Goal: Task Accomplishment & Management: Manage account settings

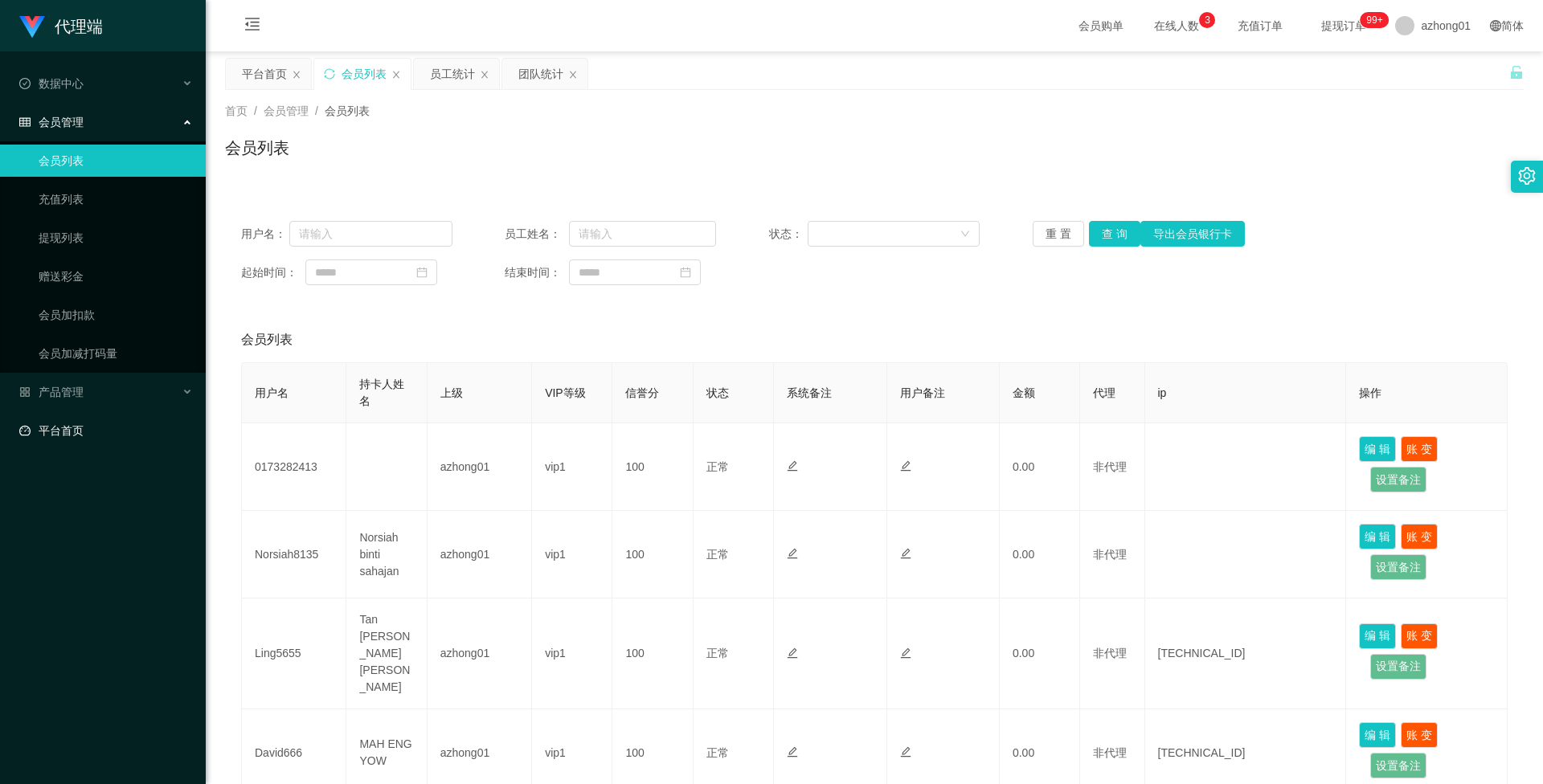
scroll to position [80, 0]
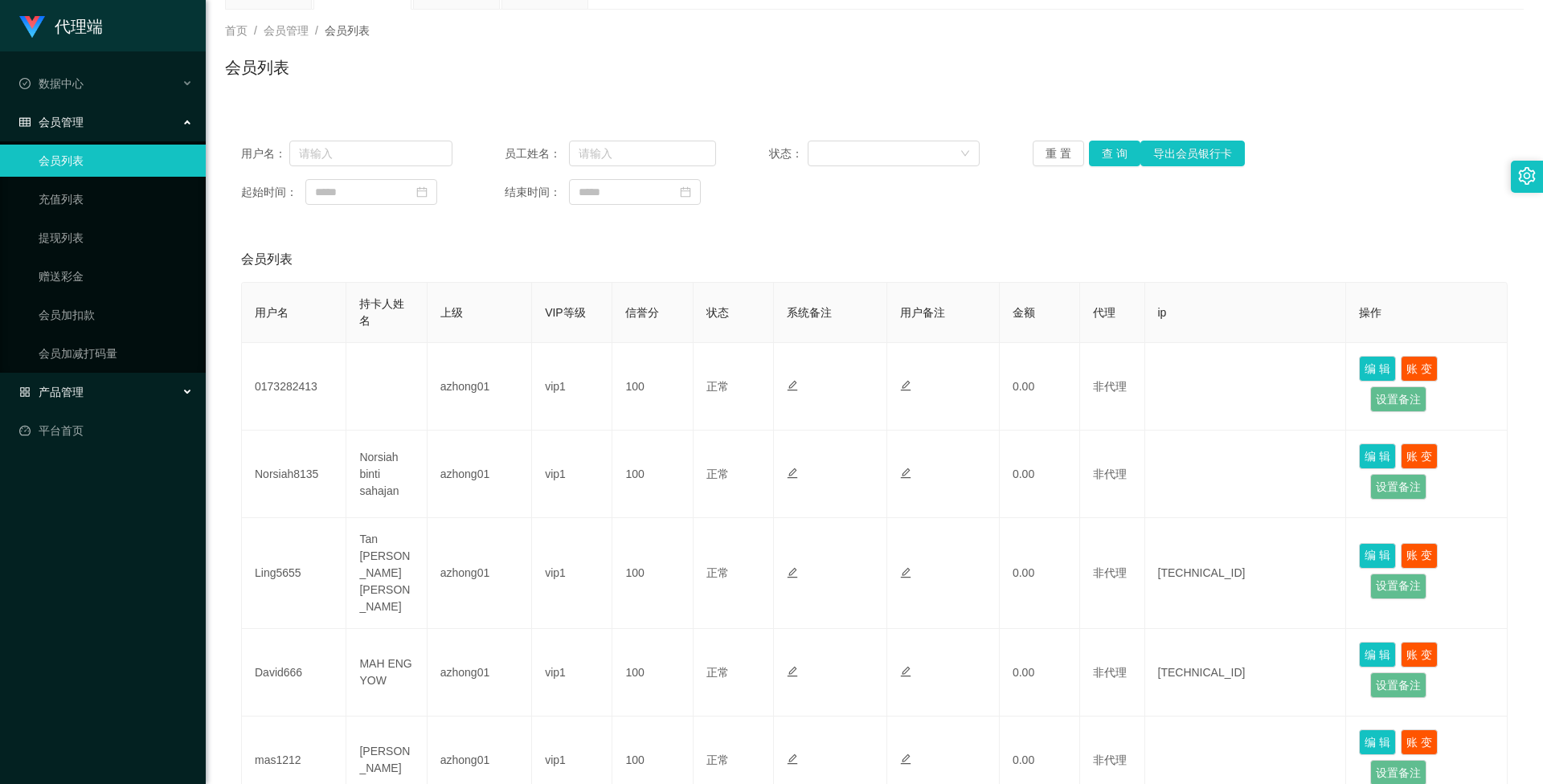
click at [68, 392] on span "产品管理" at bounding box center [52, 392] width 64 height 12
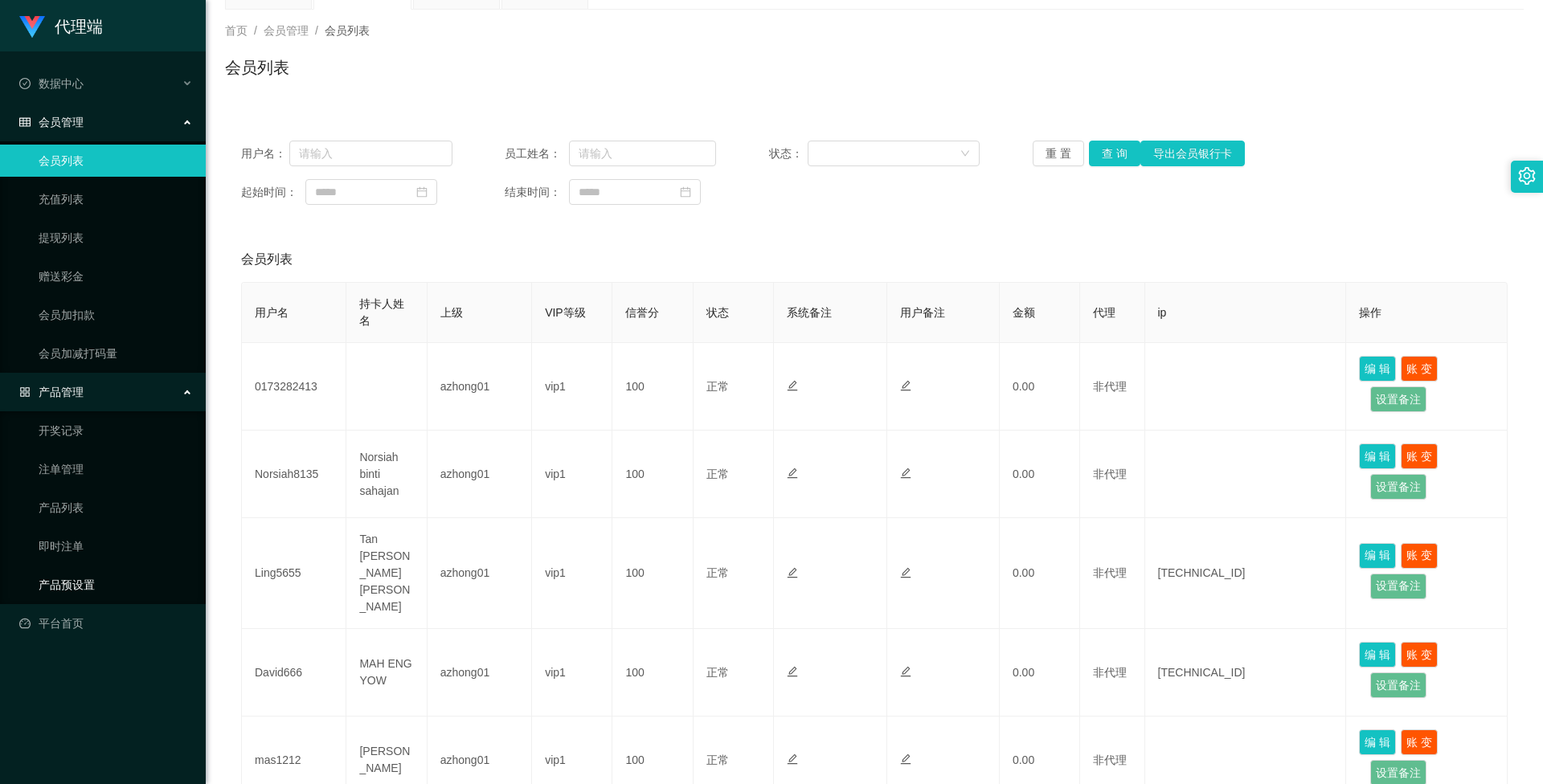
click at [71, 579] on link "产品预设置" at bounding box center [115, 584] width 155 height 32
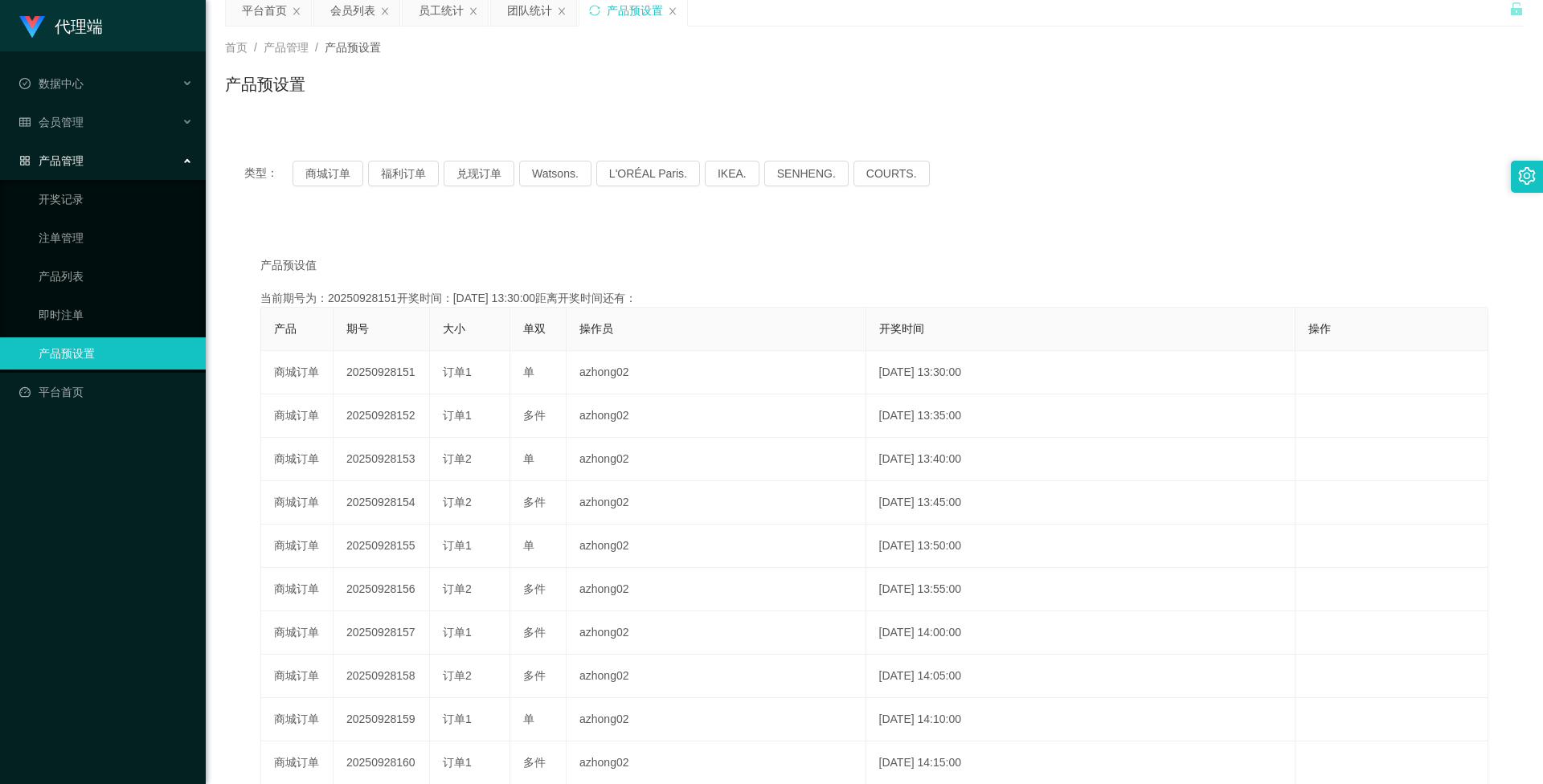
scroll to position [80, 0]
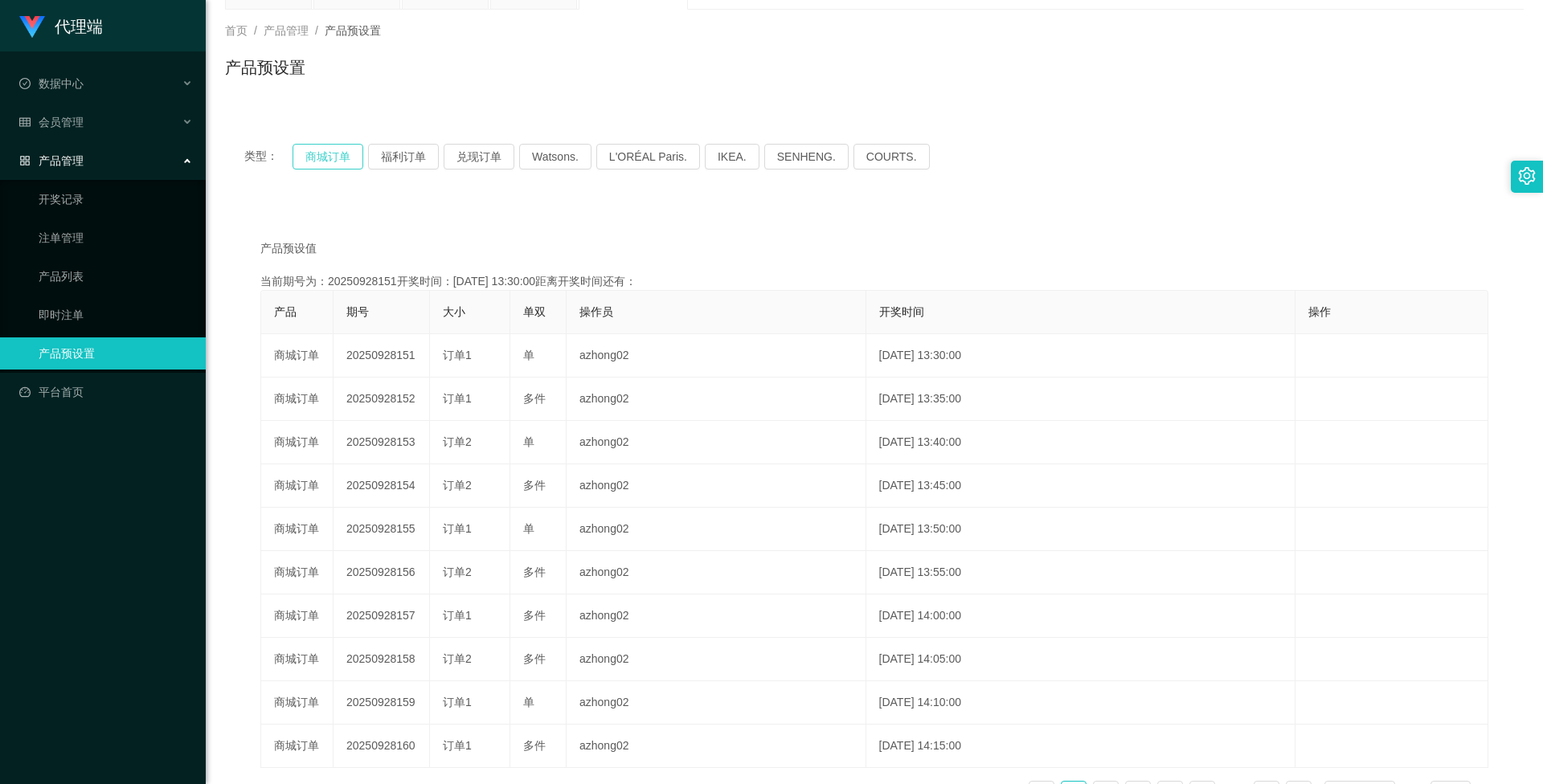
click at [319, 148] on button "商城订单" at bounding box center [328, 156] width 71 height 26
click at [336, 154] on button "商城订单" at bounding box center [328, 156] width 71 height 26
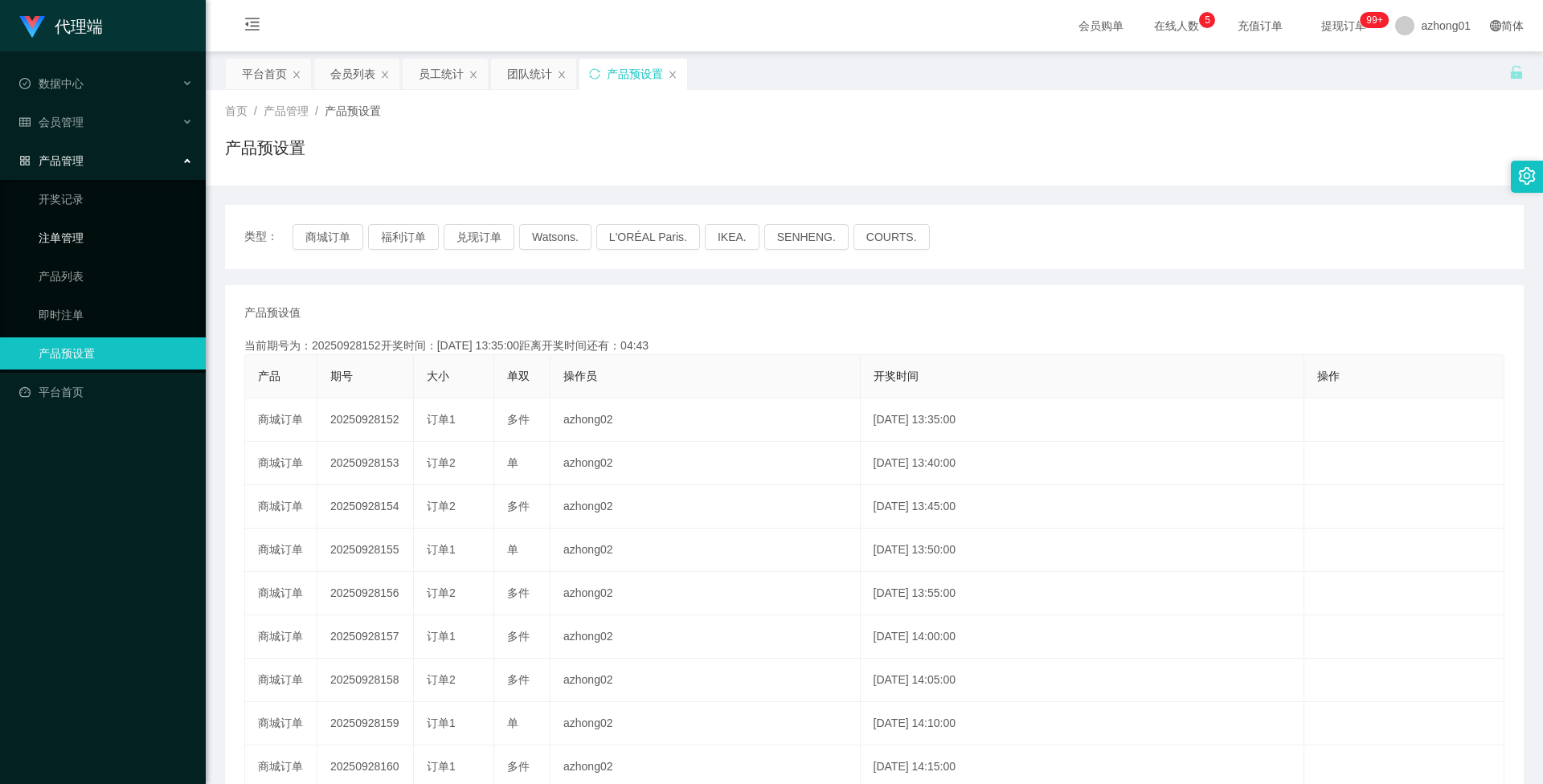
click at [75, 233] on link "注单管理" at bounding box center [115, 238] width 155 height 32
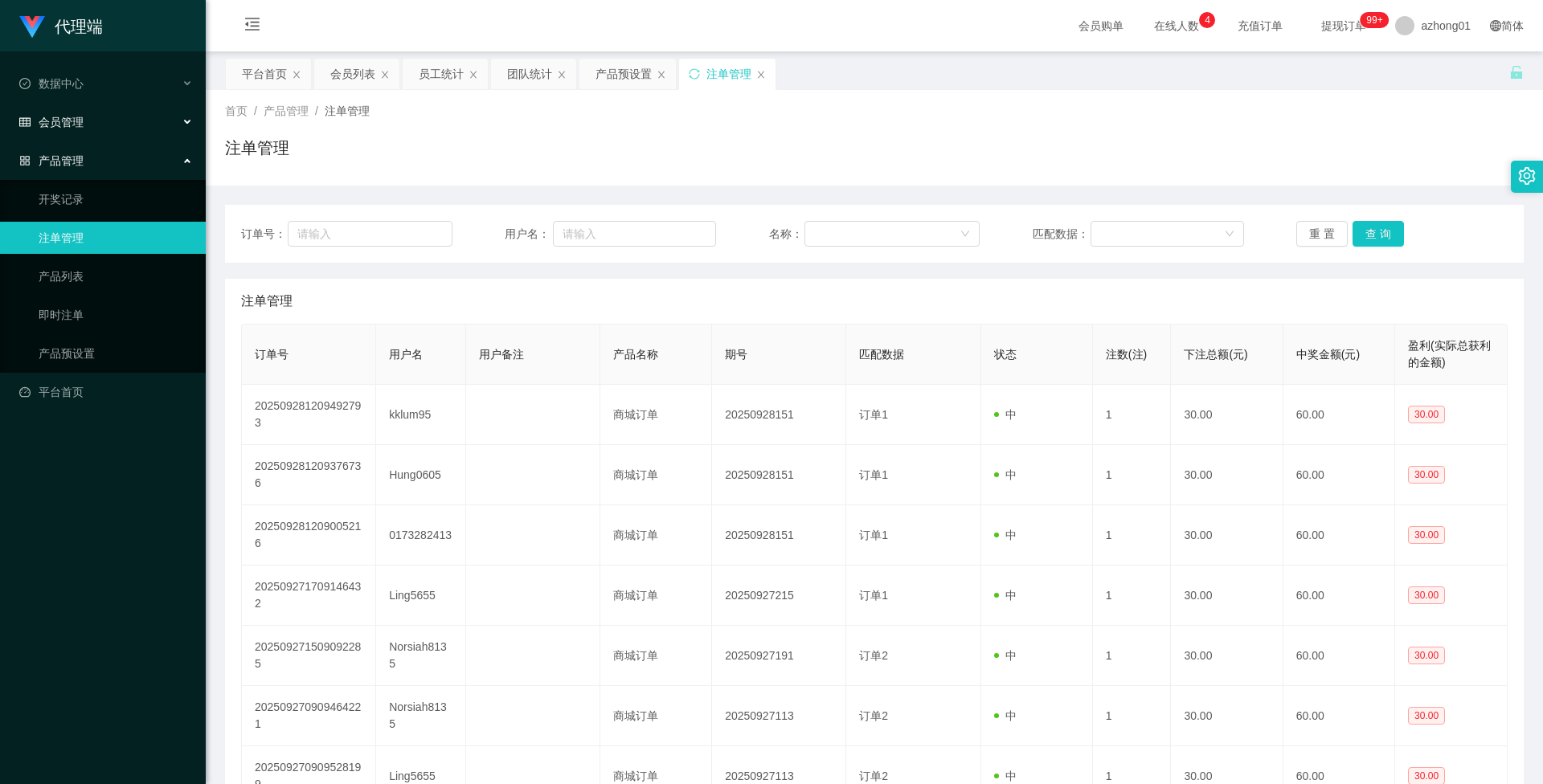
click at [83, 114] on div "会员管理" at bounding box center [103, 122] width 206 height 32
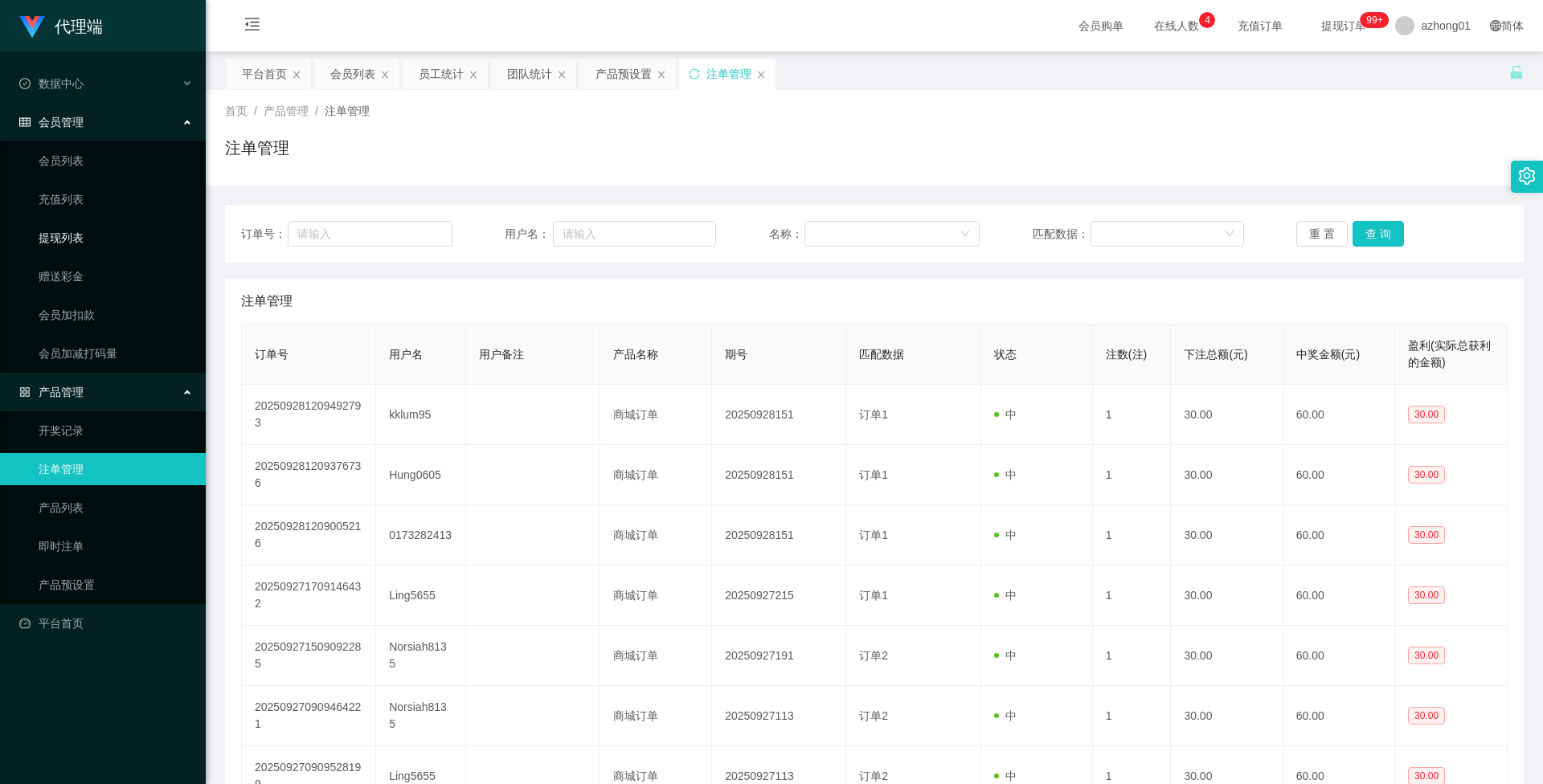
click at [72, 235] on link "提现列表" at bounding box center [115, 238] width 155 height 32
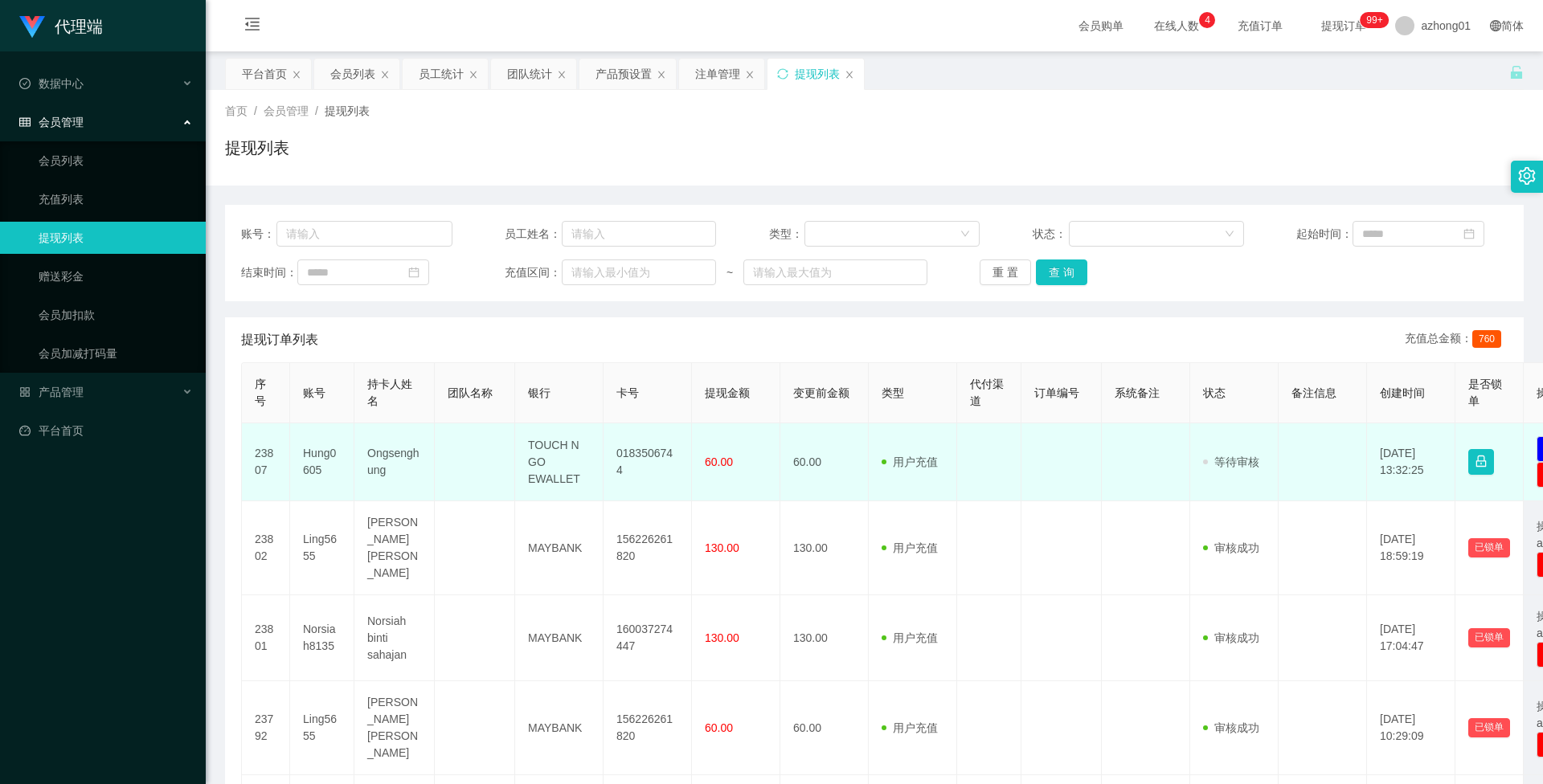
click at [648, 465] on td "0183506744" at bounding box center [647, 463] width 88 height 78
copy td "0183506744"
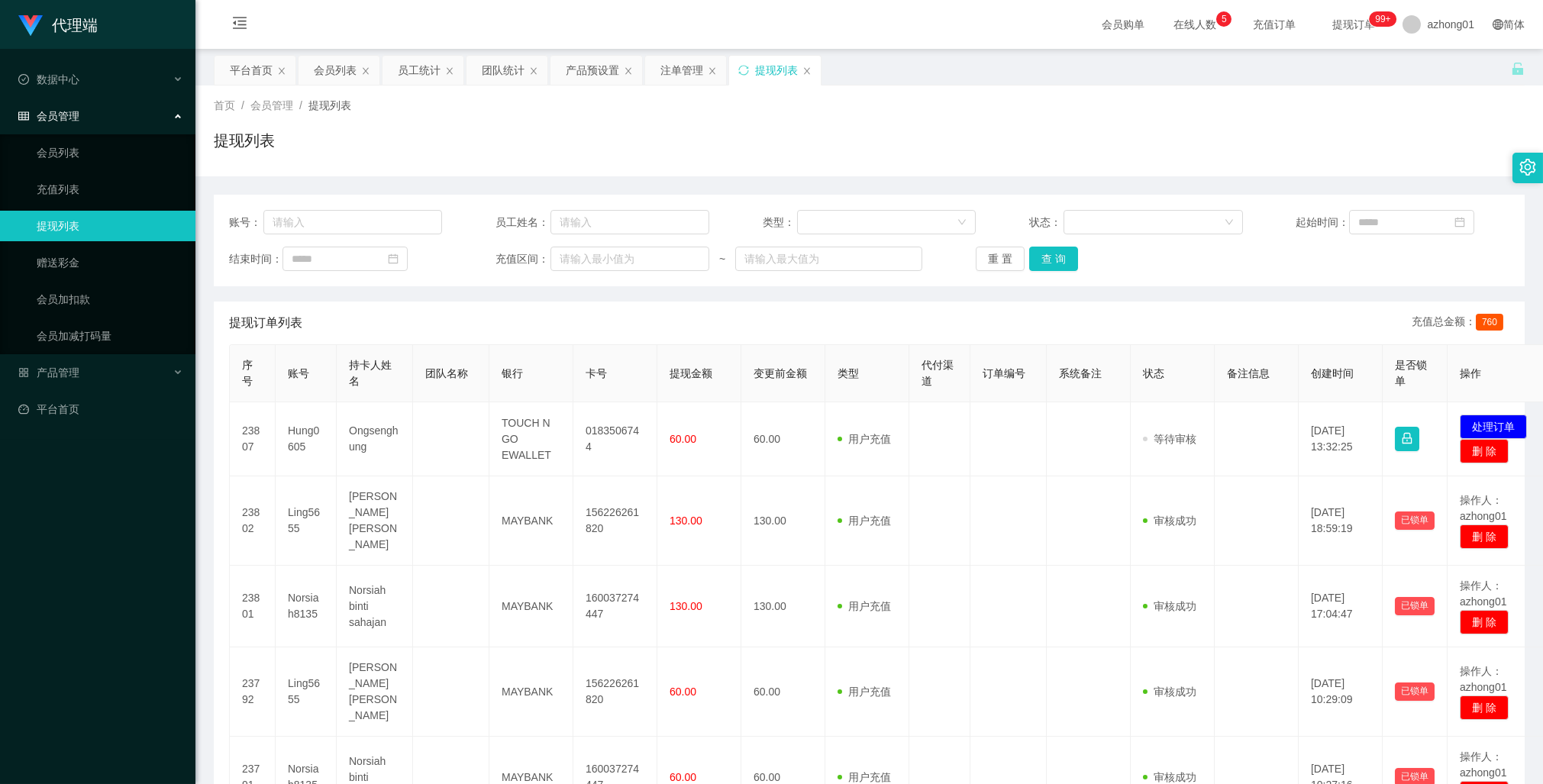
click at [977, 324] on div "提现订单列表 充值总金额： 760" at bounding box center [869, 322] width 1280 height 43
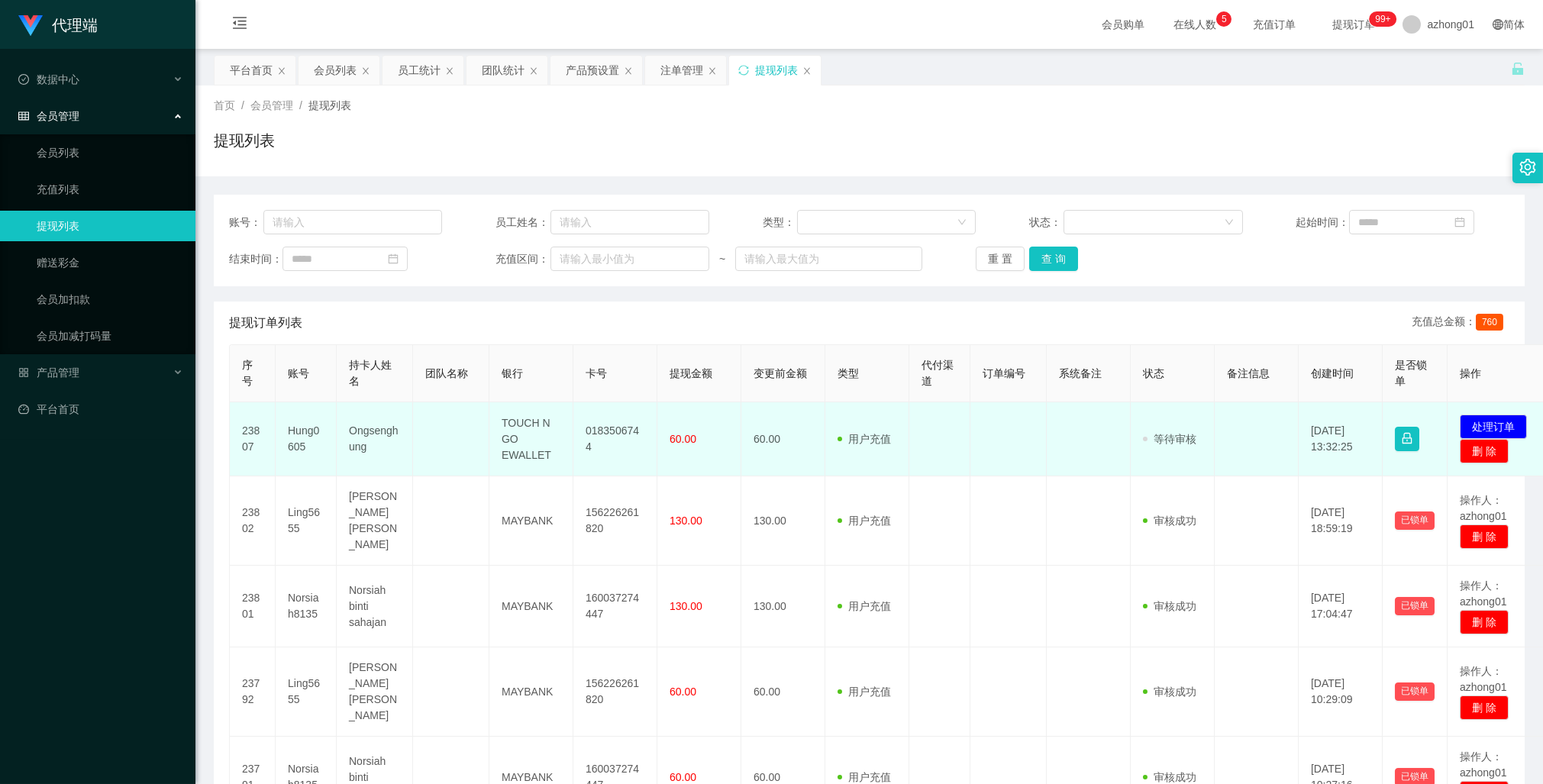
click at [620, 436] on td "0183506744" at bounding box center [614, 440] width 84 height 74
copy td "0183506744"
click at [620, 436] on td "0183506744" at bounding box center [614, 440] width 84 height 74
copy td "0183506744"
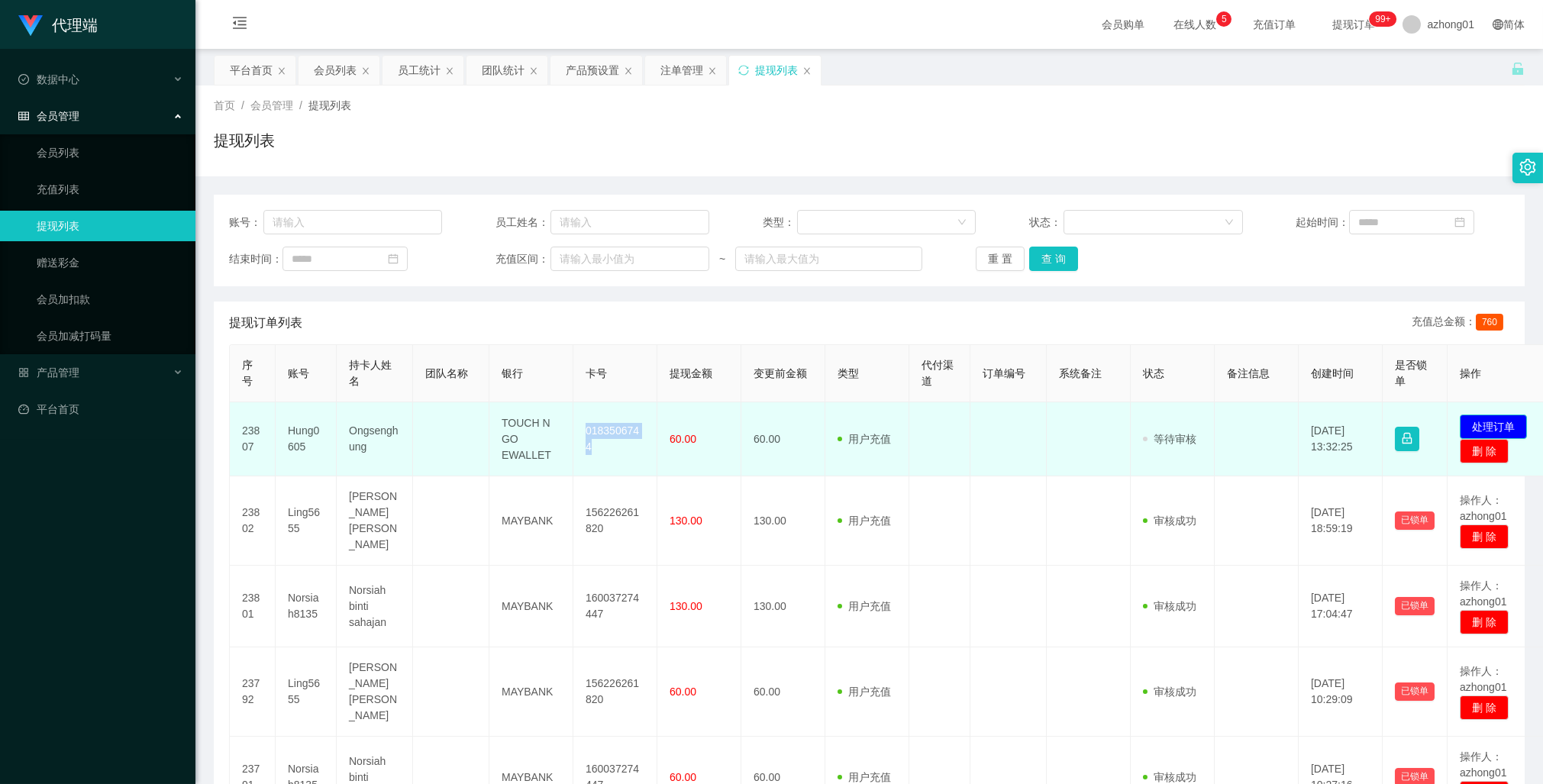
click at [1465, 424] on button "处理订单" at bounding box center [1493, 426] width 68 height 24
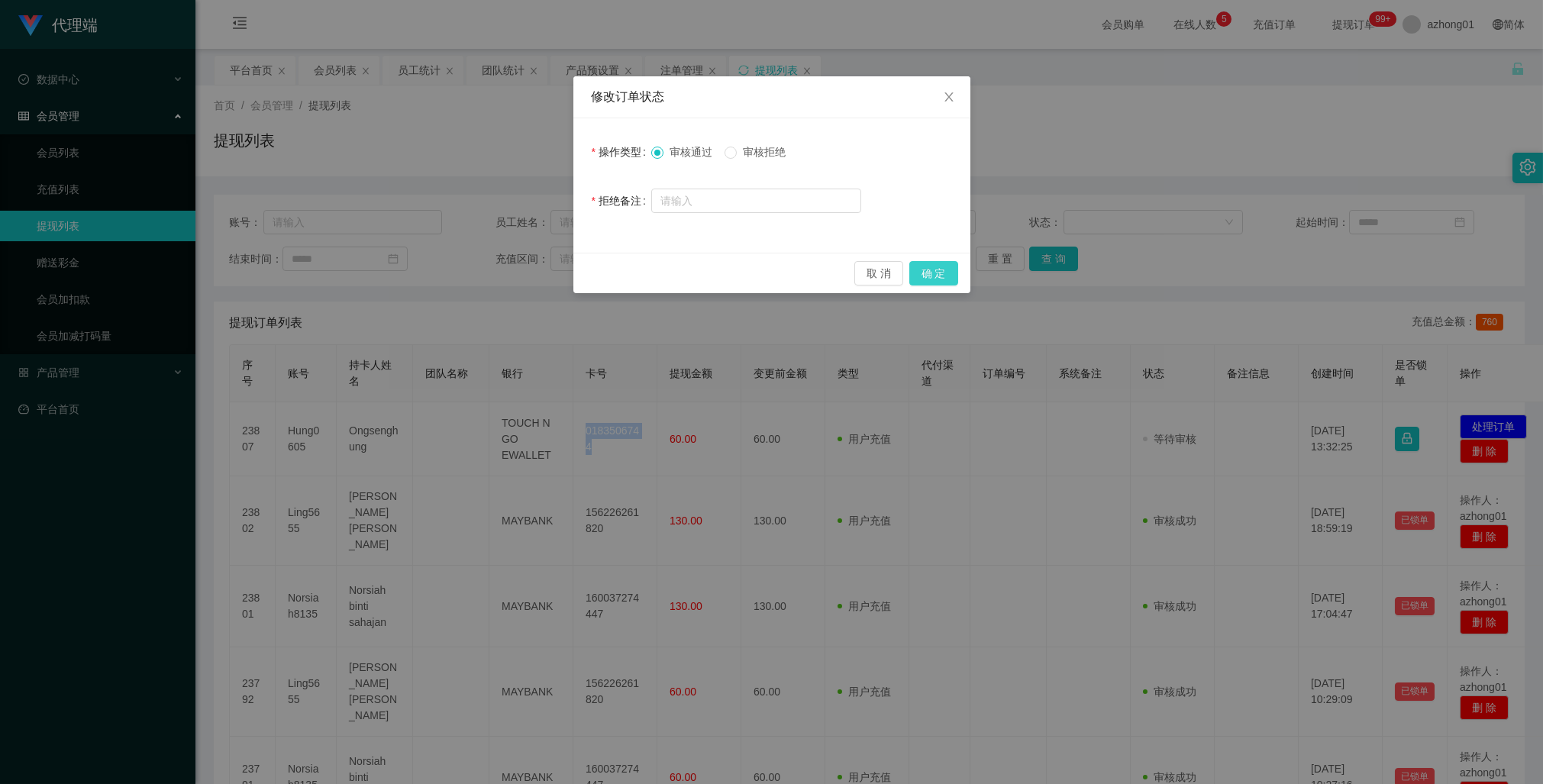
click at [934, 268] on button "确 定" at bounding box center [934, 273] width 49 height 24
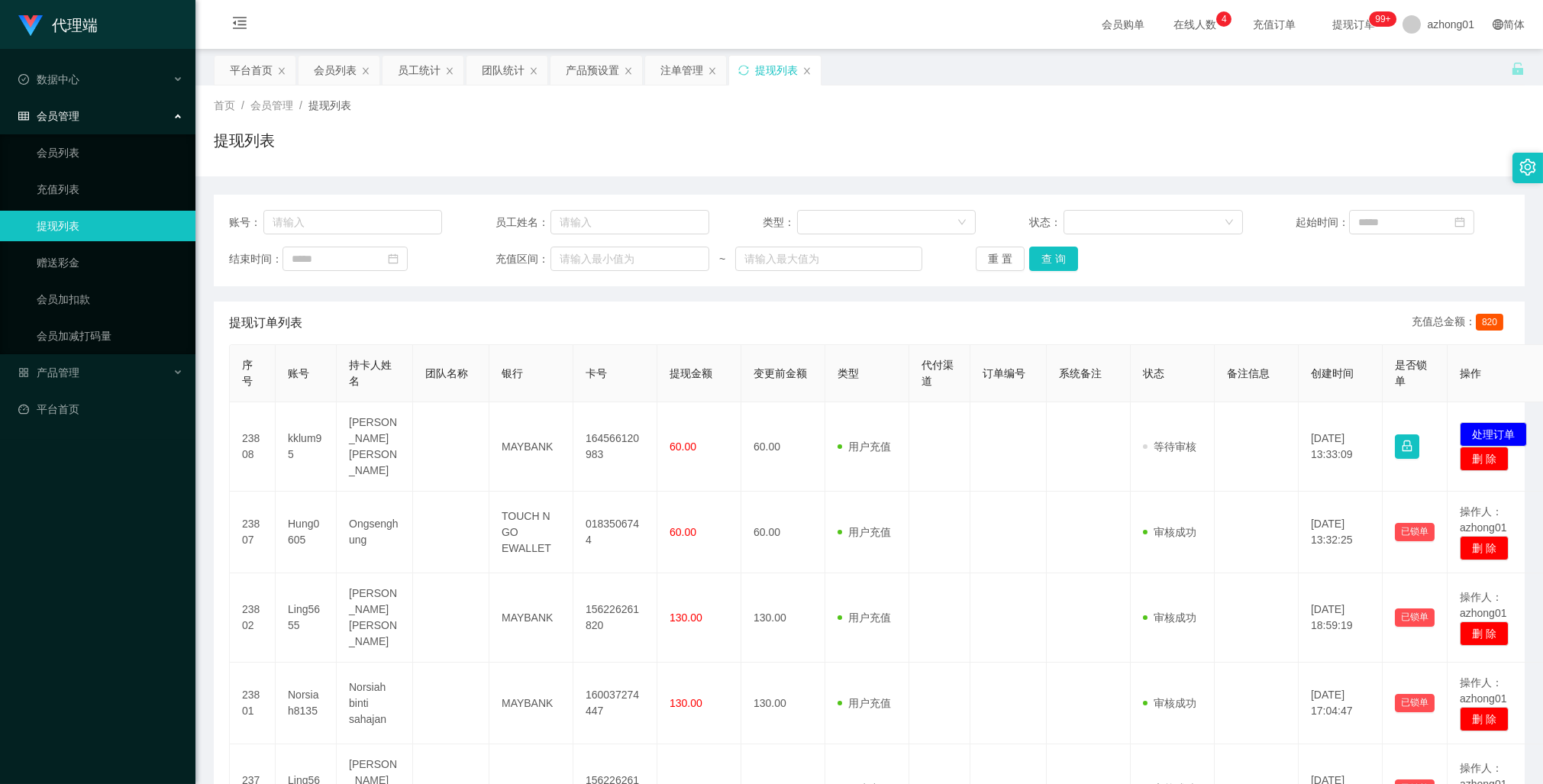
click at [692, 326] on div "提现订单列表 充值总金额： 820" at bounding box center [869, 322] width 1280 height 43
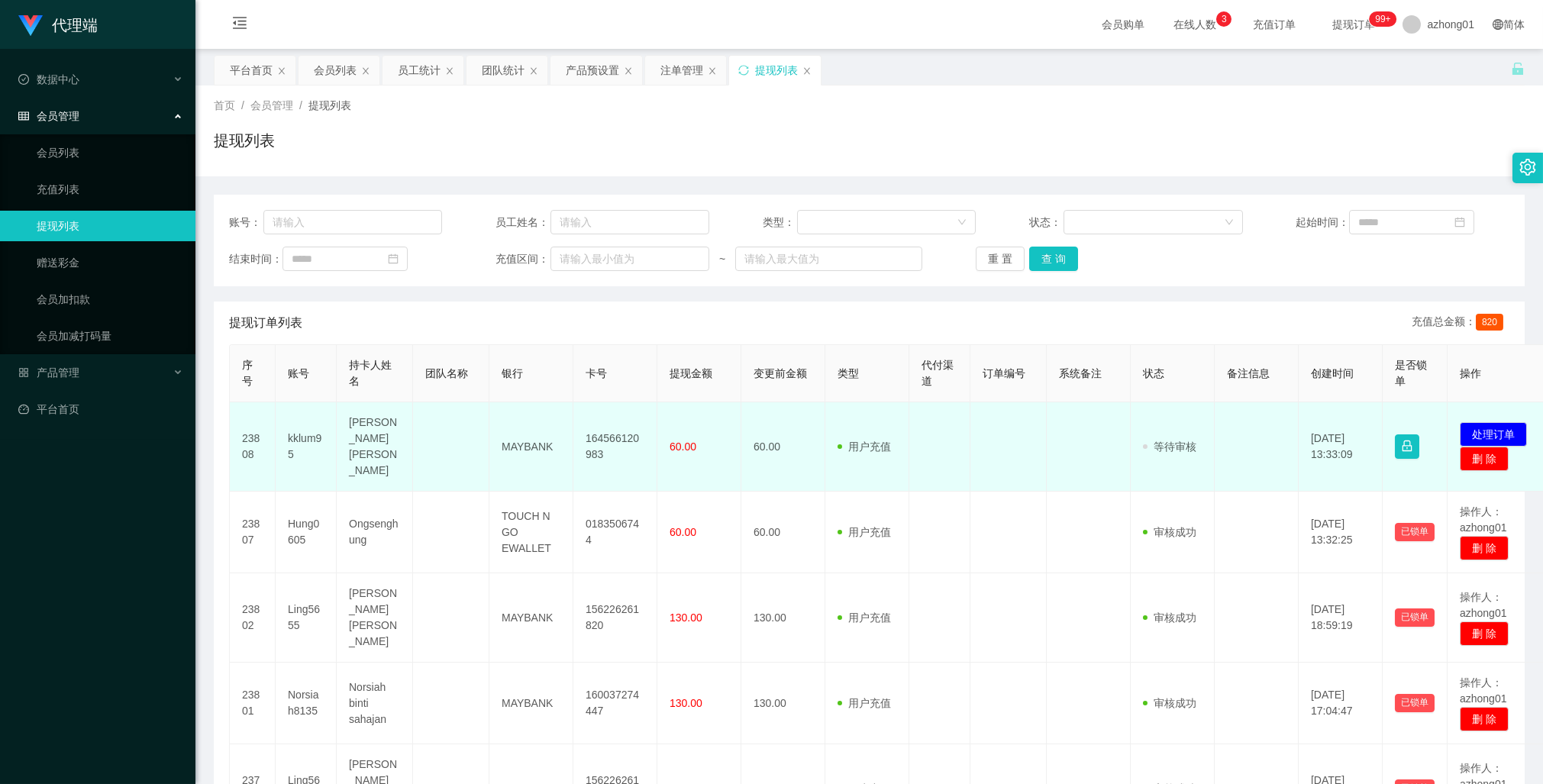
click at [604, 432] on td "164566120983" at bounding box center [614, 447] width 84 height 89
copy td "164566120983"
click at [604, 432] on td "164566120983" at bounding box center [614, 447] width 84 height 89
copy td "164566120983"
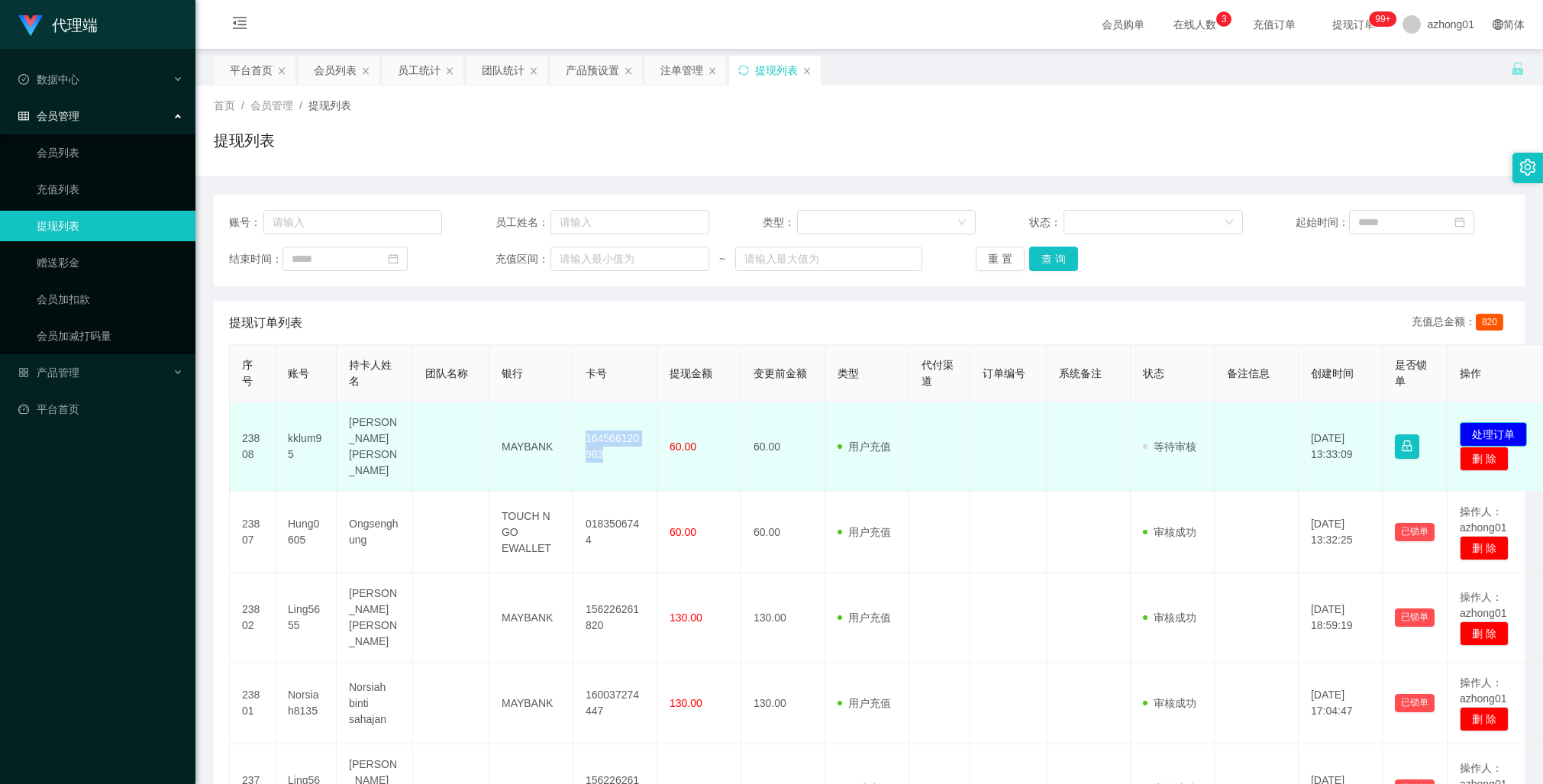
click at [1493, 422] on button "处理订单" at bounding box center [1493, 434] width 68 height 24
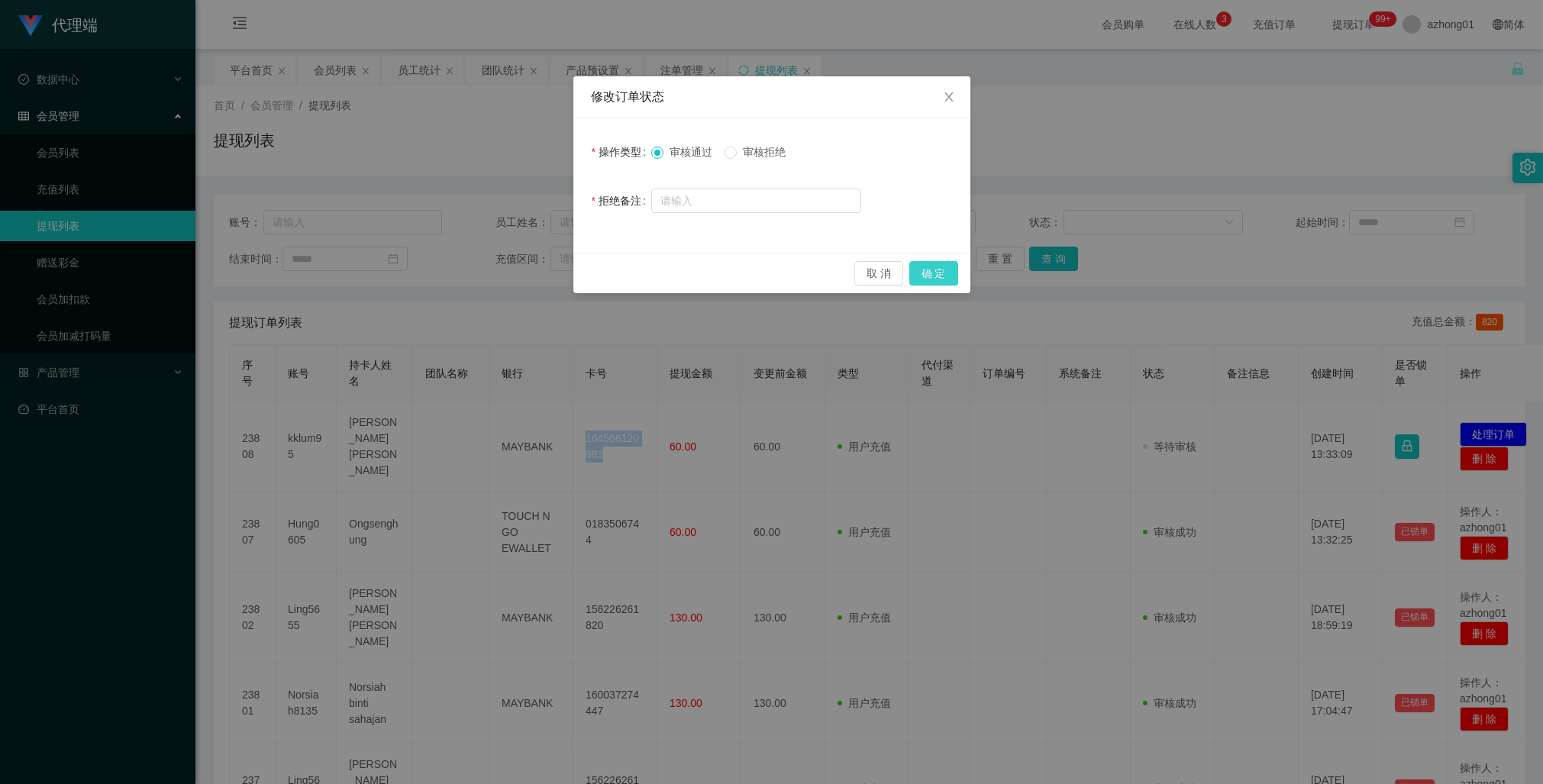
click at [939, 272] on button "确 定" at bounding box center [934, 273] width 49 height 24
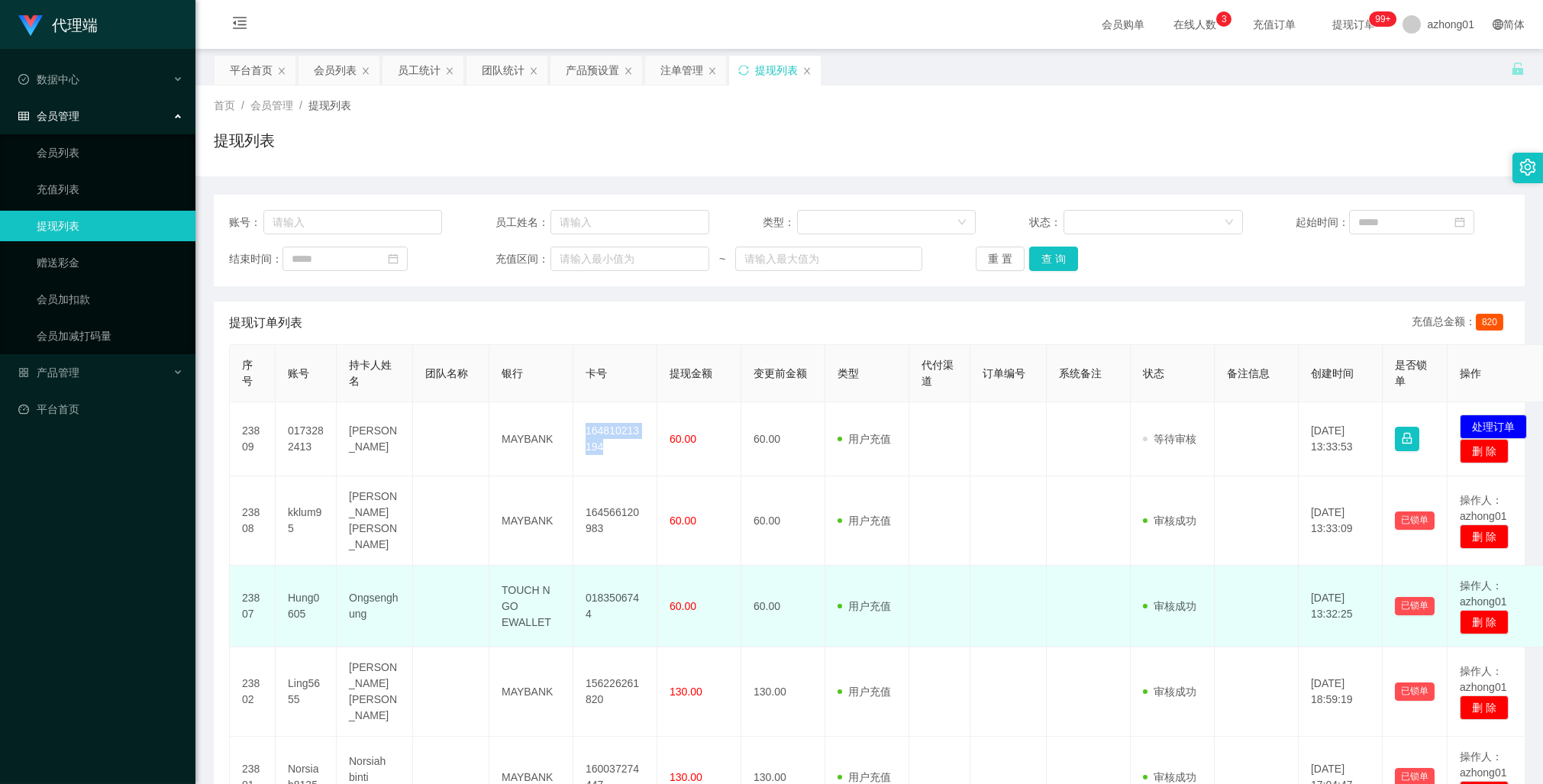
drag, startPoint x: 873, startPoint y: 555, endPoint x: 869, endPoint y: 563, distance: 8.9
click at [873, 555] on td "用户充值 人工扣款" at bounding box center [867, 521] width 84 height 89
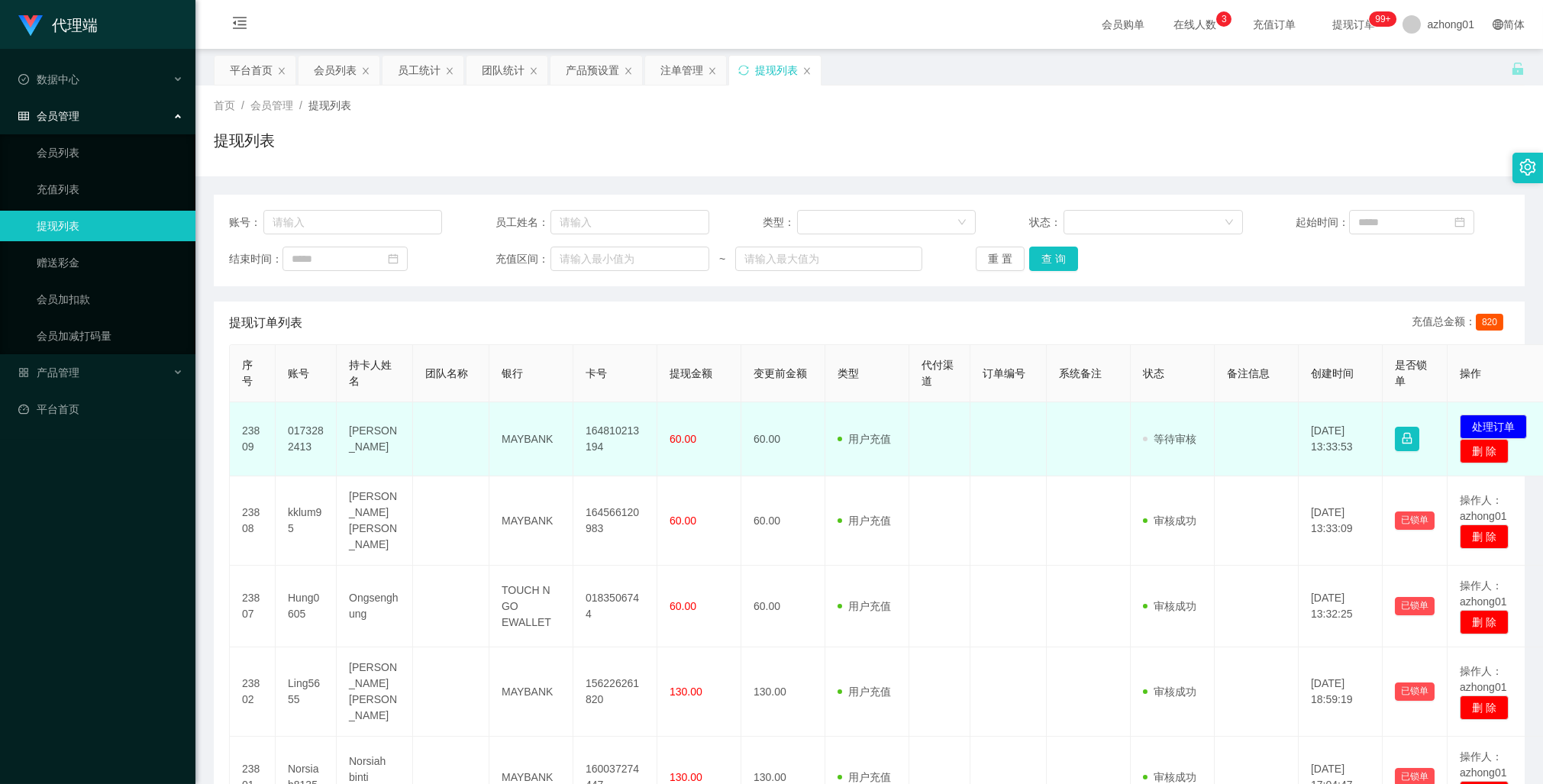
click at [613, 431] on td "164810213194" at bounding box center [614, 440] width 84 height 74
copy td "164810213194"
click at [613, 431] on td "164810213194" at bounding box center [614, 440] width 84 height 74
copy td "164810213194"
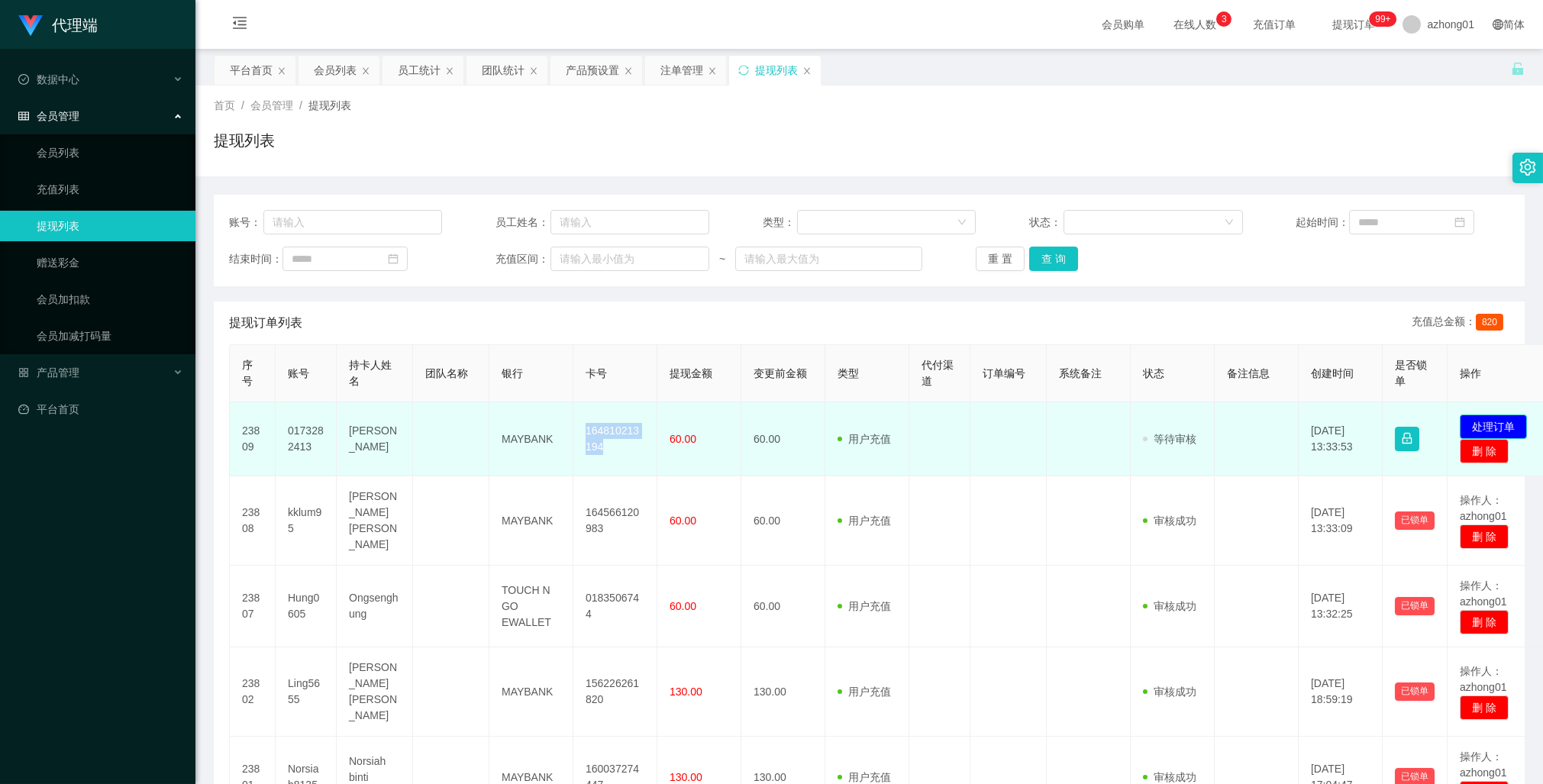
click at [1487, 419] on button "处理订单" at bounding box center [1493, 426] width 68 height 24
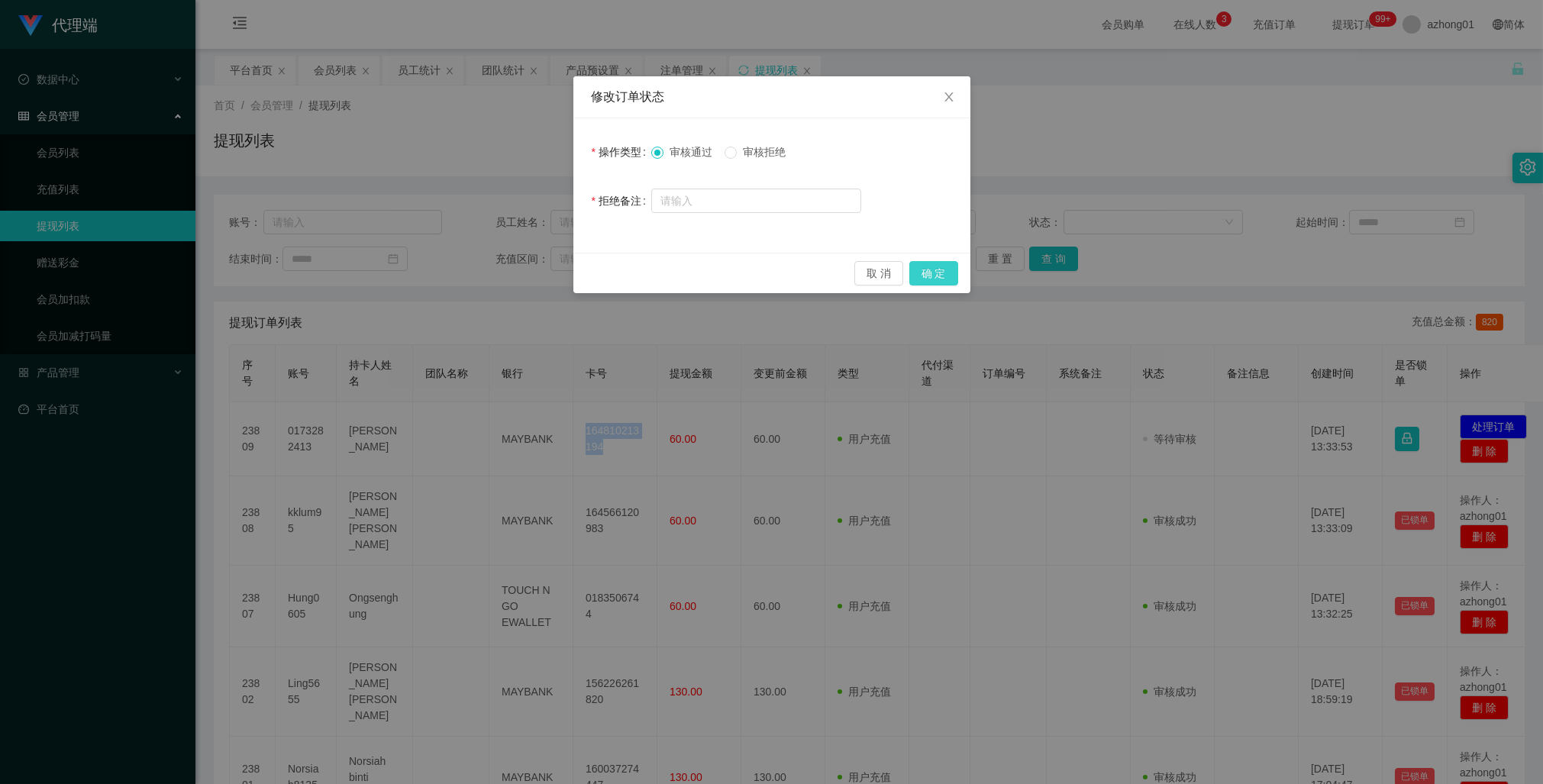
click at [932, 268] on button "确 定" at bounding box center [934, 273] width 49 height 24
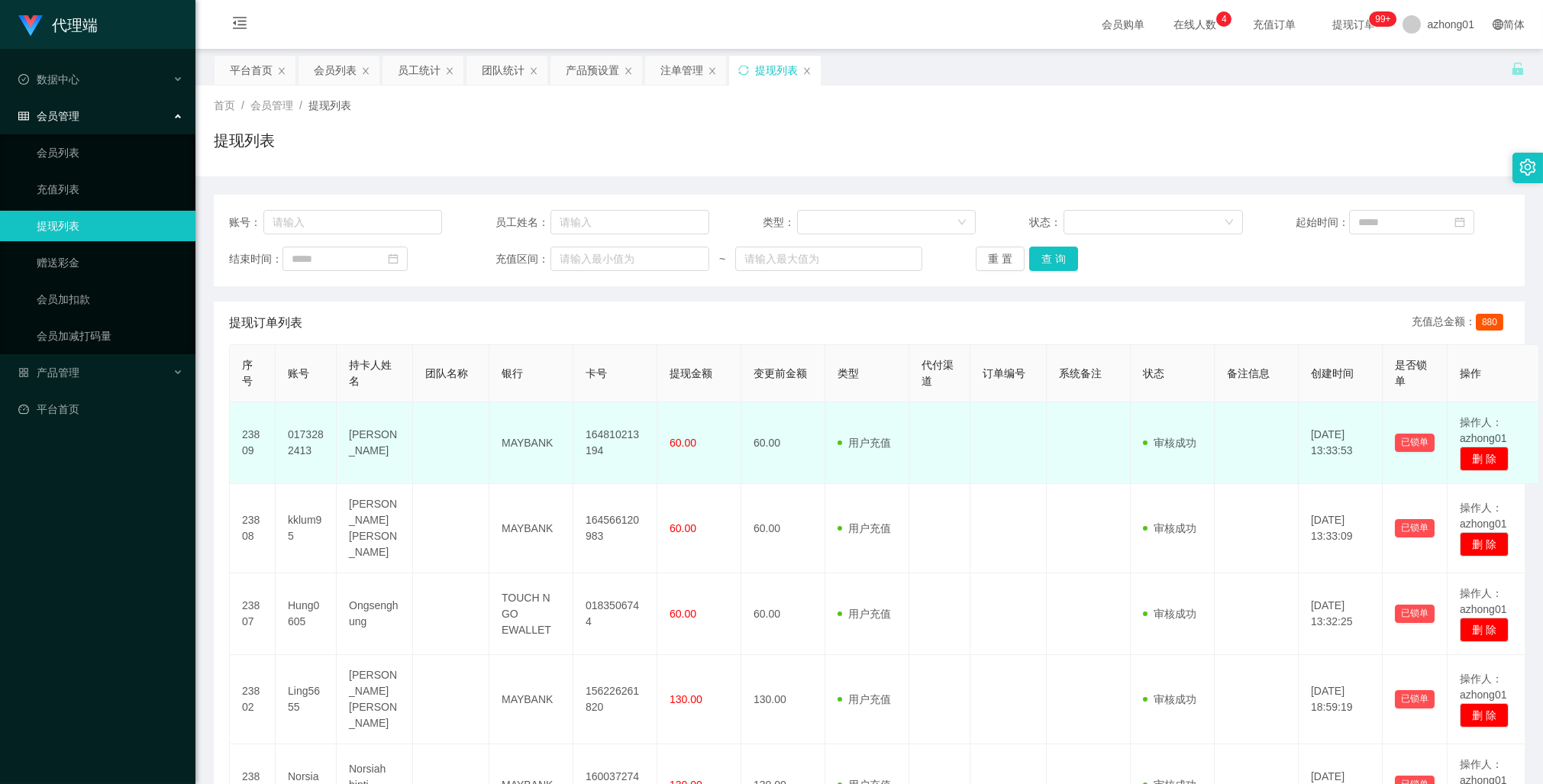
click at [705, 469] on td "60.00" at bounding box center [699, 443] width 84 height 82
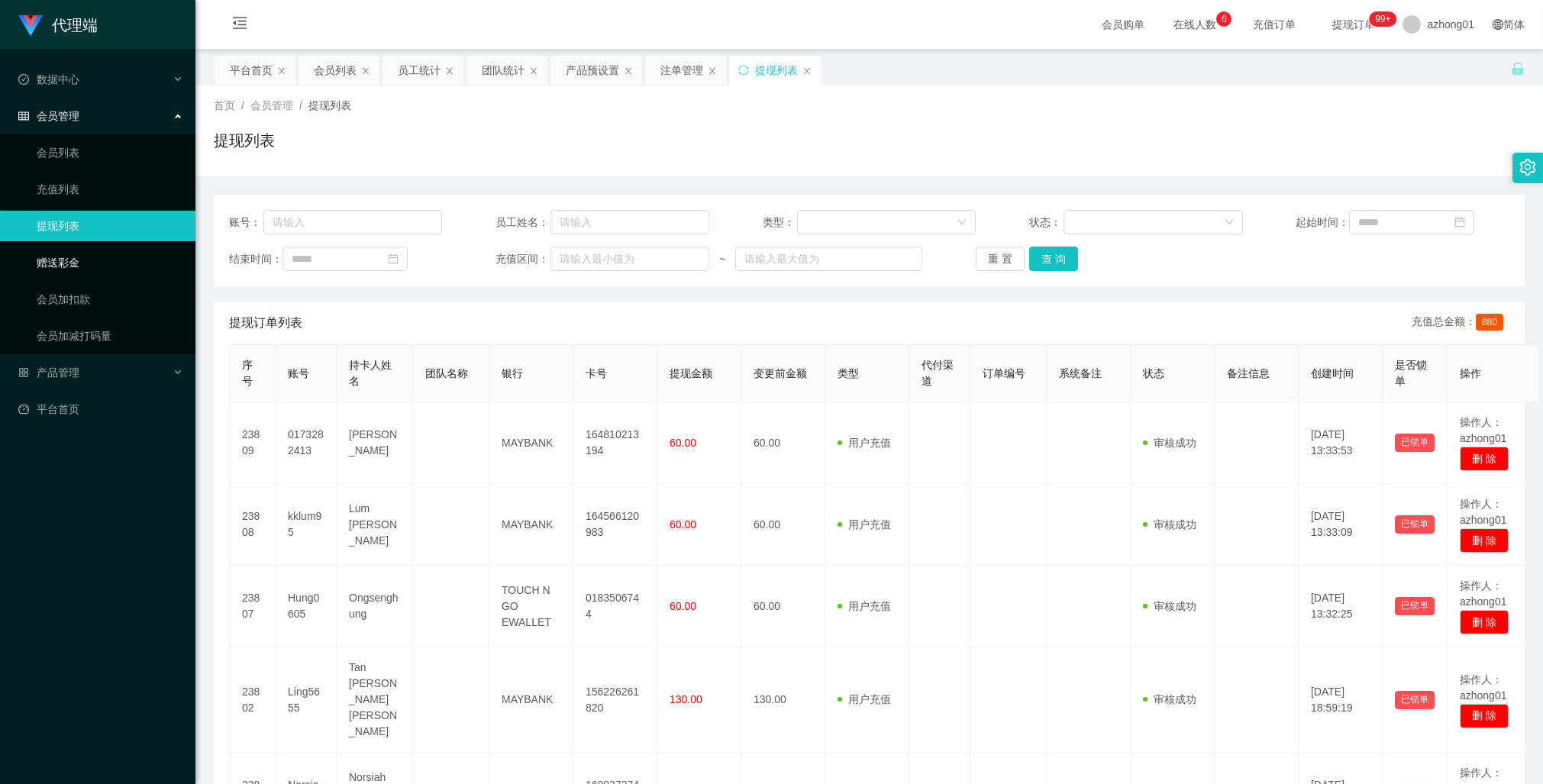
click at [57, 268] on link "赠送彩金" at bounding box center [110, 262] width 147 height 30
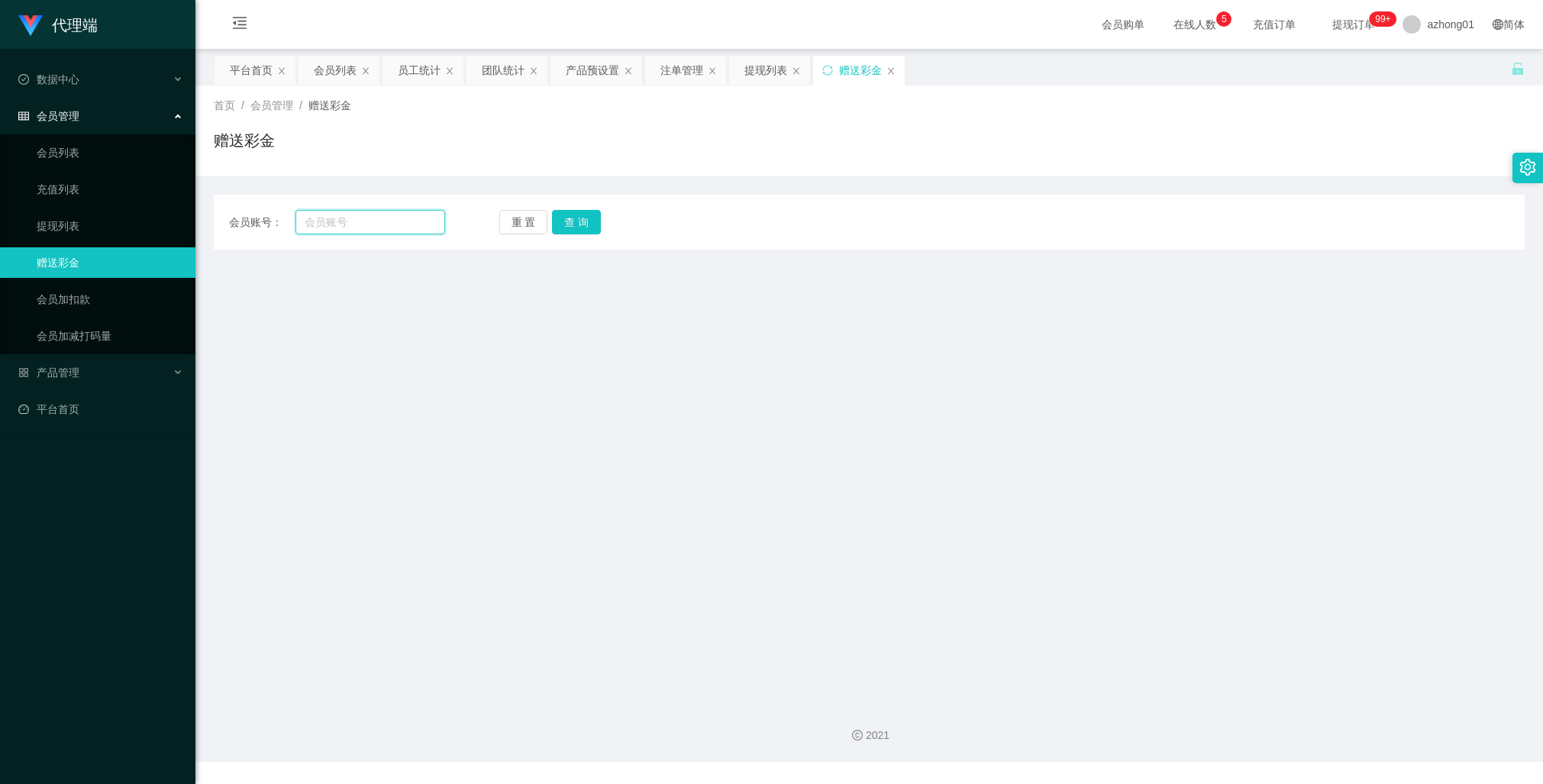
click at [370, 222] on input "text" at bounding box center [370, 222] width 149 height 24
paste input "VNSIAW"
type input "VNSIAW"
click at [568, 219] on button "查 询" at bounding box center [577, 222] width 49 height 24
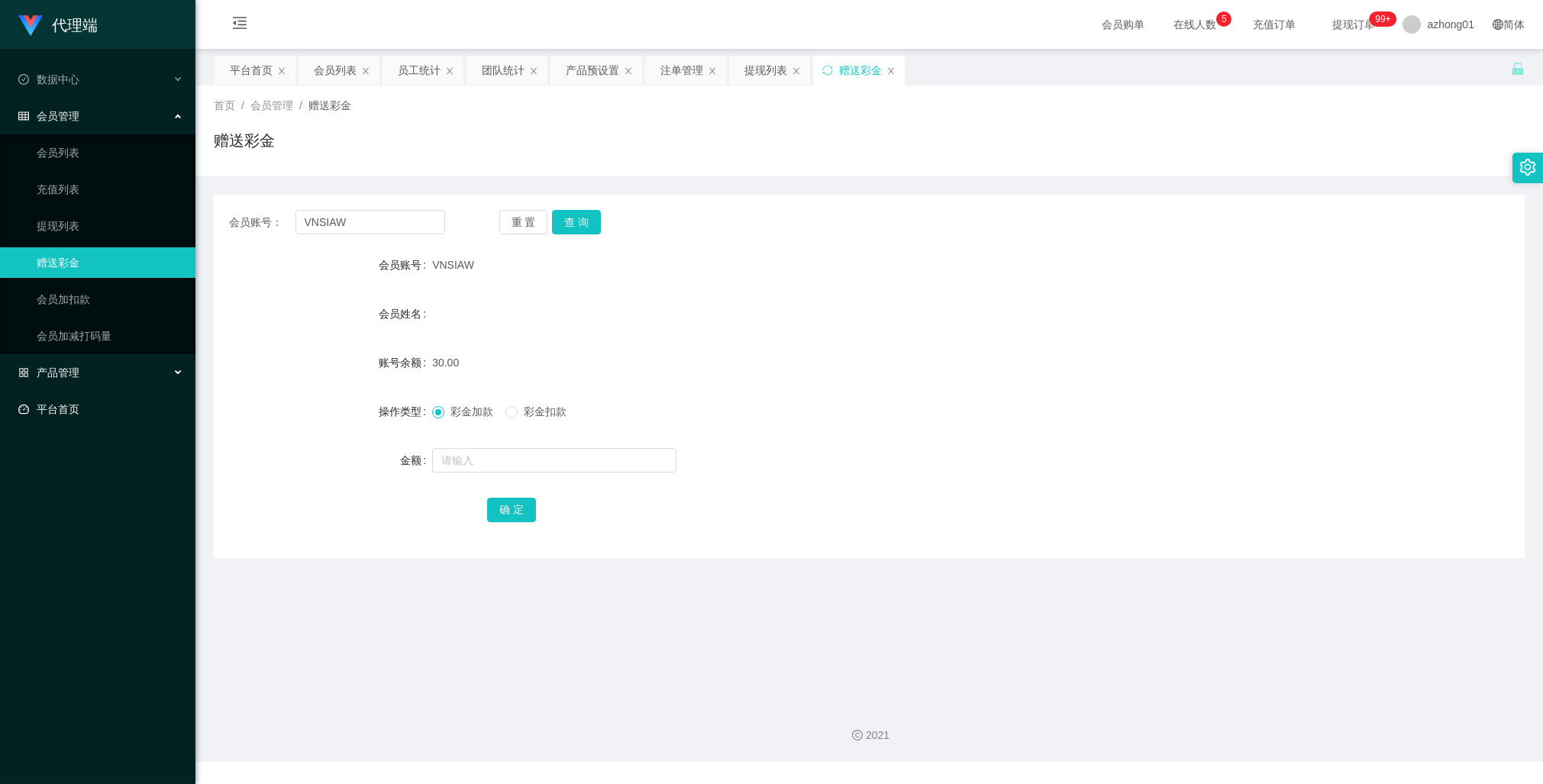
drag, startPoint x: 74, startPoint y: 369, endPoint x: 100, endPoint y: 406, distance: 45.2
click at [76, 371] on span "产品管理" at bounding box center [49, 372] width 61 height 12
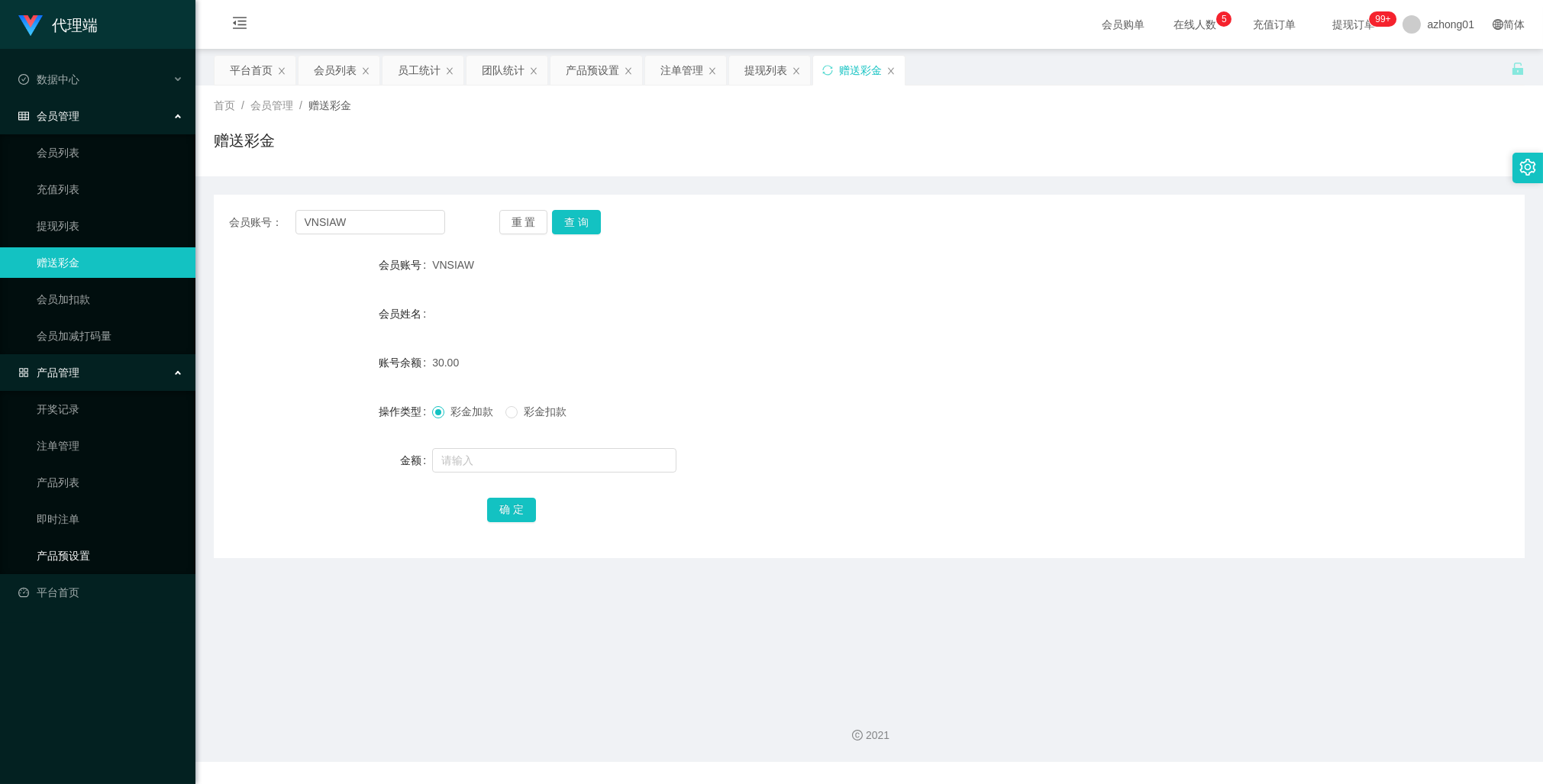
click at [66, 552] on link "产品预设置" at bounding box center [110, 555] width 147 height 30
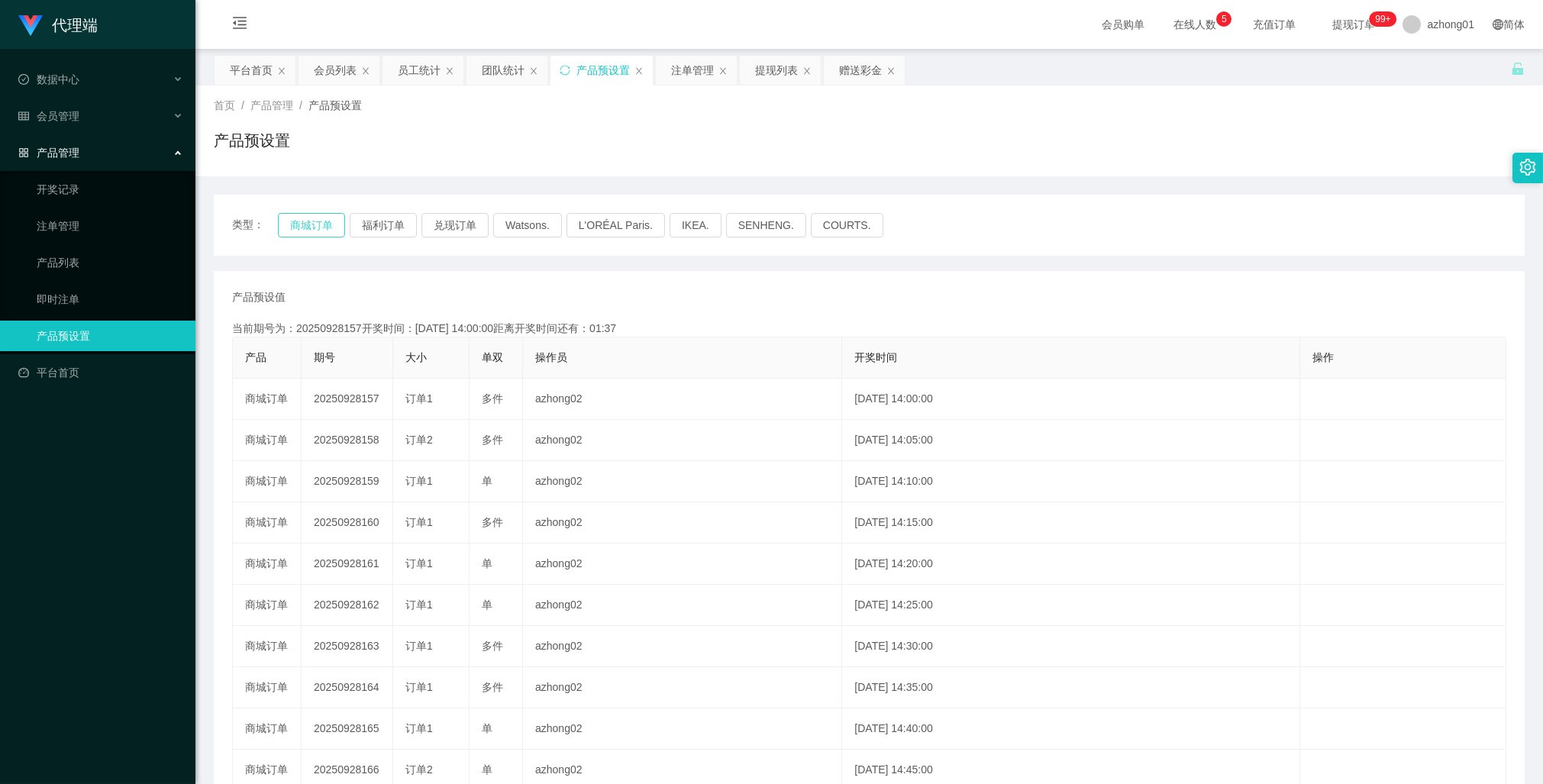
click at [316, 231] on button "商城订单" at bounding box center [311, 224] width 68 height 24
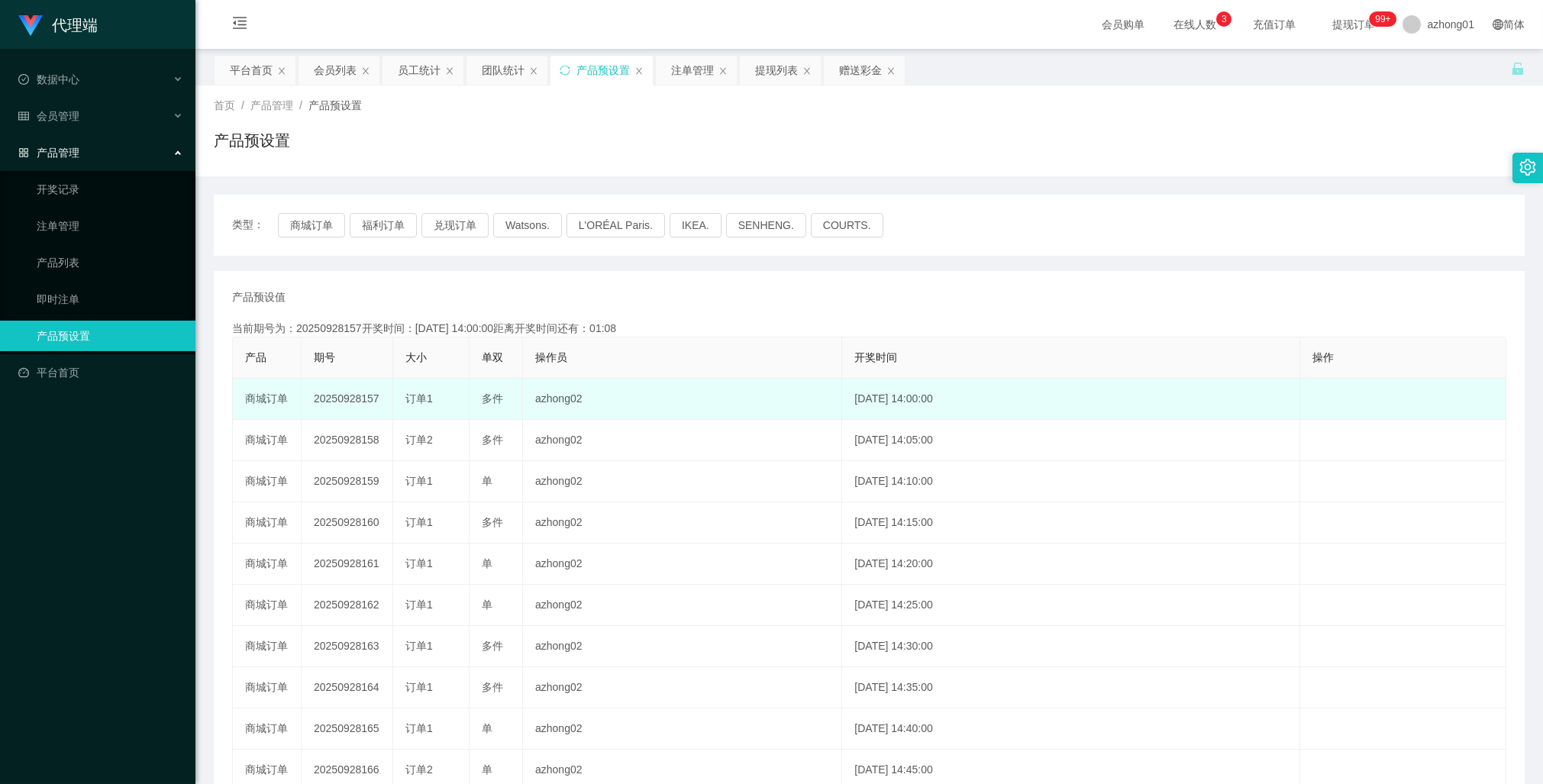
click at [360, 401] on td "20250928157" at bounding box center [347, 399] width 92 height 41
click at [360, 400] on td "20250928157" at bounding box center [347, 399] width 92 height 41
copy td "20250928157"
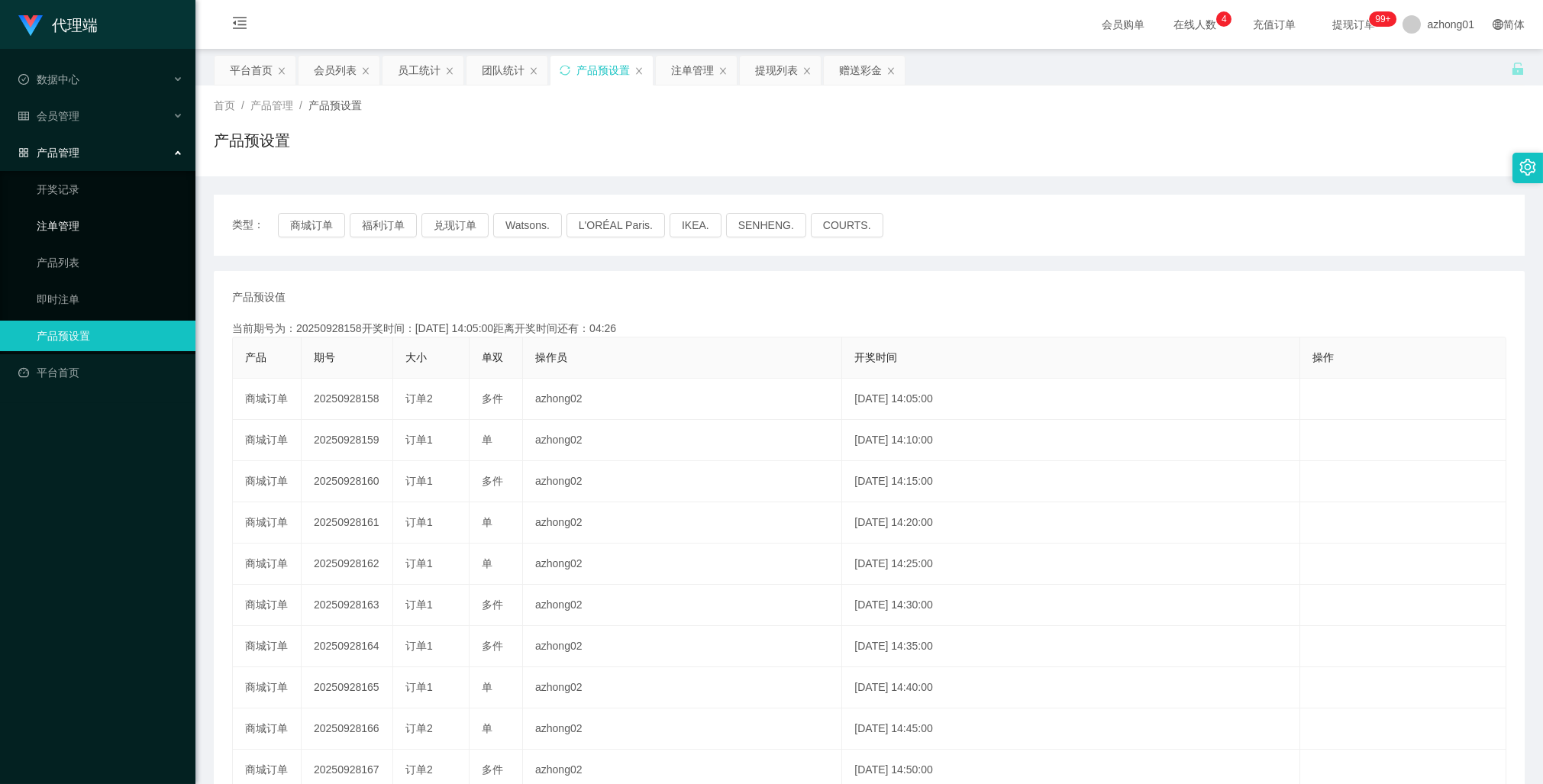
click at [61, 224] on link "注单管理" at bounding box center [110, 226] width 147 height 30
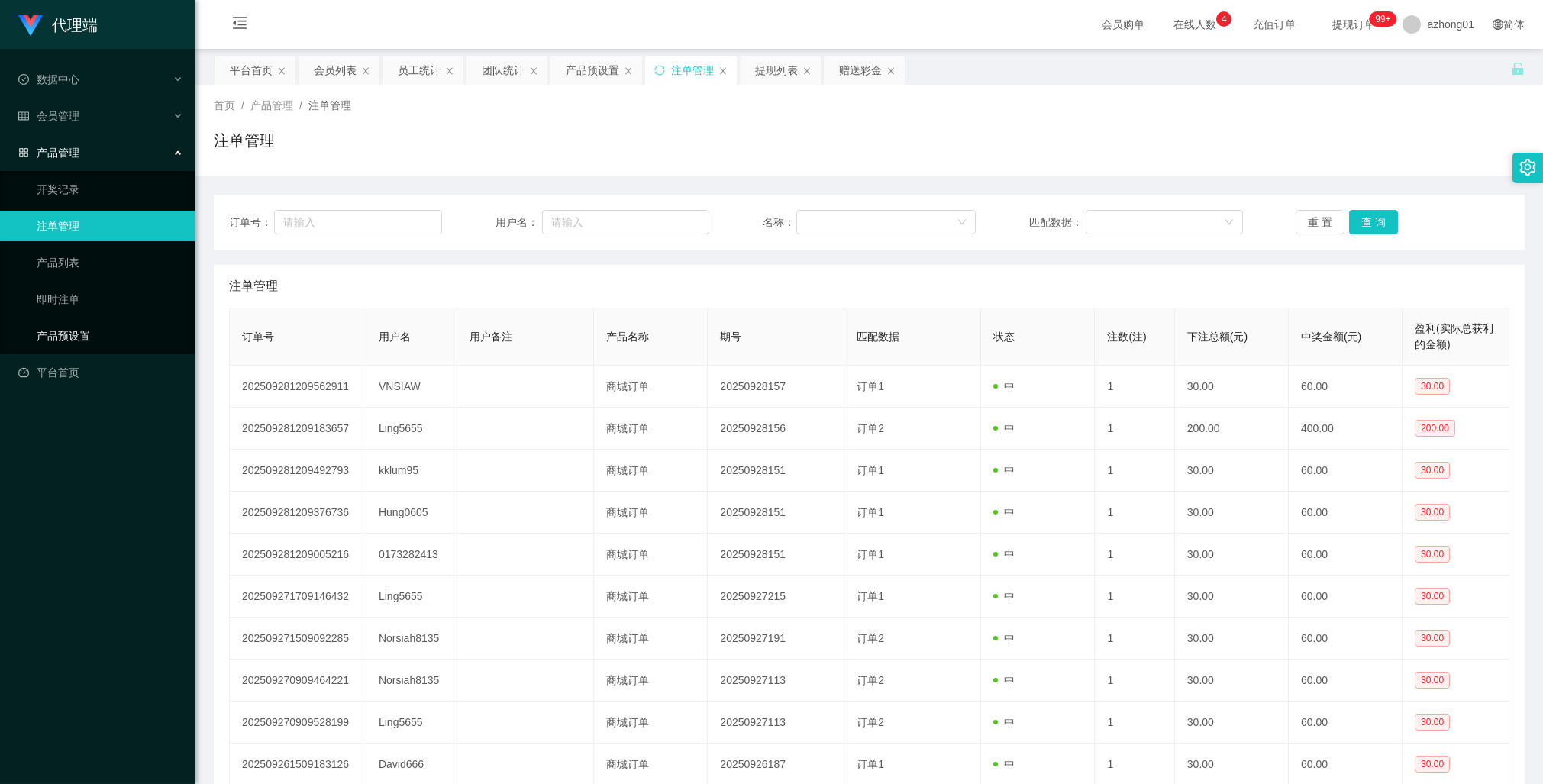
drag, startPoint x: 67, startPoint y: 338, endPoint x: 138, endPoint y: 321, distance: 73.0
click at [68, 338] on link "产品预设置" at bounding box center [110, 336] width 147 height 30
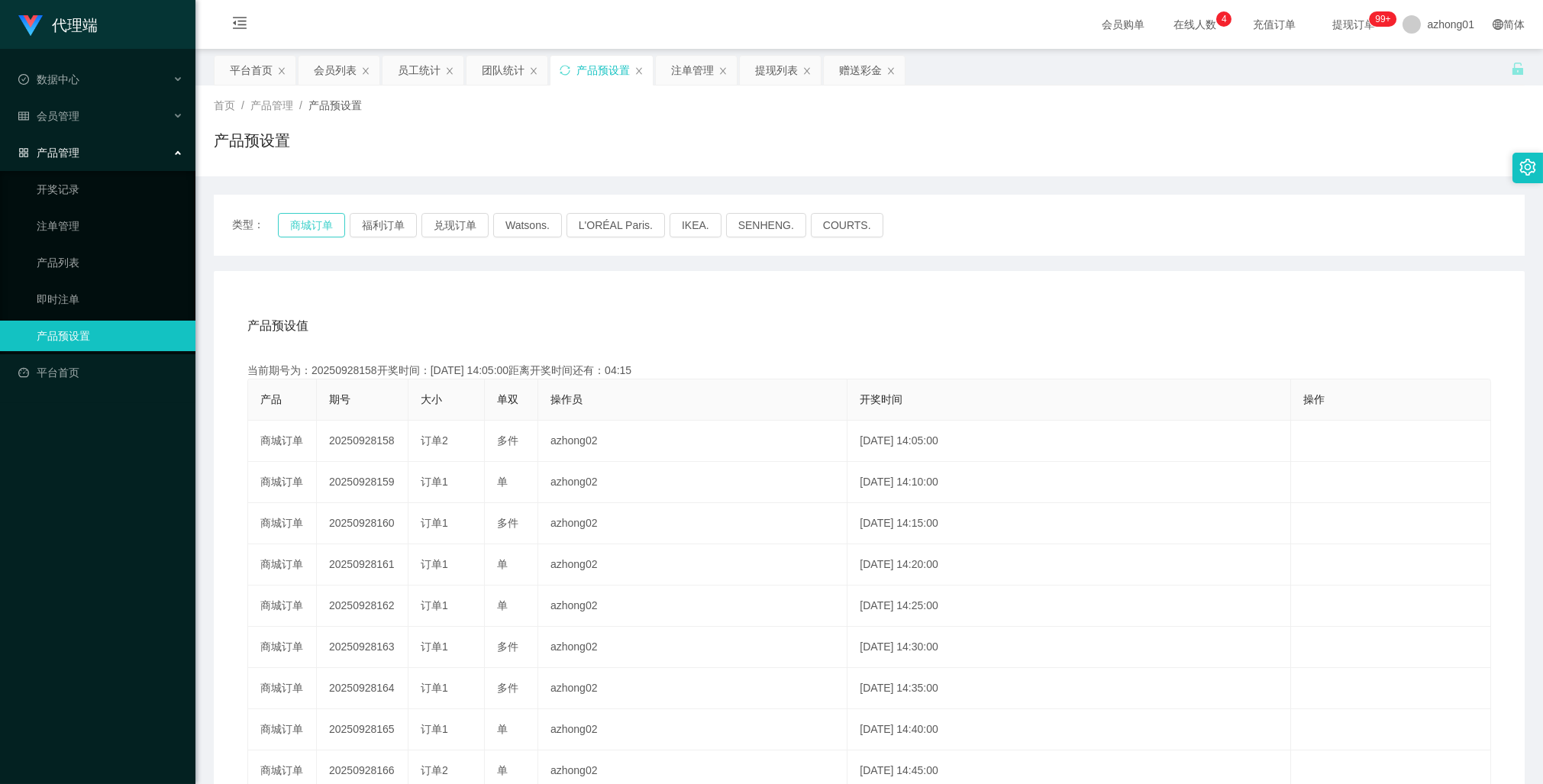
click at [311, 234] on button "商城订单" at bounding box center [311, 224] width 68 height 24
click at [309, 227] on button "商城订单" at bounding box center [311, 224] width 68 height 24
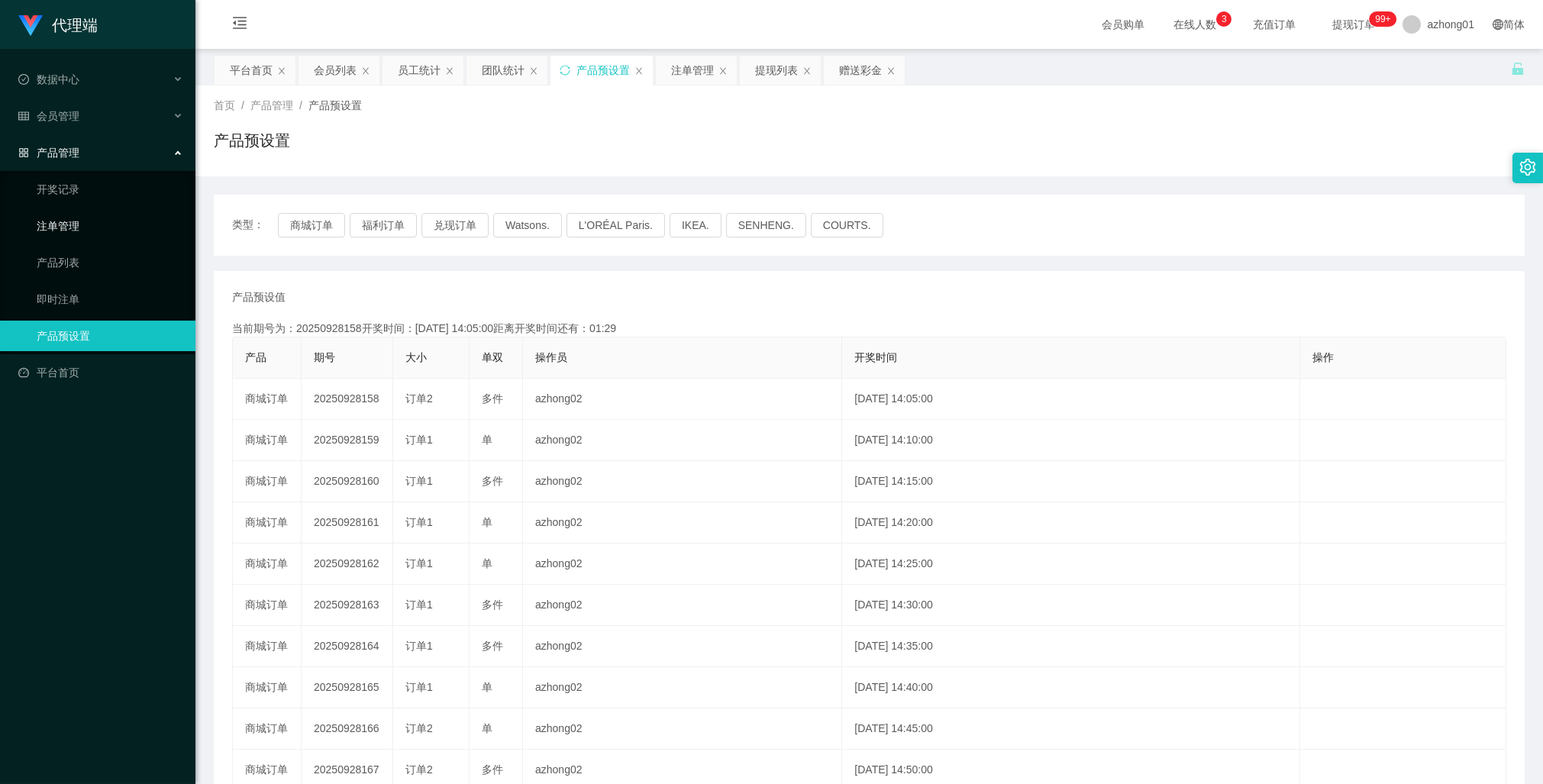
click at [64, 223] on link "注单管理" at bounding box center [110, 226] width 147 height 30
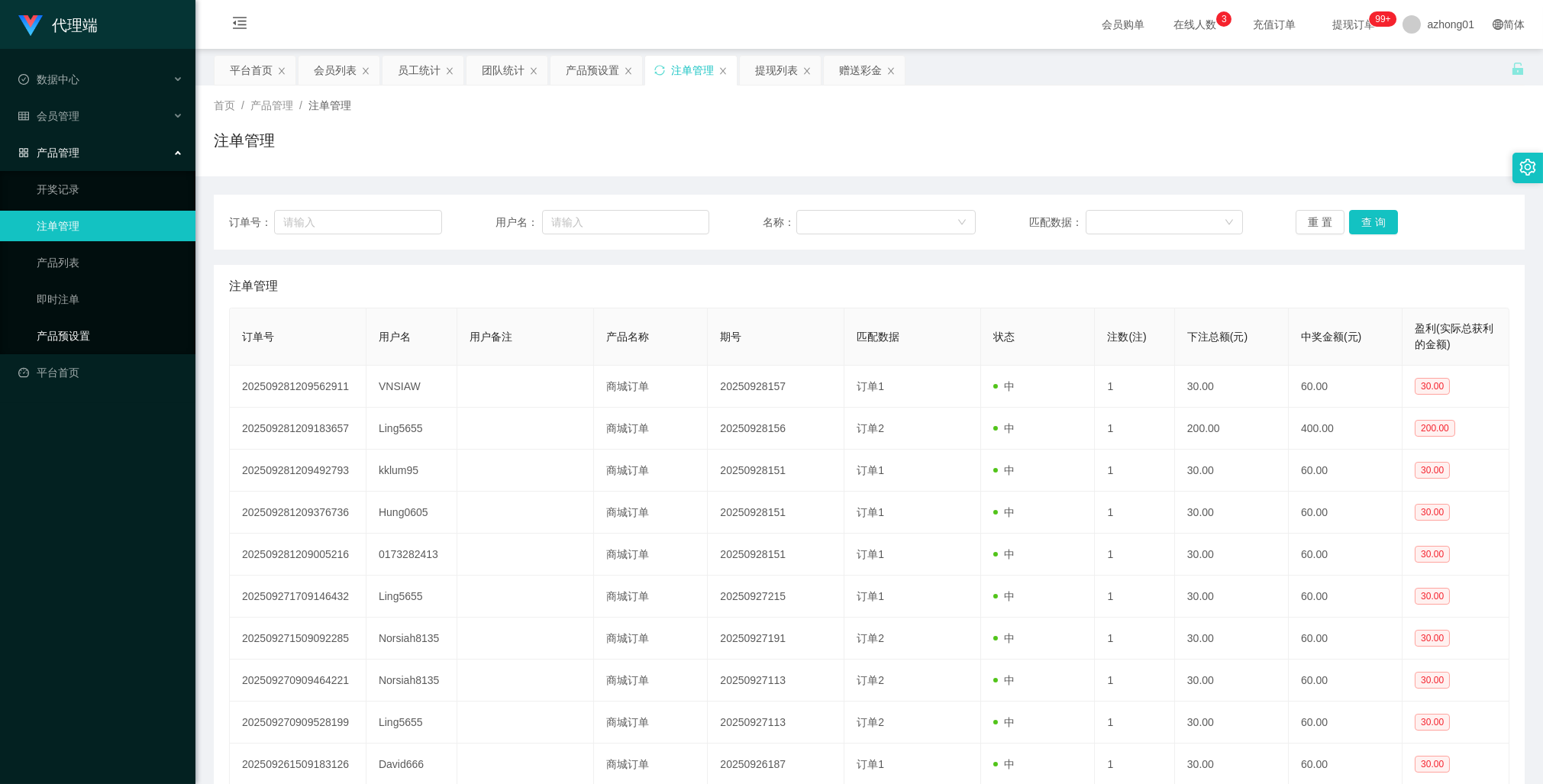
click at [92, 332] on link "产品预设置" at bounding box center [110, 336] width 147 height 30
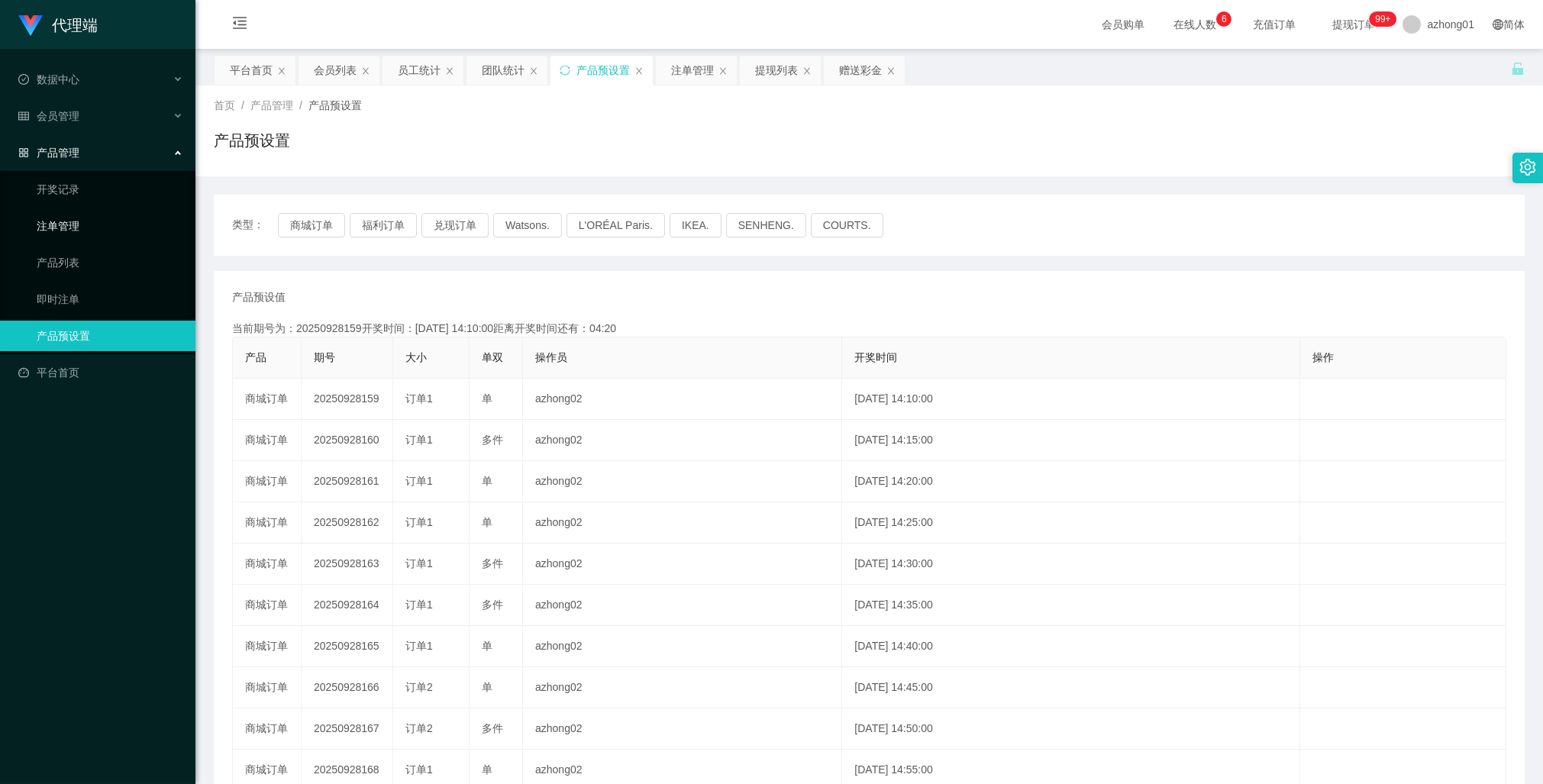
click at [79, 225] on link "注单管理" at bounding box center [110, 226] width 147 height 30
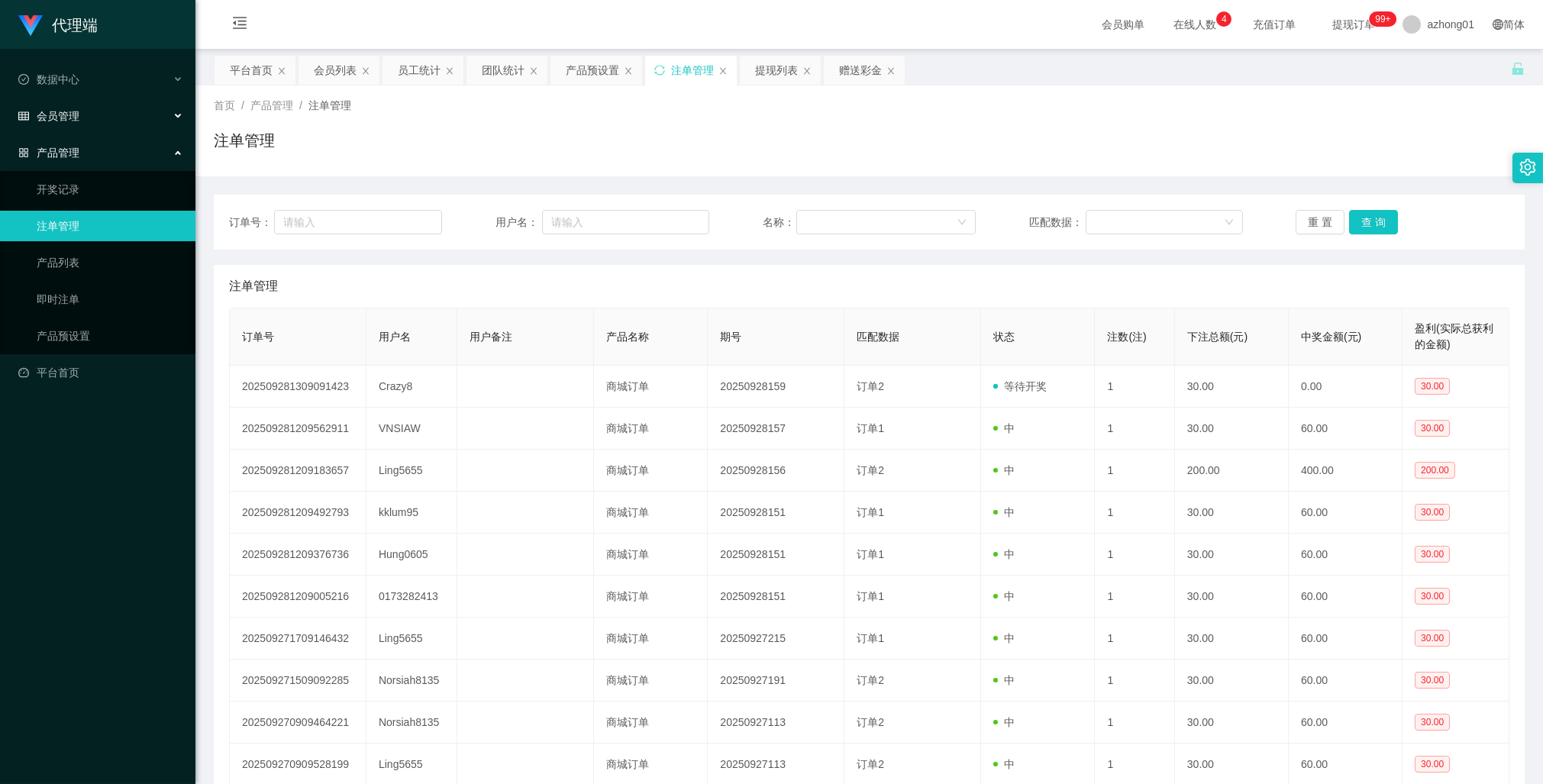
click at [66, 110] on span "会员管理" at bounding box center [49, 116] width 61 height 12
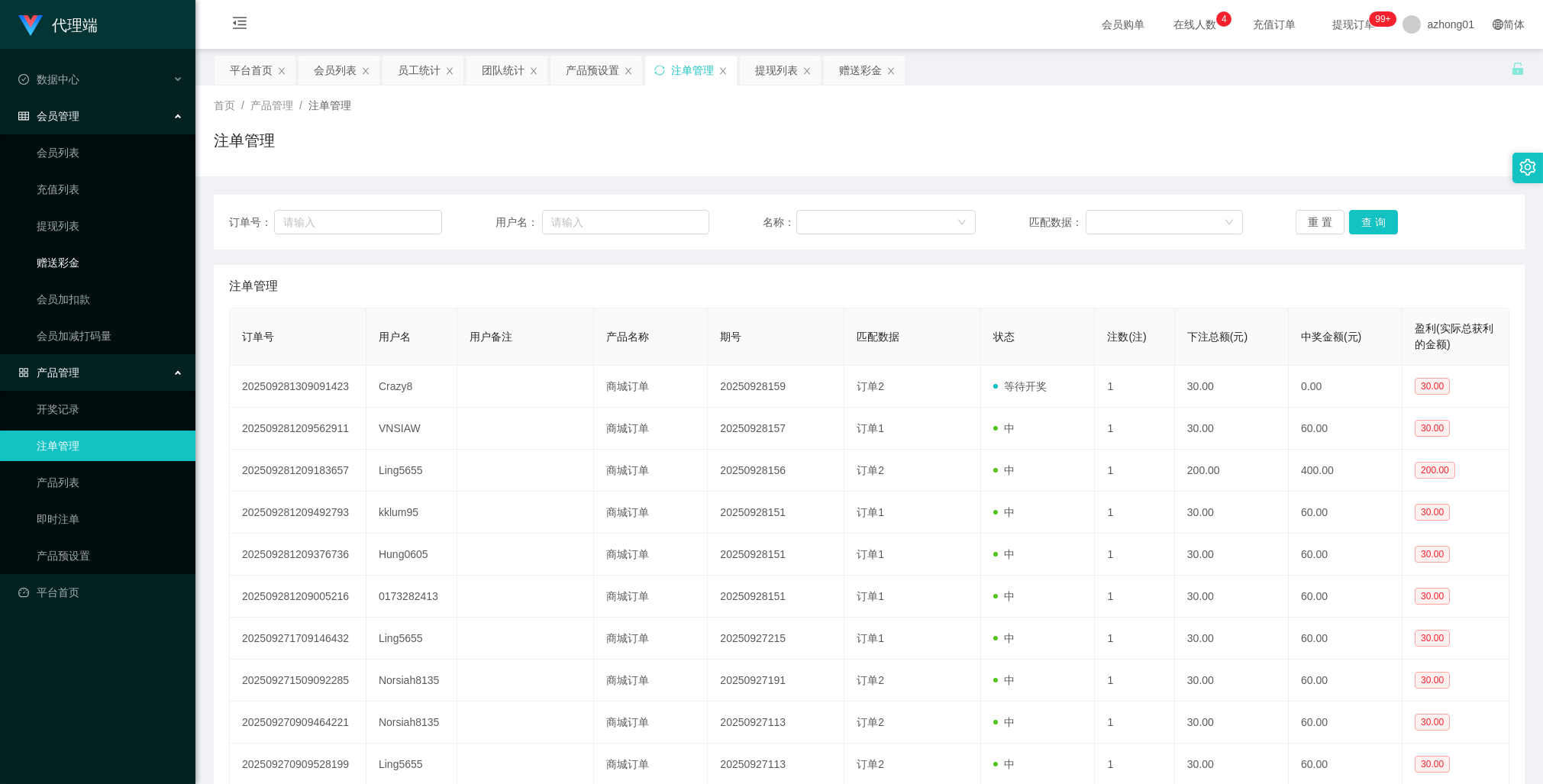
click at [69, 260] on link "赠送彩金" at bounding box center [110, 262] width 147 height 30
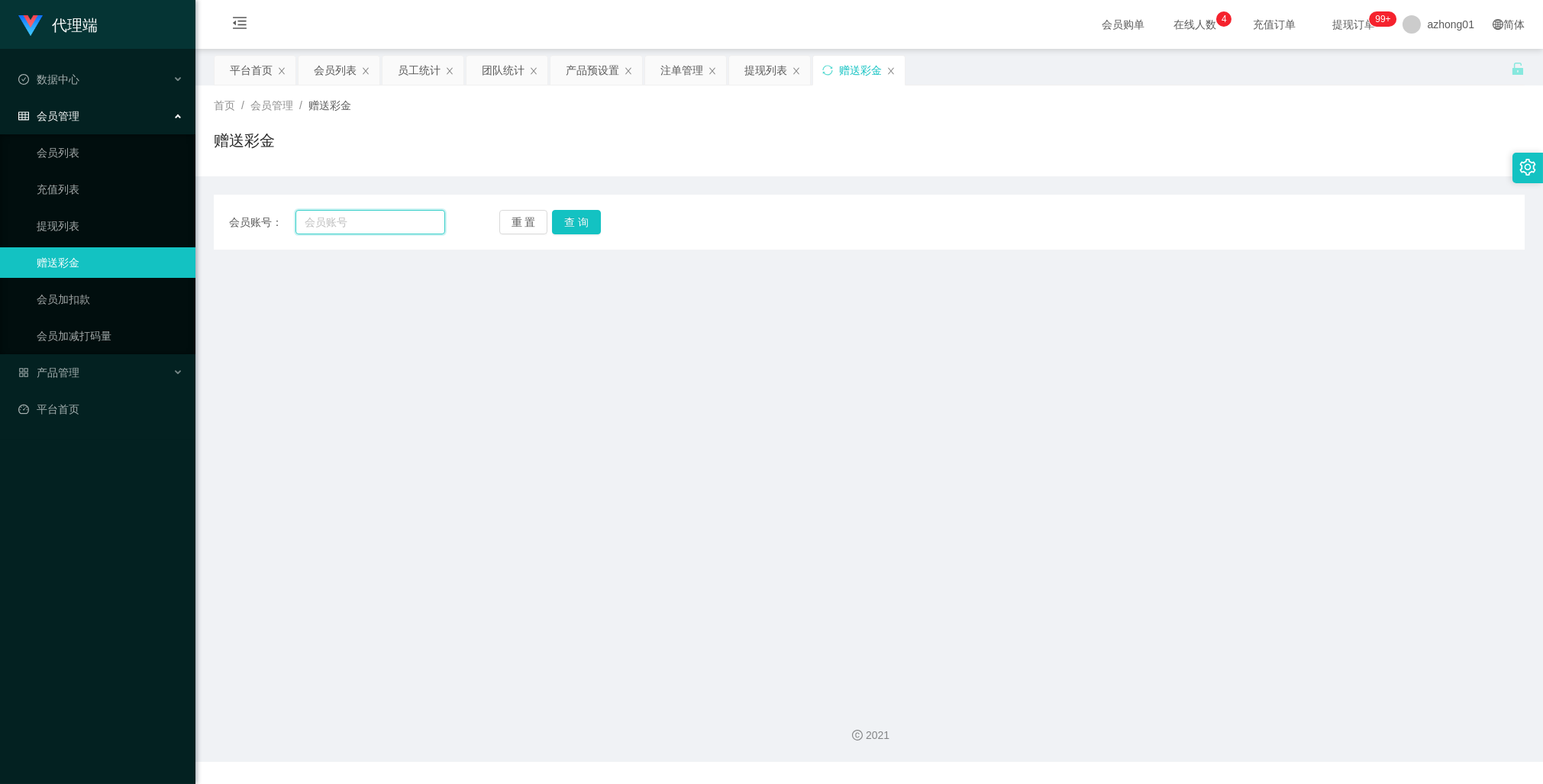
click at [325, 220] on input "text" at bounding box center [370, 222] width 149 height 24
paste input "VNSIAW"
type input "VNSIAW"
drag, startPoint x: 575, startPoint y: 224, endPoint x: 574, endPoint y: 239, distance: 15.0
click at [575, 224] on button "查 询" at bounding box center [577, 222] width 49 height 24
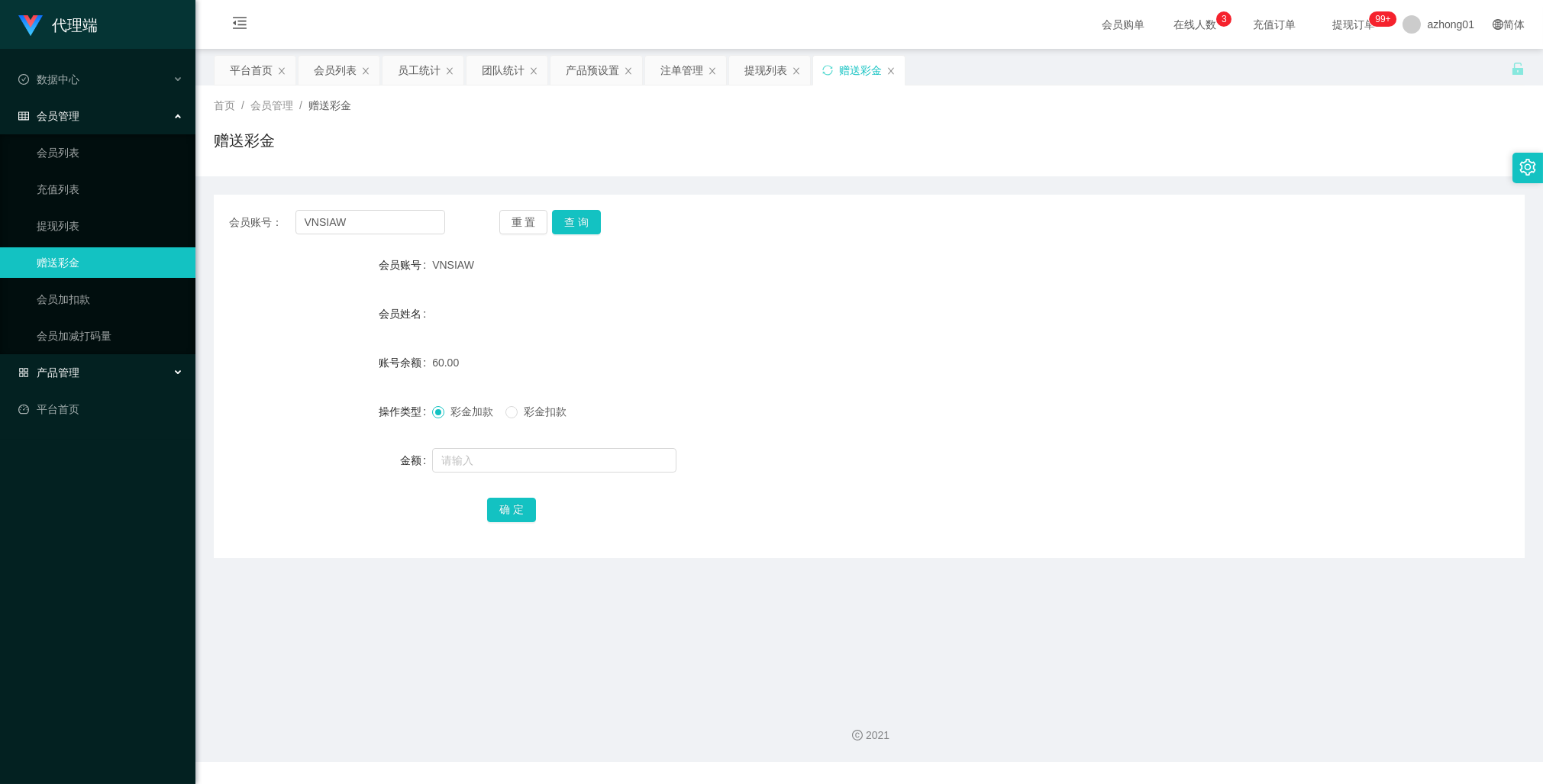
click at [67, 371] on span "产品管理" at bounding box center [49, 372] width 61 height 12
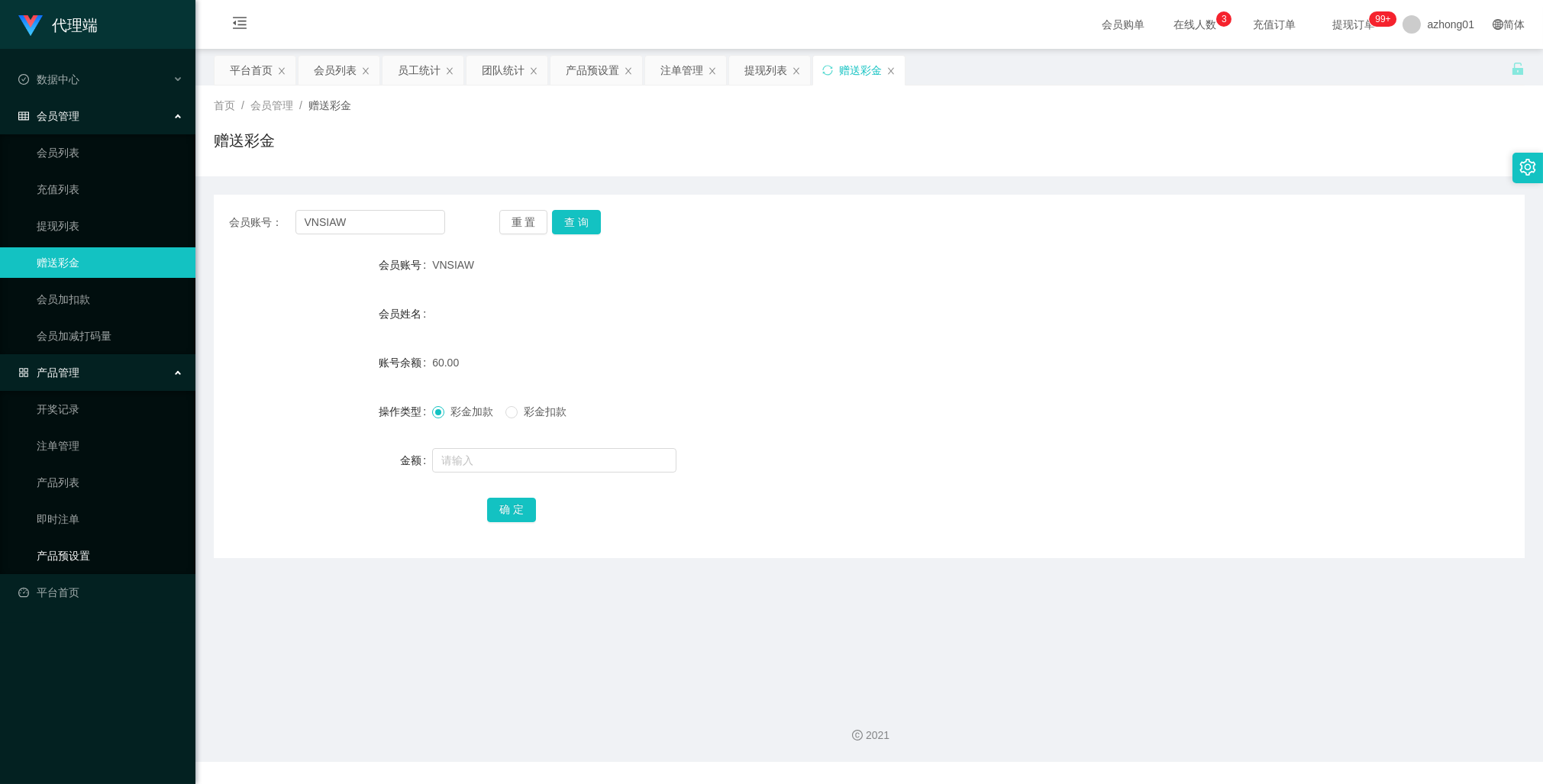
click at [53, 545] on link "产品预设置" at bounding box center [110, 555] width 147 height 30
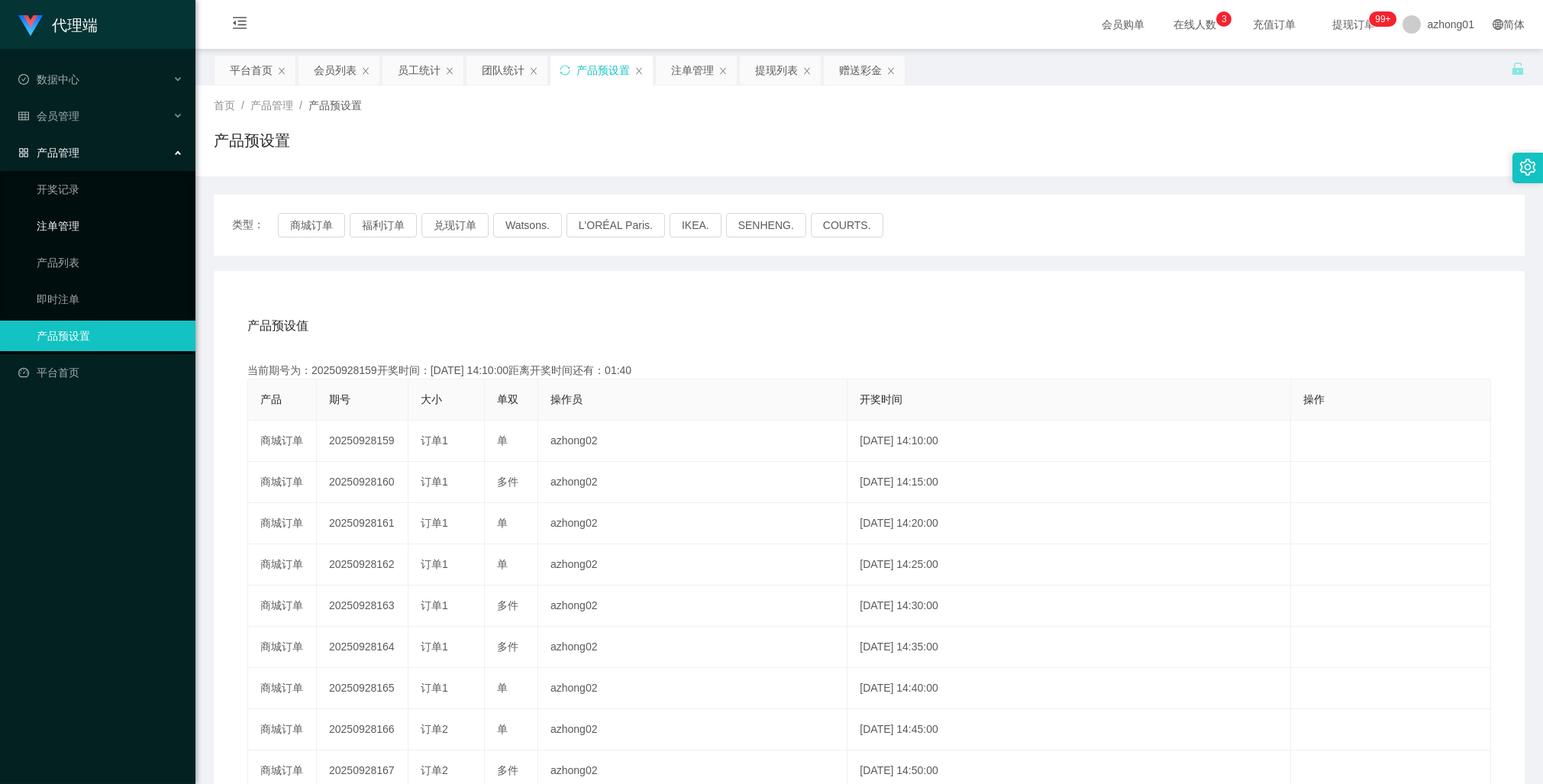
click at [69, 227] on link "注单管理" at bounding box center [110, 226] width 147 height 30
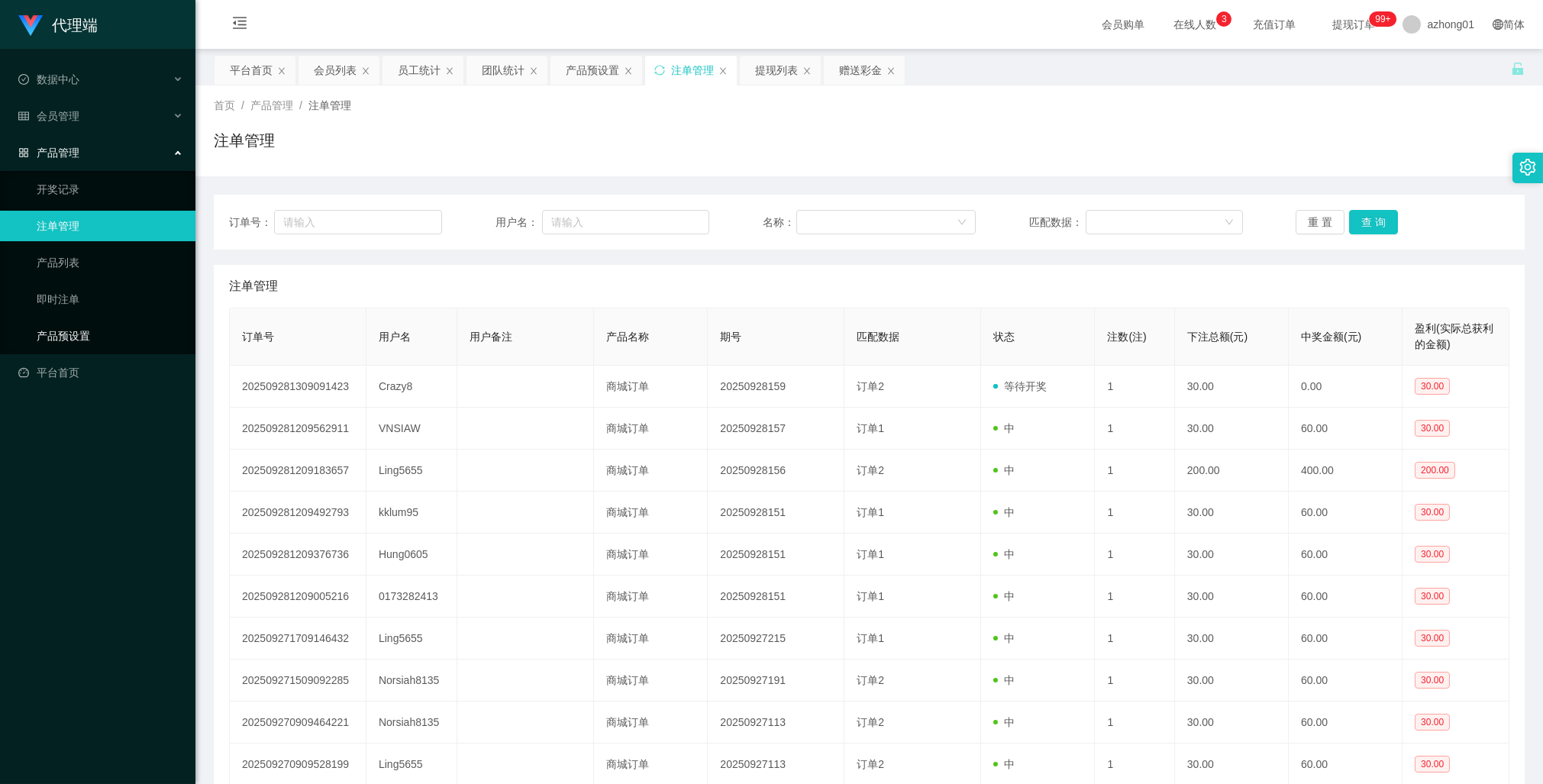
click at [87, 338] on link "产品预设置" at bounding box center [110, 336] width 147 height 30
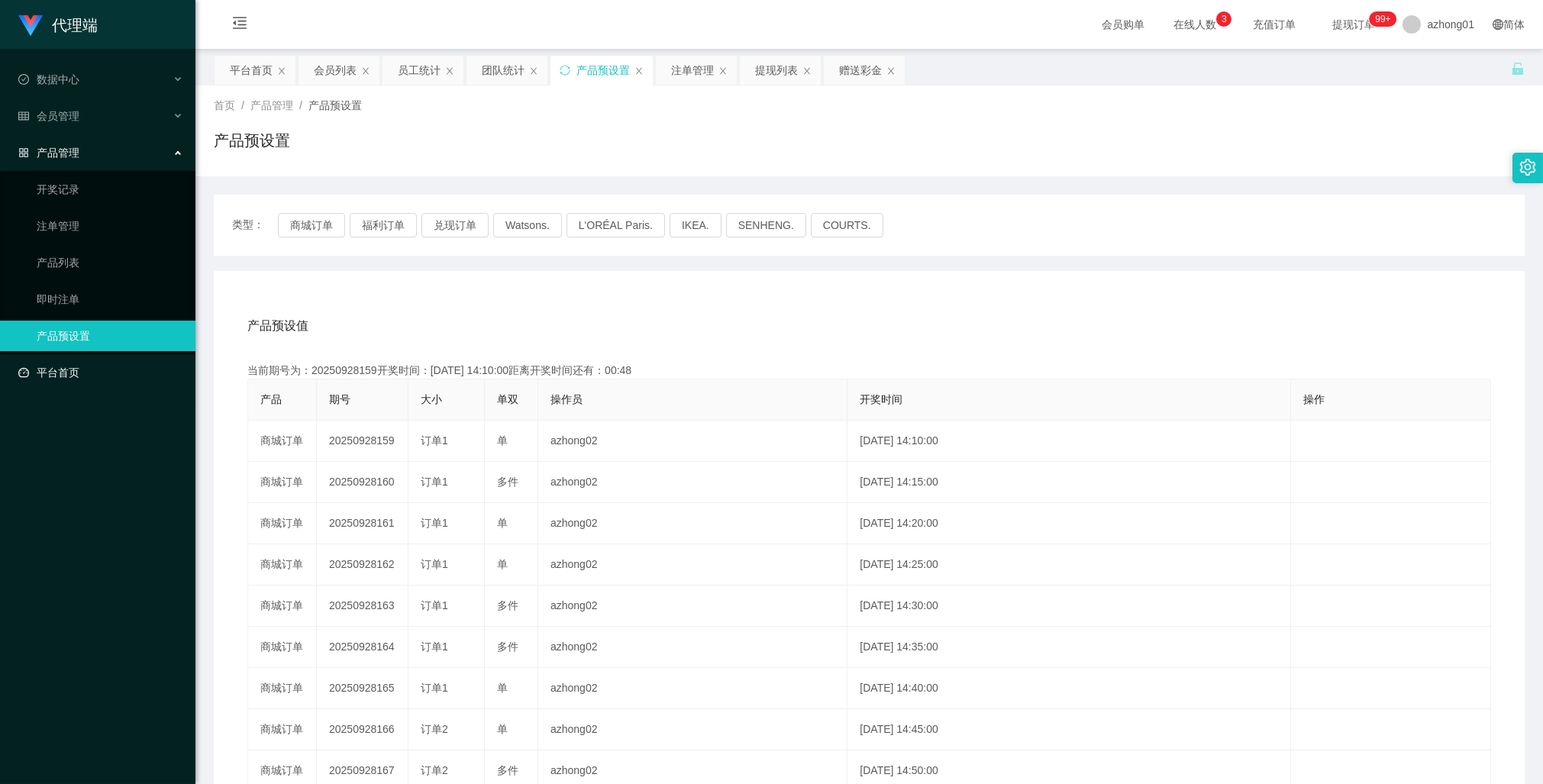
click at [79, 369] on link "平台首页" at bounding box center [100, 372] width 165 height 30
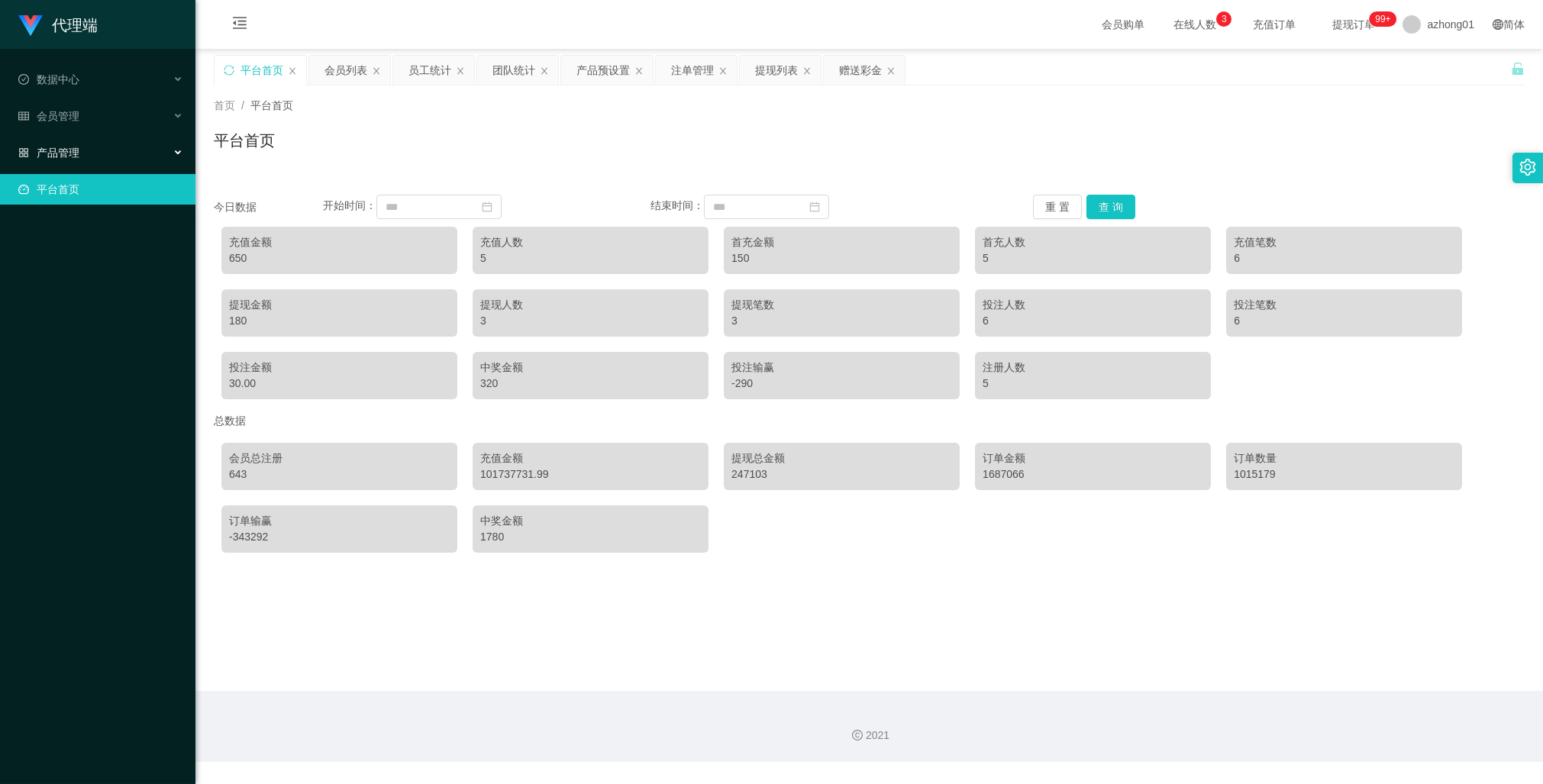
click at [56, 154] on span "产品管理" at bounding box center [49, 153] width 61 height 12
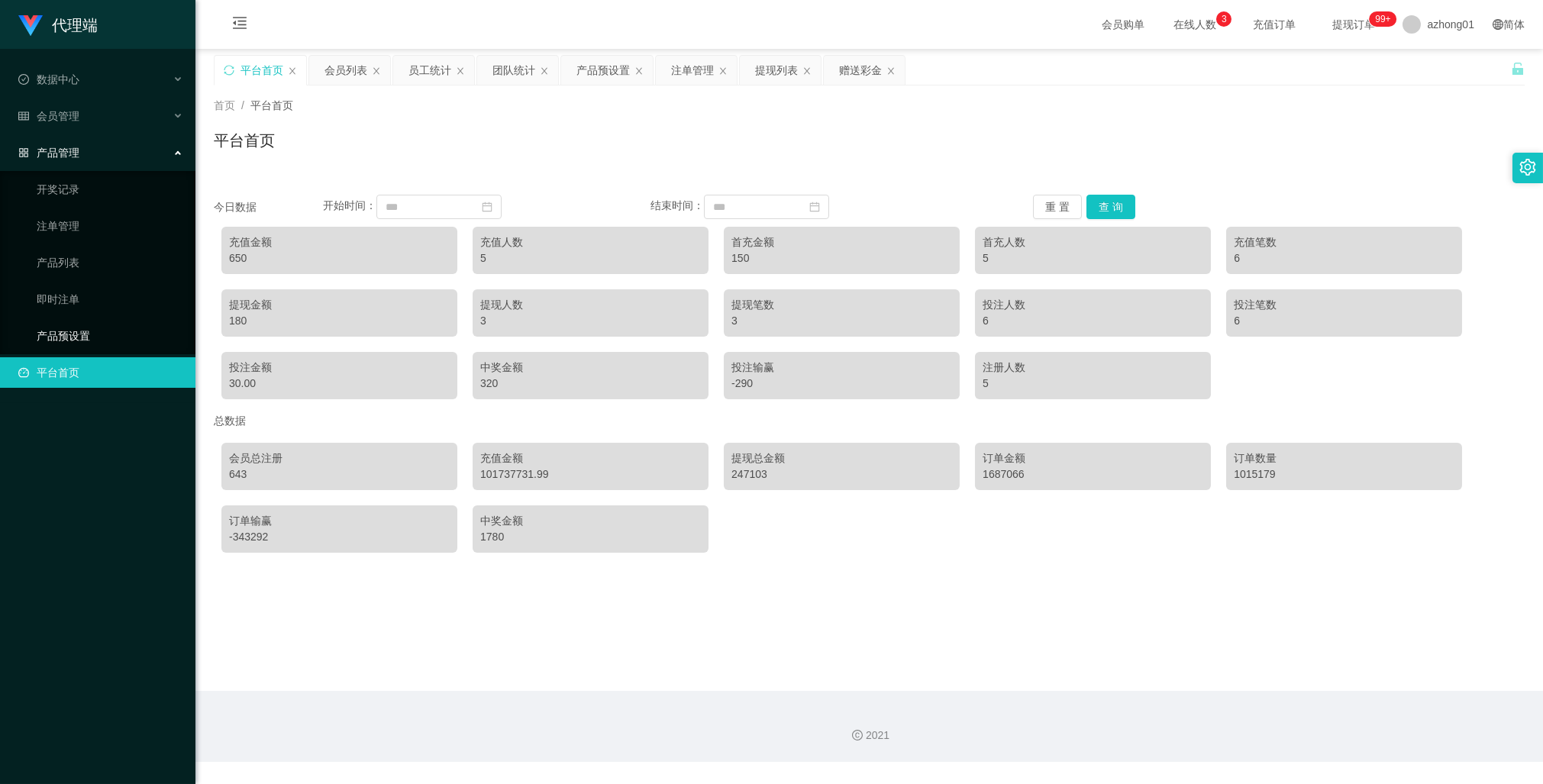
click at [70, 330] on link "产品预设置" at bounding box center [110, 336] width 147 height 30
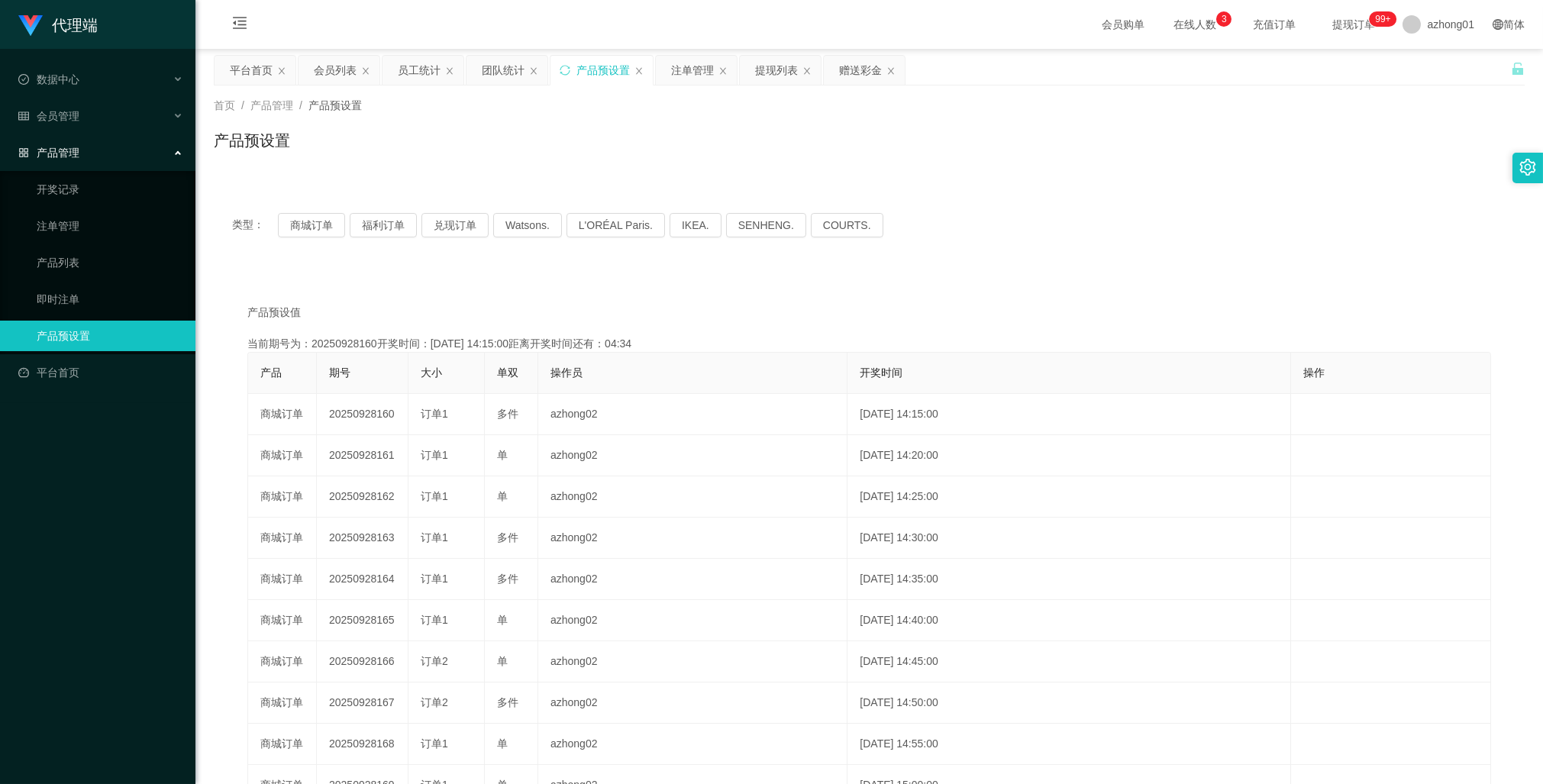
click at [338, 273] on div "产品预设值 添加期号 当前期号为：20250928160开奖时间：[DATE] 14:15:00距离开奖时间还有：04:34 产品 期号 大小 单双 操作员 …" at bounding box center [869, 572] width 1311 height 603
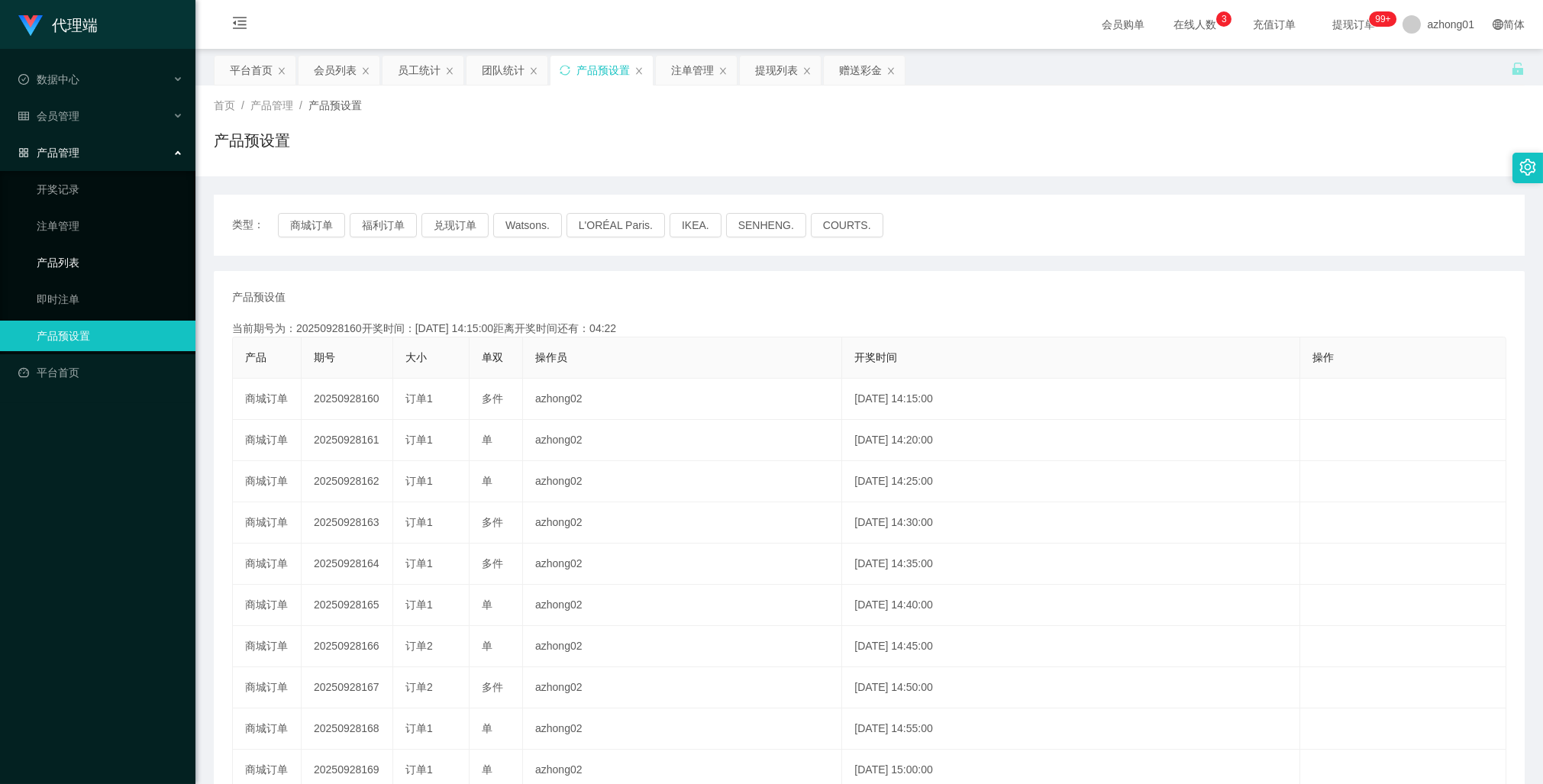
click at [87, 265] on link "产品列表" at bounding box center [110, 262] width 147 height 30
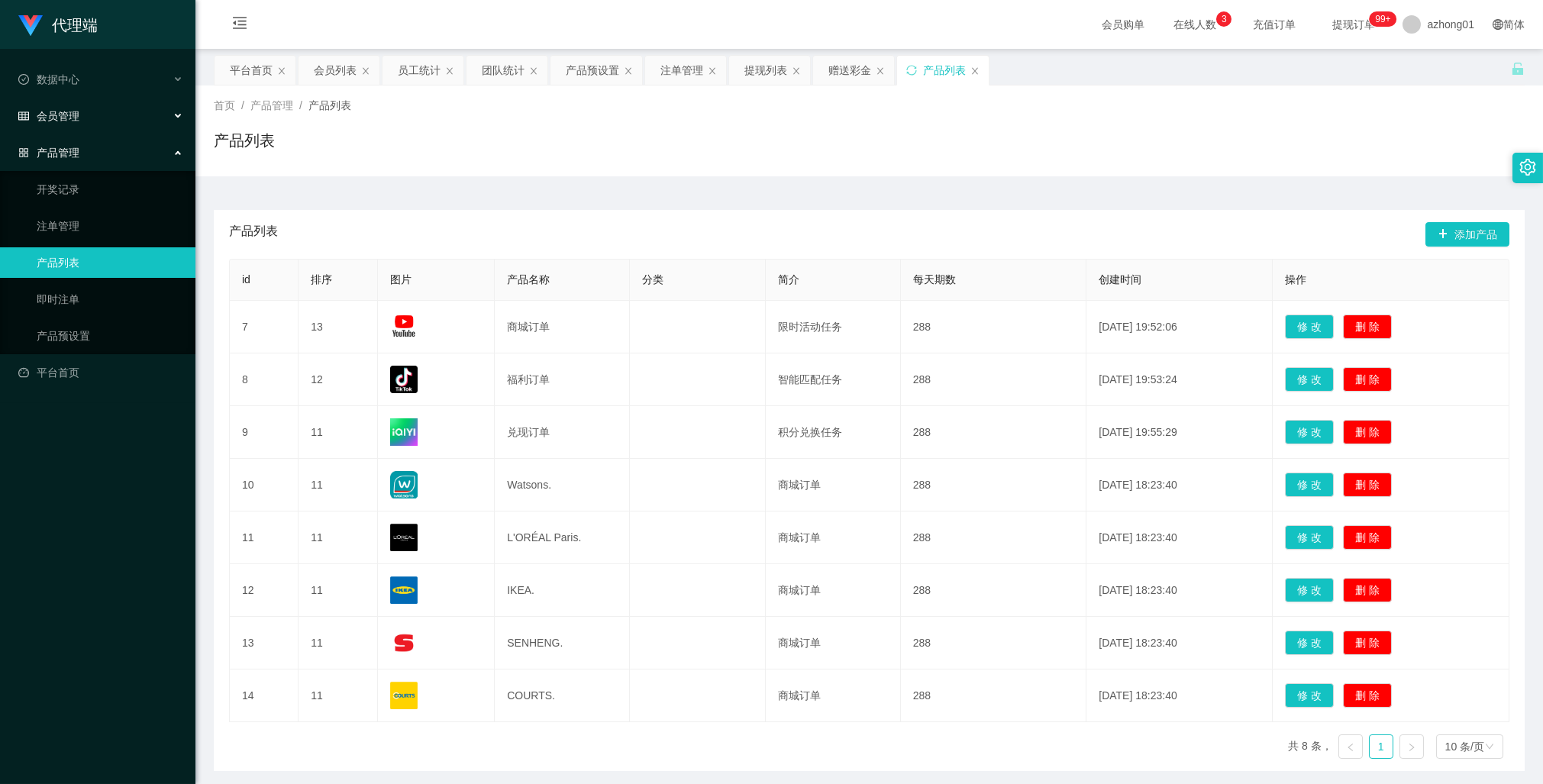
drag, startPoint x: 76, startPoint y: 116, endPoint x: 84, endPoint y: 143, distance: 28.2
click at [79, 124] on div "会员管理" at bounding box center [98, 116] width 196 height 30
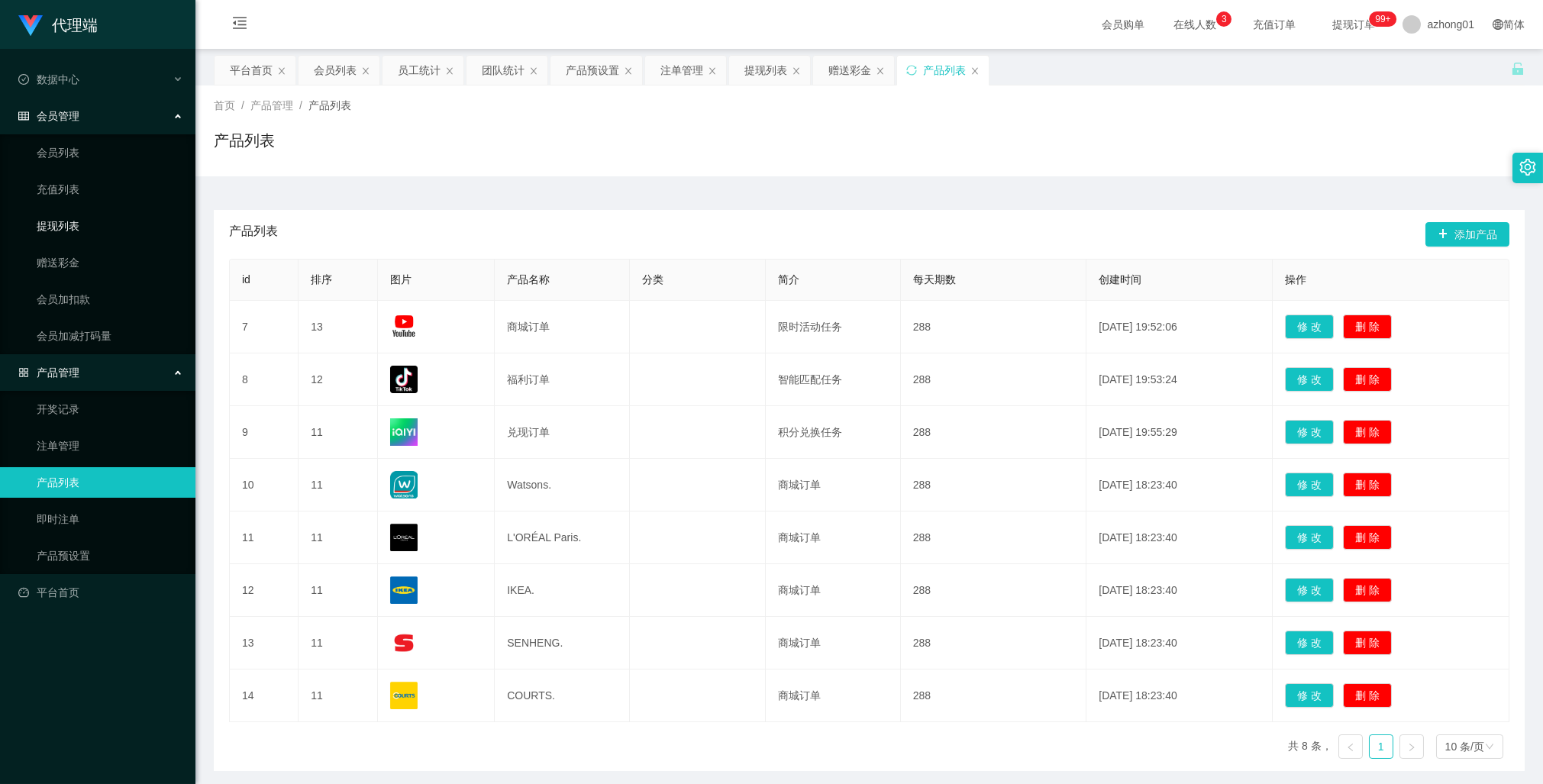
click at [75, 228] on link "提现列表" at bounding box center [110, 226] width 147 height 30
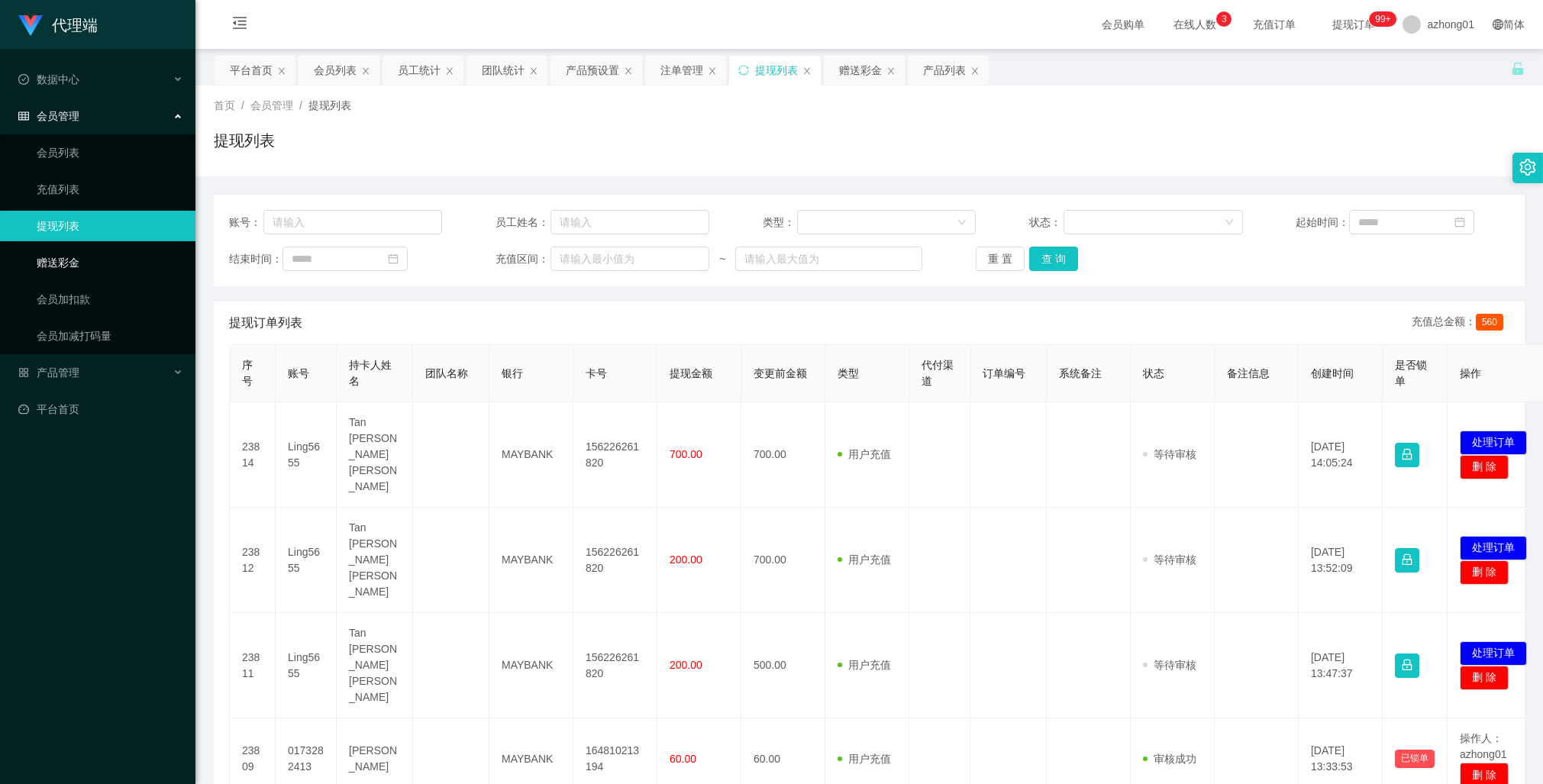
drag, startPoint x: 66, startPoint y: 258, endPoint x: 144, endPoint y: 292, distance: 85.1
click at [66, 260] on link "赠送彩金" at bounding box center [110, 262] width 147 height 30
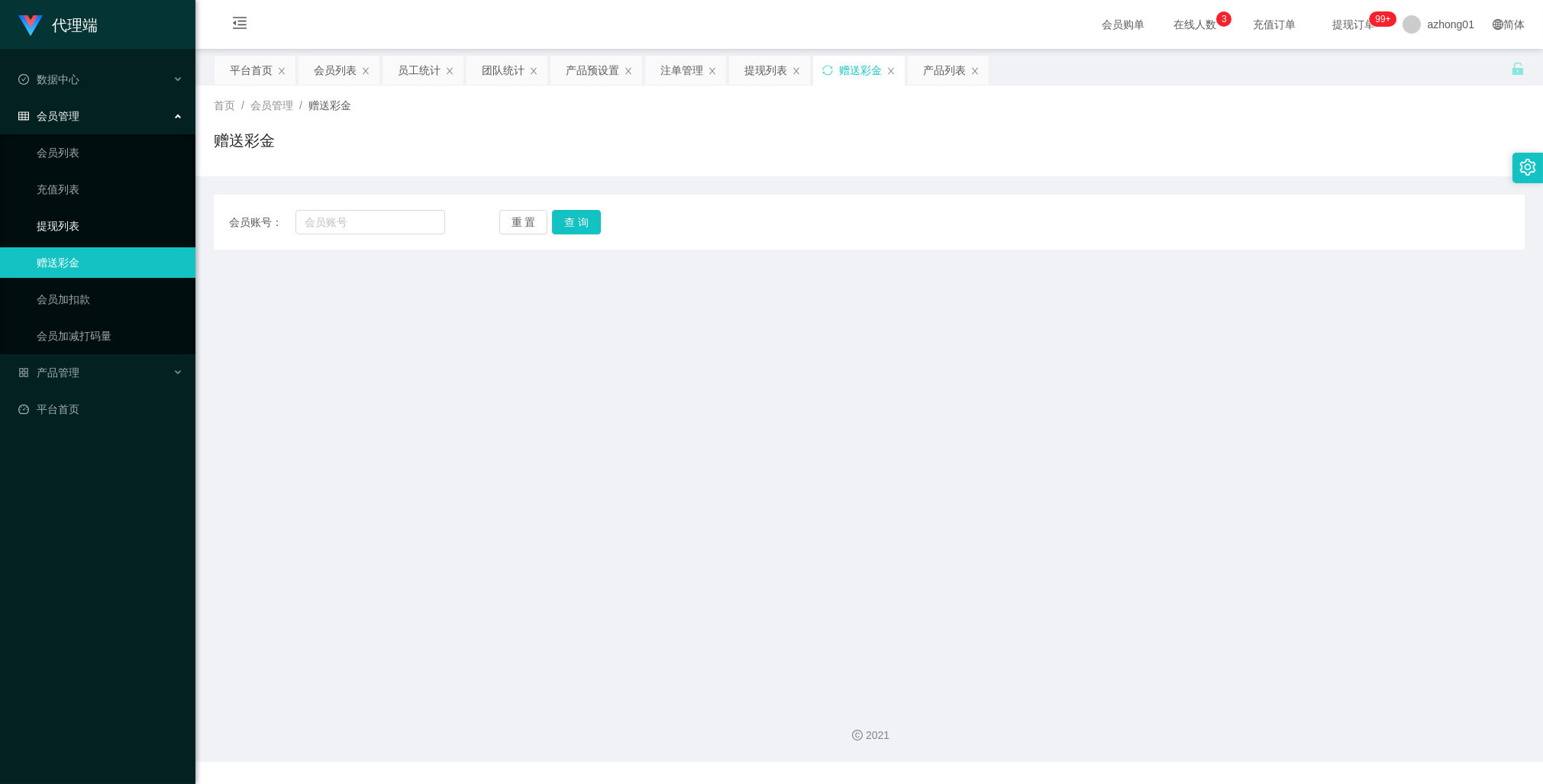
click at [58, 230] on link "提现列表" at bounding box center [110, 226] width 147 height 30
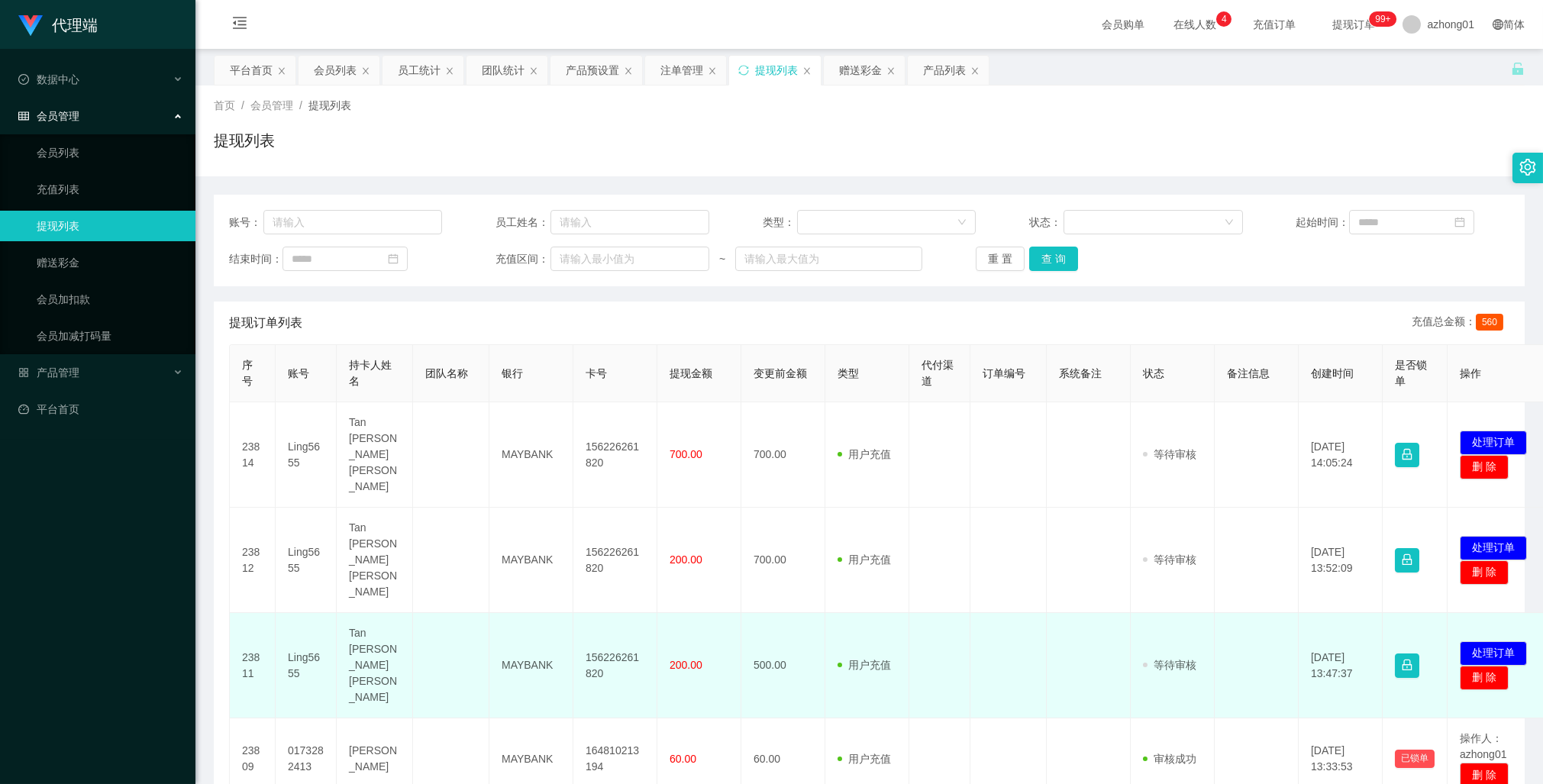
click at [301, 613] on td "Ling5655" at bounding box center [306, 665] width 61 height 105
copy td "Ling5655"
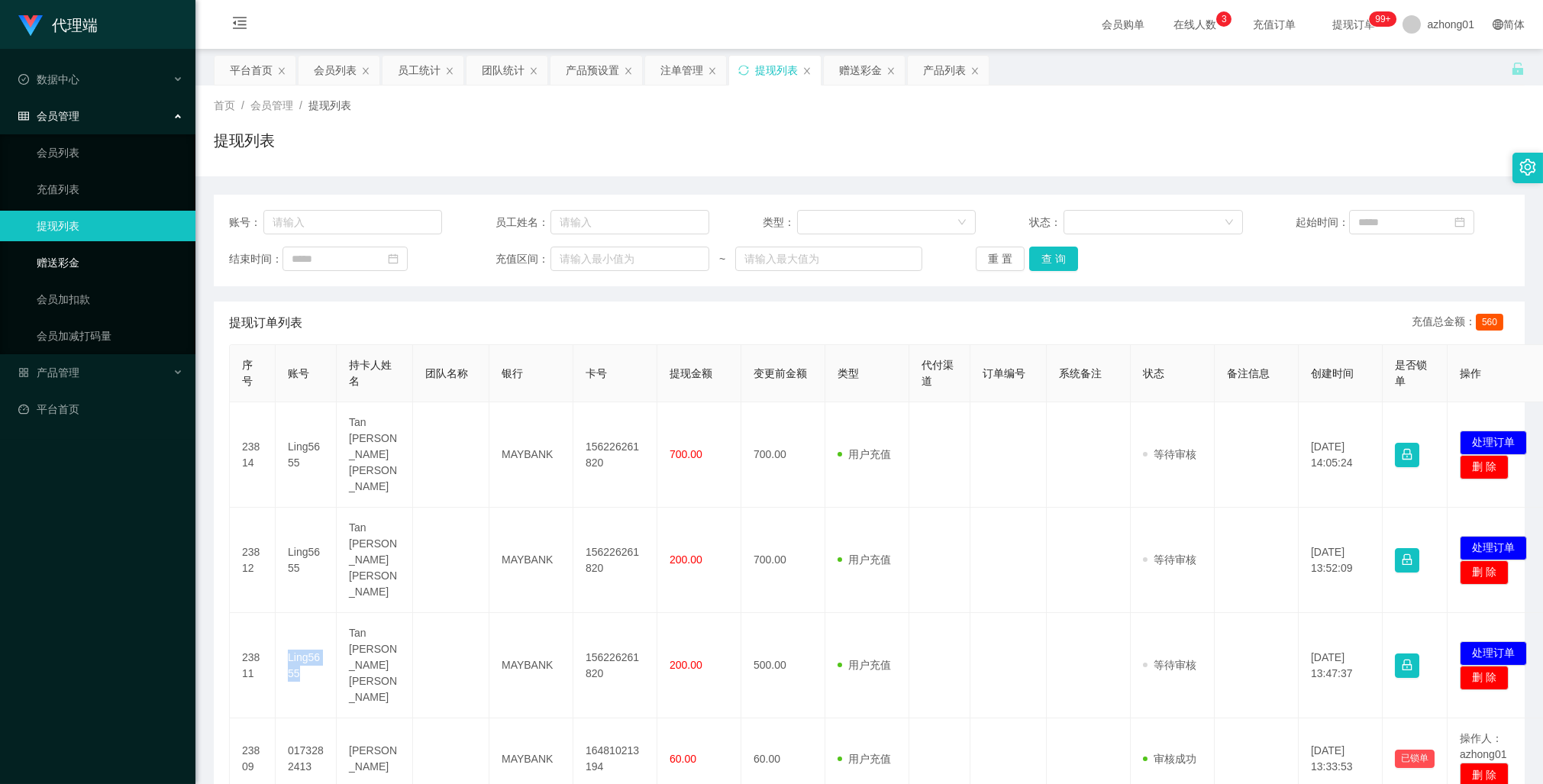
click at [48, 260] on link "赠送彩金" at bounding box center [110, 262] width 147 height 30
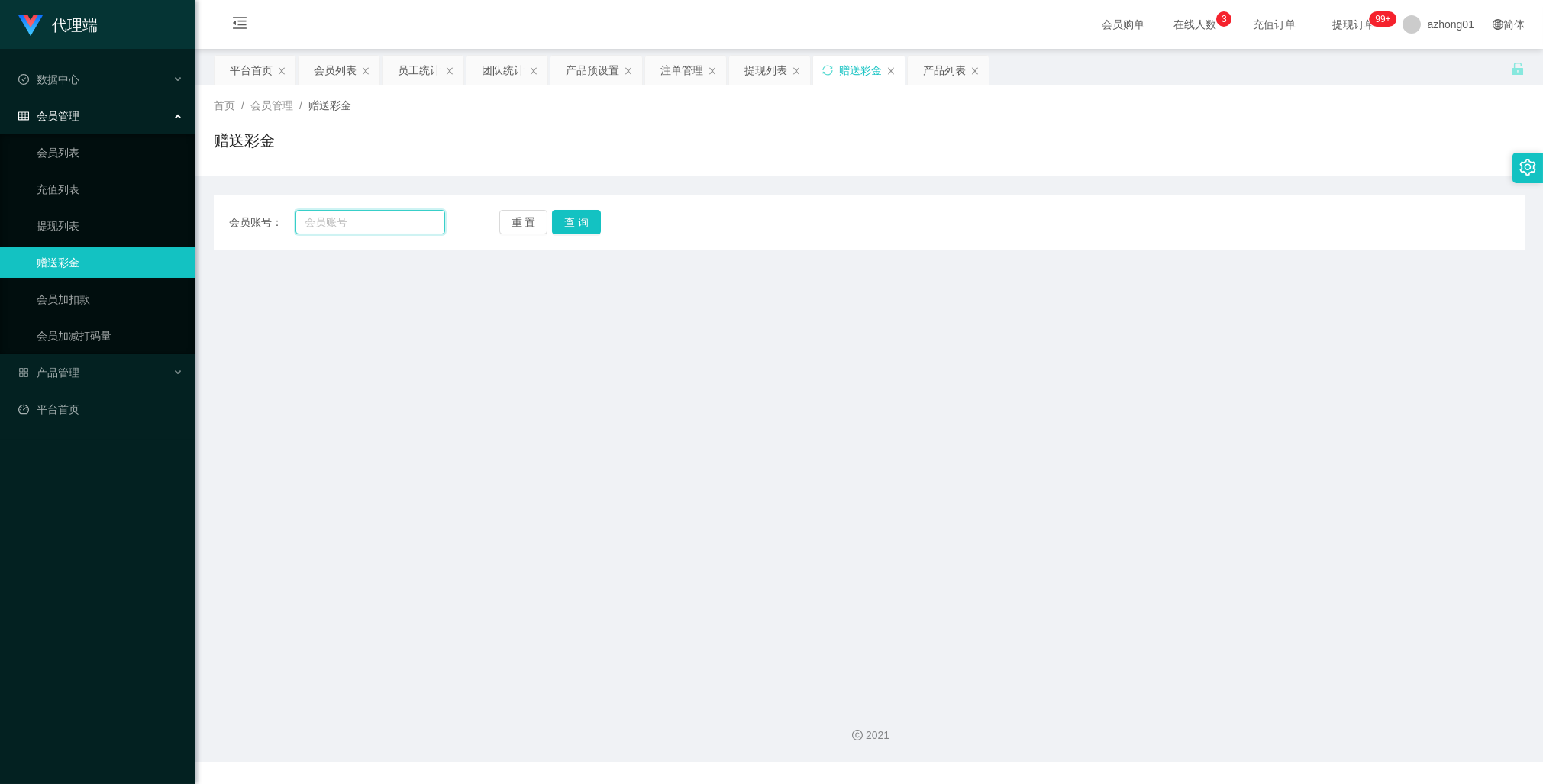
click at [328, 230] on input "text" at bounding box center [370, 222] width 149 height 24
paste input "VNSIAW"
click at [575, 222] on button "查 询" at bounding box center [577, 222] width 49 height 24
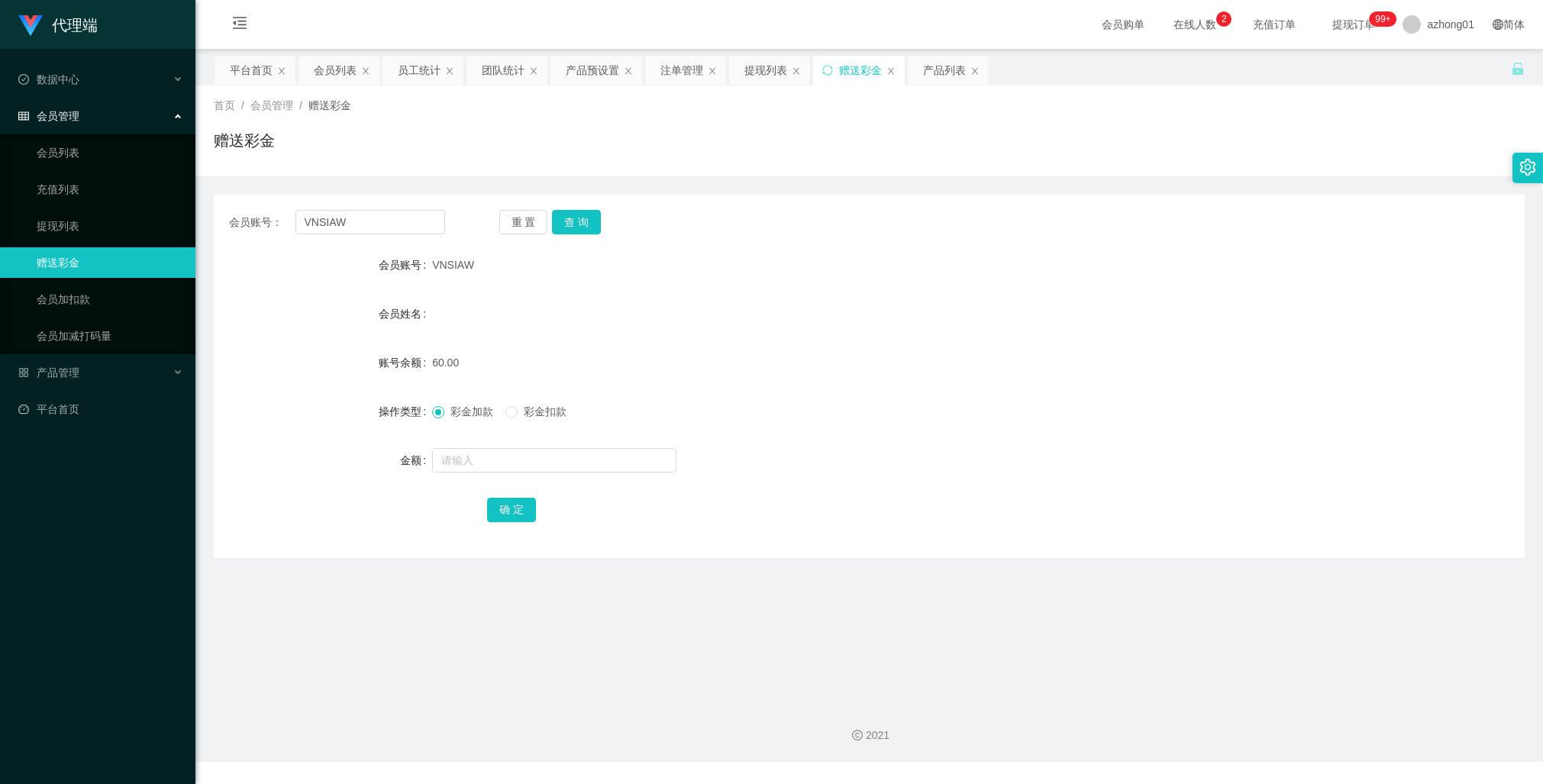
click at [231, 487] on form "会员账号 VNSIAW 会员姓名 账号余额 60.00 操作类型 彩金加款 彩金扣款 金额 确 定" at bounding box center [869, 387] width 1311 height 275
drag, startPoint x: 360, startPoint y: 225, endPoint x: 222, endPoint y: 230, distance: 138.1
click at [222, 230] on div "会员账号： VNSIAW 重 置 查 询" at bounding box center [869, 222] width 1311 height 24
paste input "Crazy8"
type input "Crazy8"
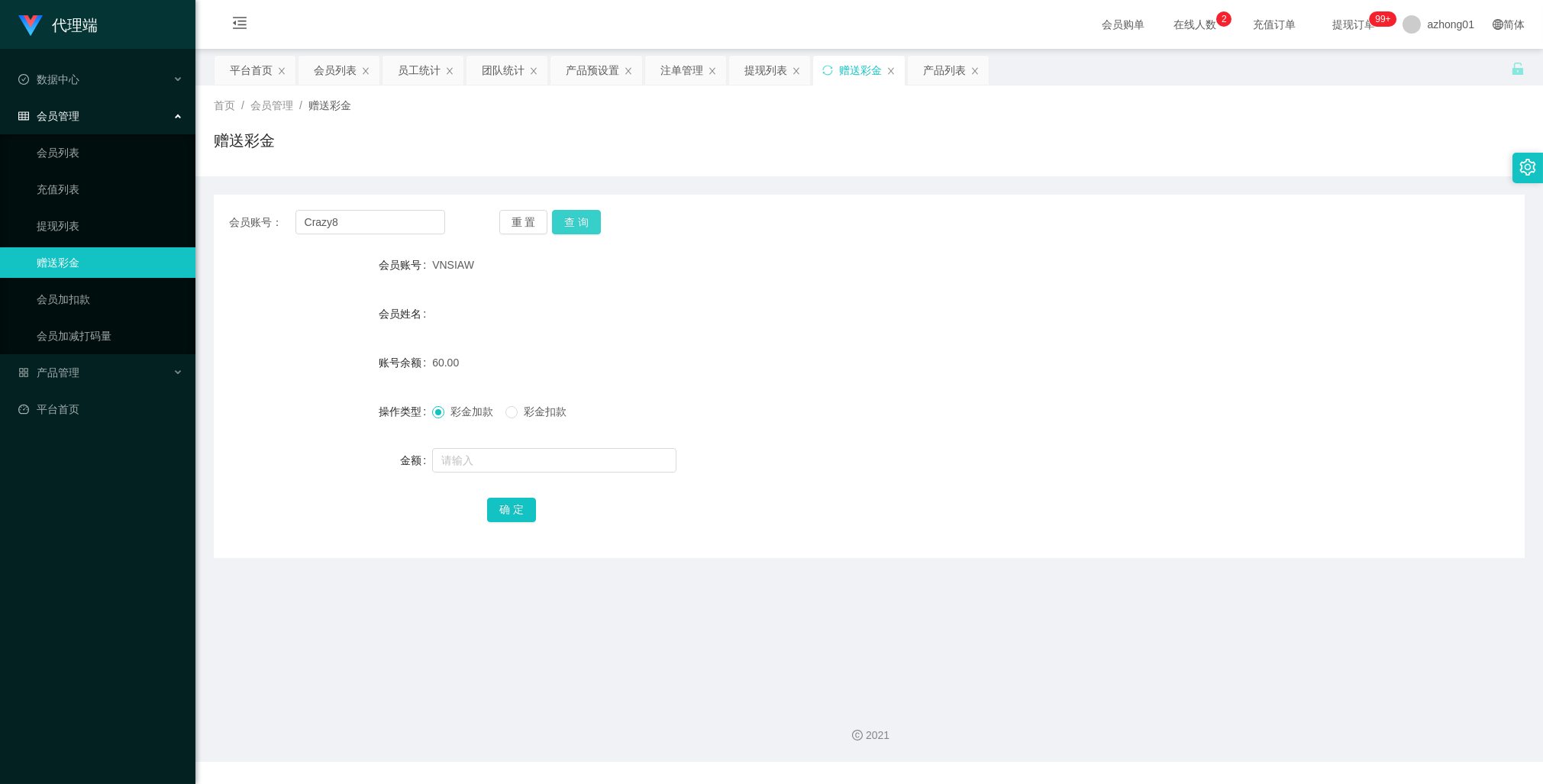
click at [585, 223] on button "查 询" at bounding box center [577, 222] width 49 height 24
click at [539, 463] on input "text" at bounding box center [554, 460] width 244 height 24
type input "30"
click at [517, 508] on button "确 定" at bounding box center [512, 510] width 49 height 24
click at [61, 368] on span "产品管理" at bounding box center [49, 372] width 61 height 12
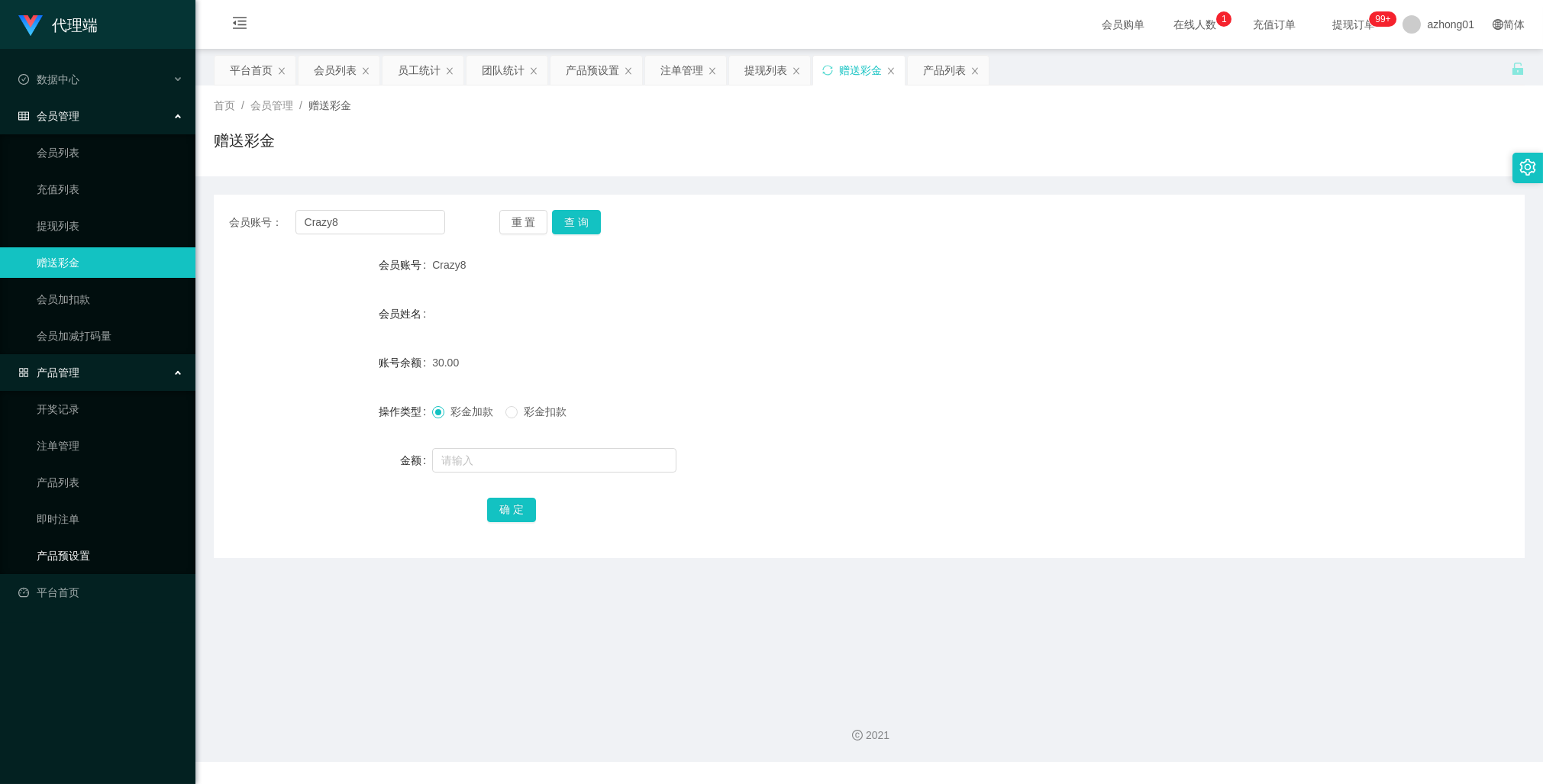
click at [78, 554] on link "产品预设置" at bounding box center [110, 555] width 147 height 30
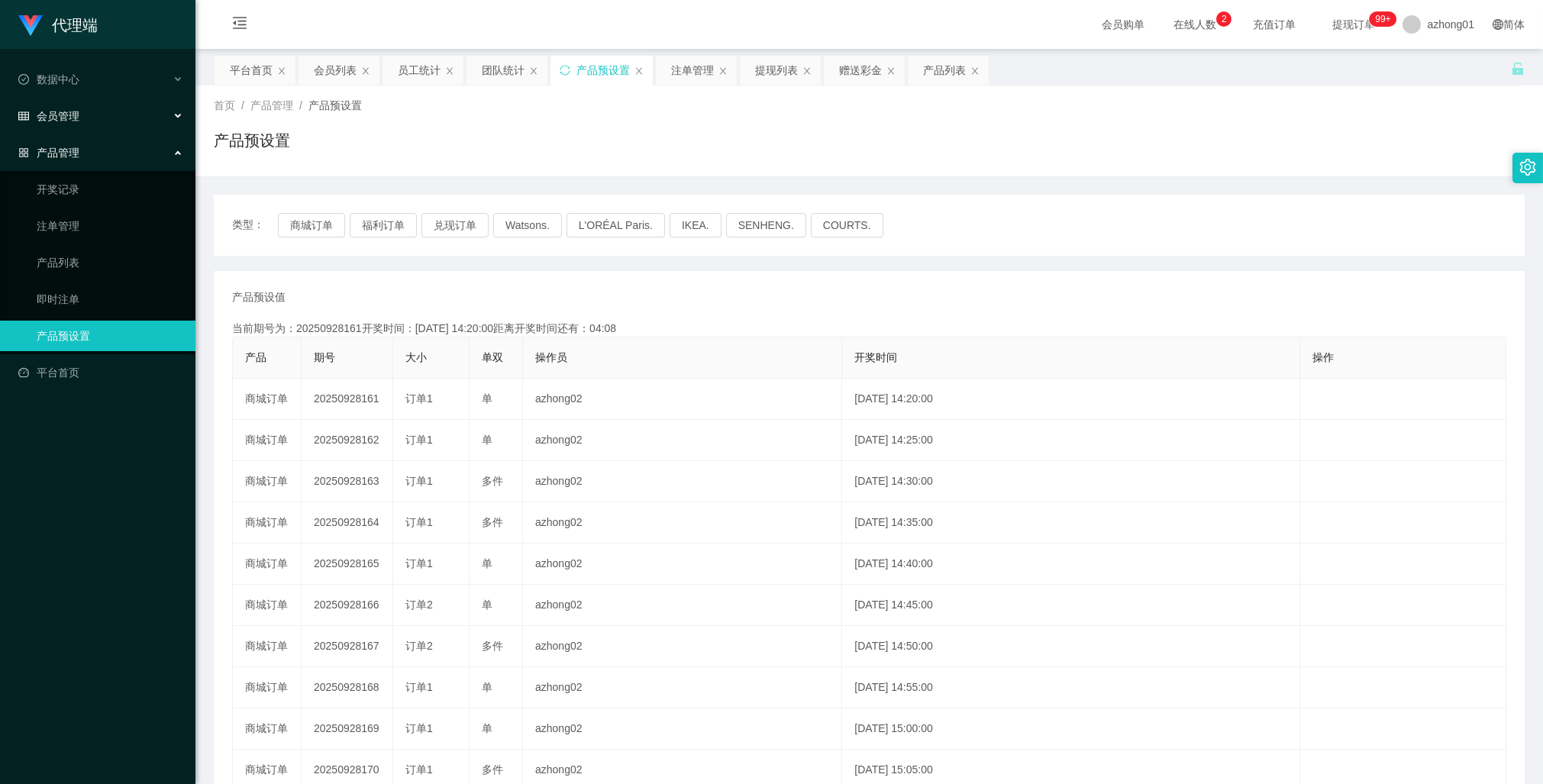
click at [68, 108] on div "会员管理" at bounding box center [98, 116] width 196 height 30
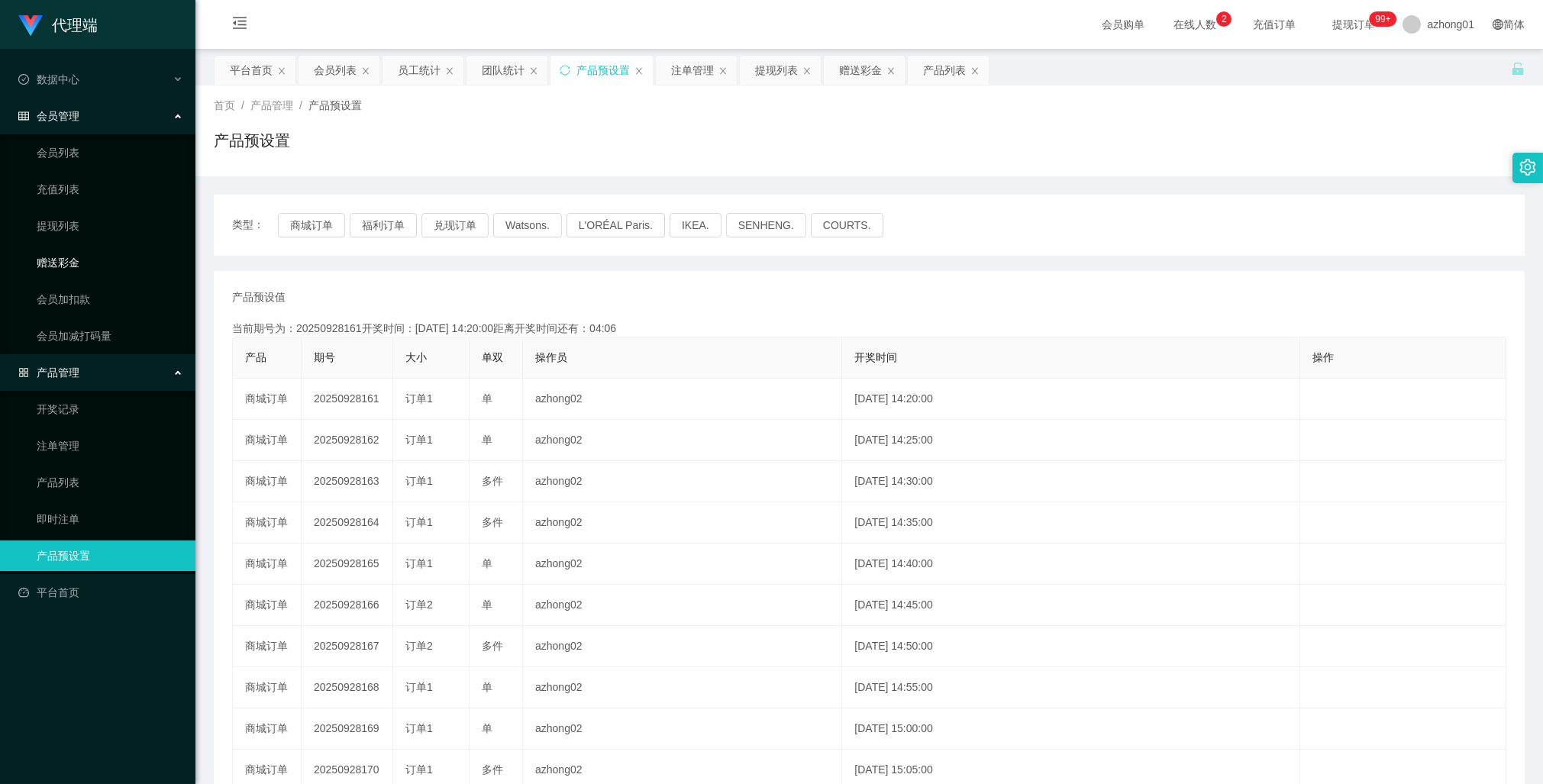
click at [73, 257] on link "赠送彩金" at bounding box center [110, 262] width 147 height 30
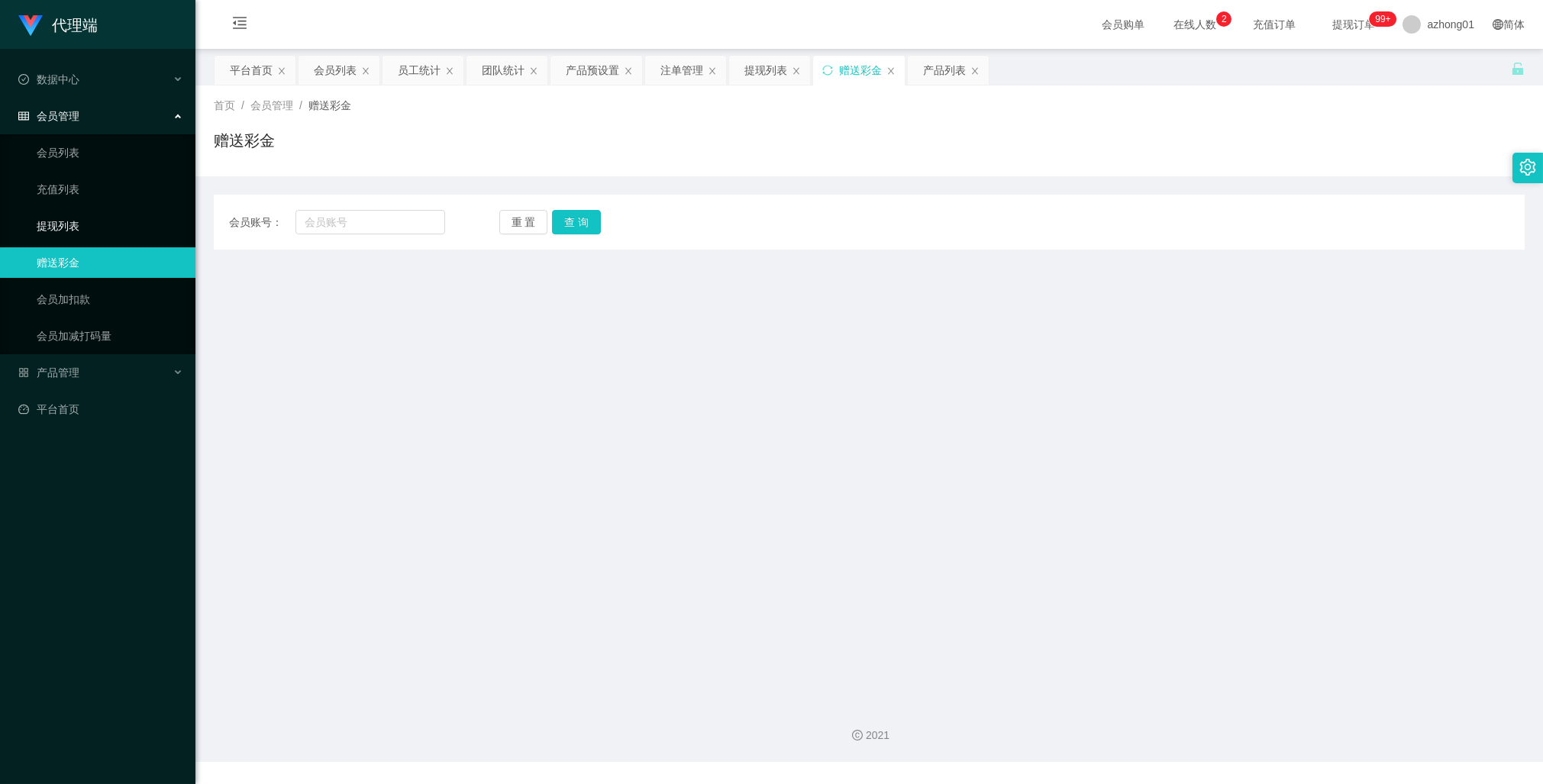
click at [73, 220] on link "提现列表" at bounding box center [110, 226] width 147 height 30
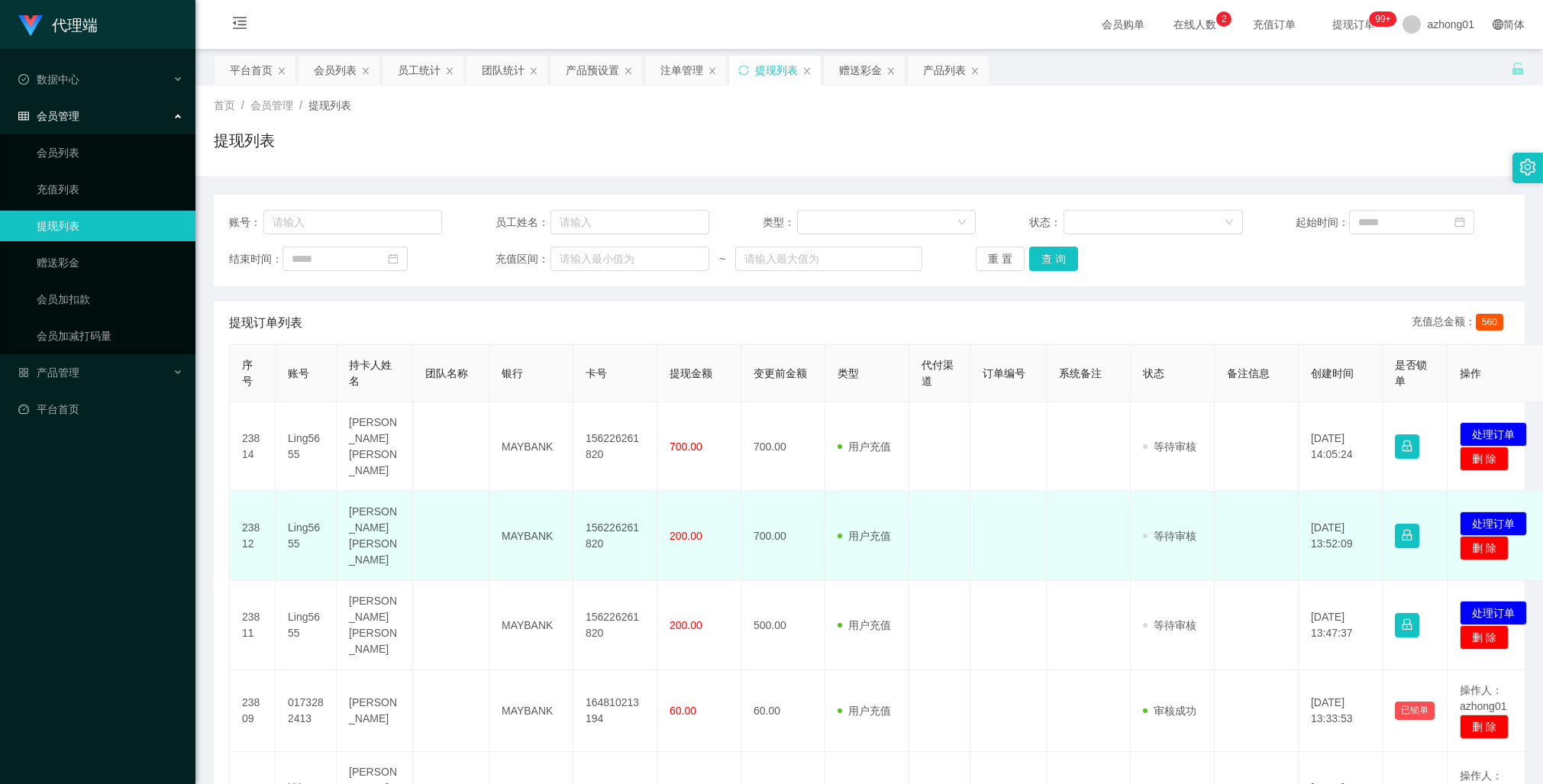
click at [300, 510] on td "Ling5655" at bounding box center [306, 537] width 61 height 89
copy td "Ling5655"
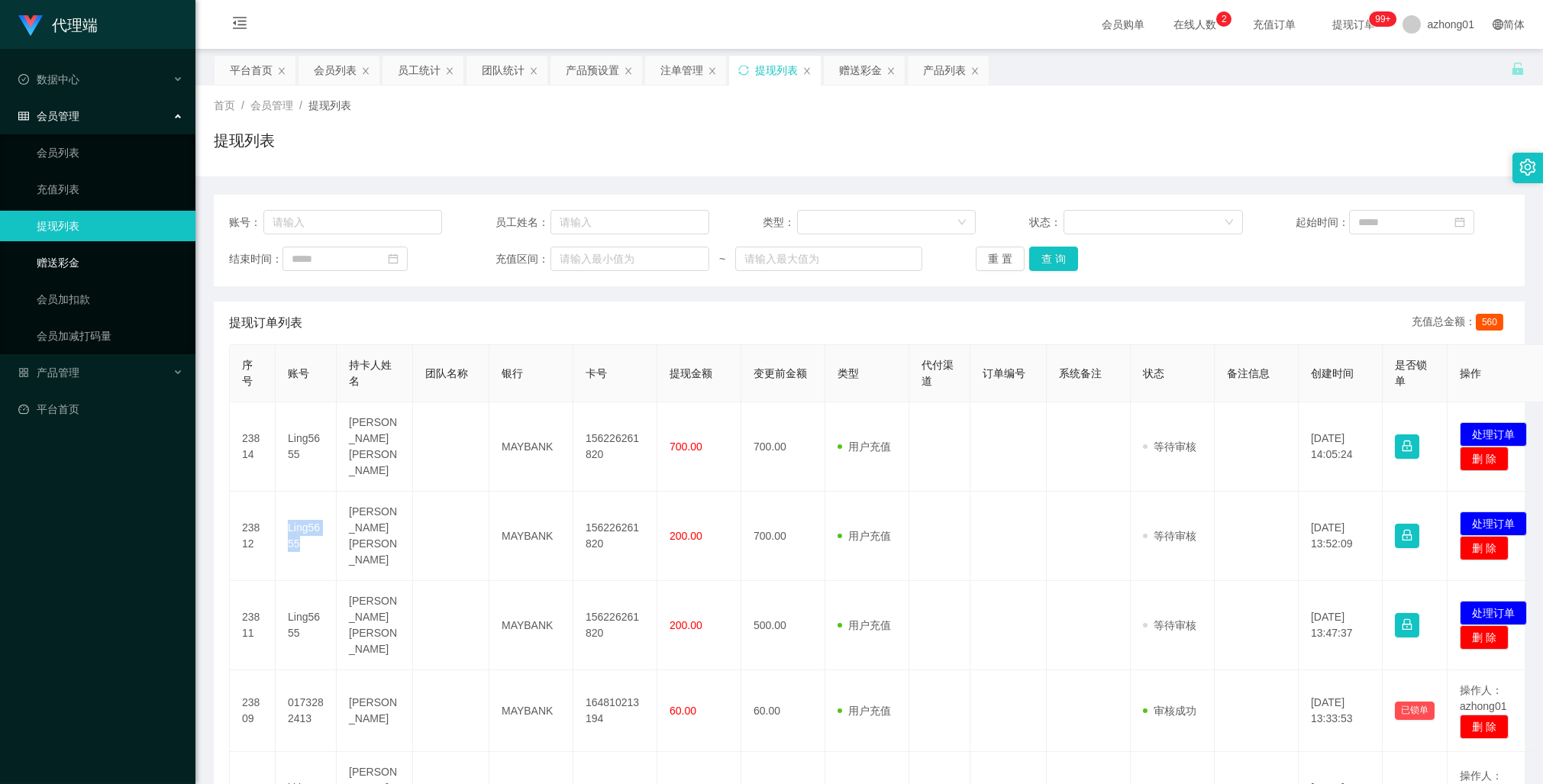
click at [70, 263] on link "赠送彩金" at bounding box center [110, 262] width 147 height 30
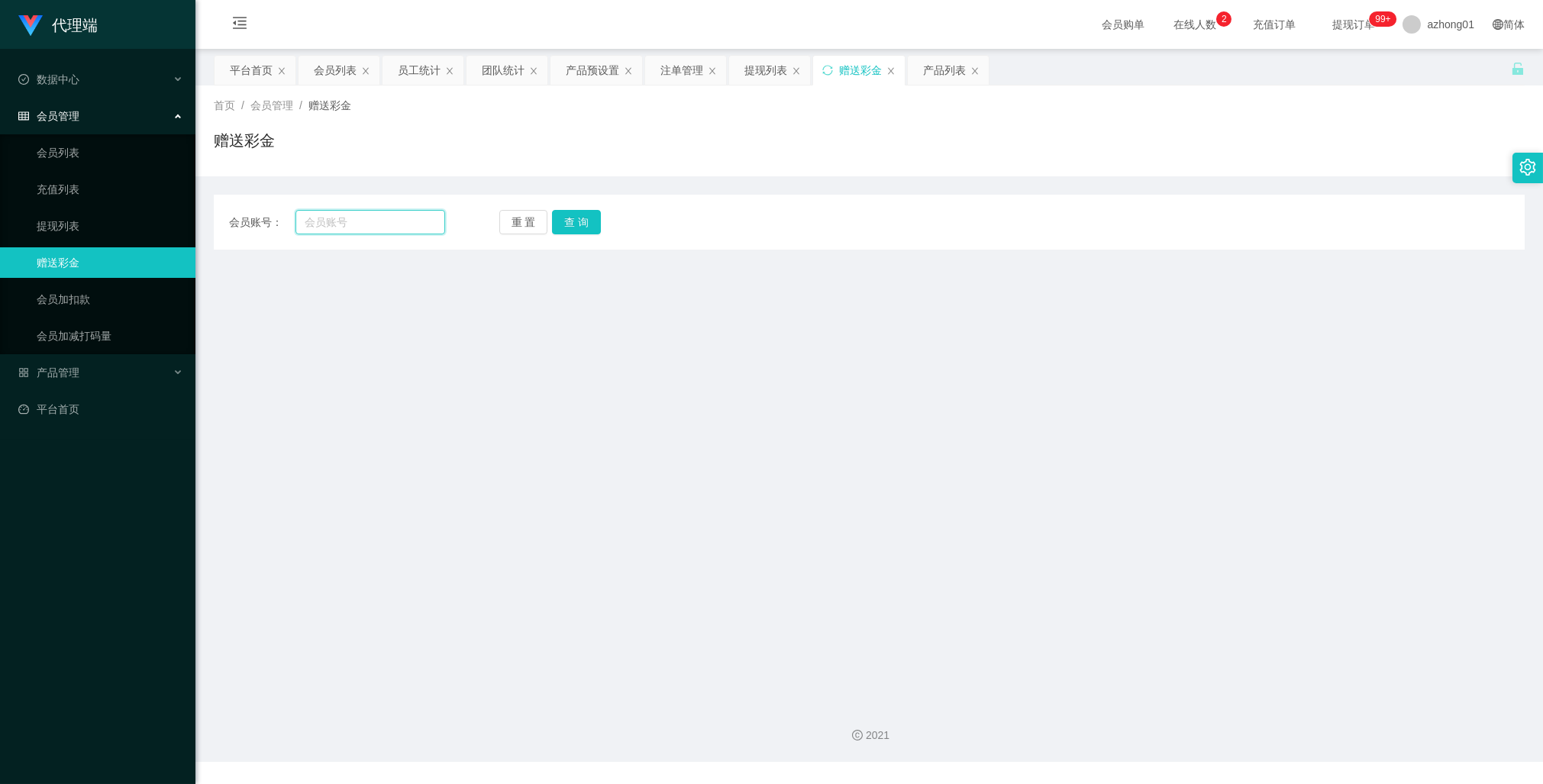
click at [380, 212] on input "text" at bounding box center [370, 222] width 149 height 24
paste input "Ling5655"
type input "Ling5655"
click at [577, 224] on button "查 询" at bounding box center [577, 222] width 49 height 24
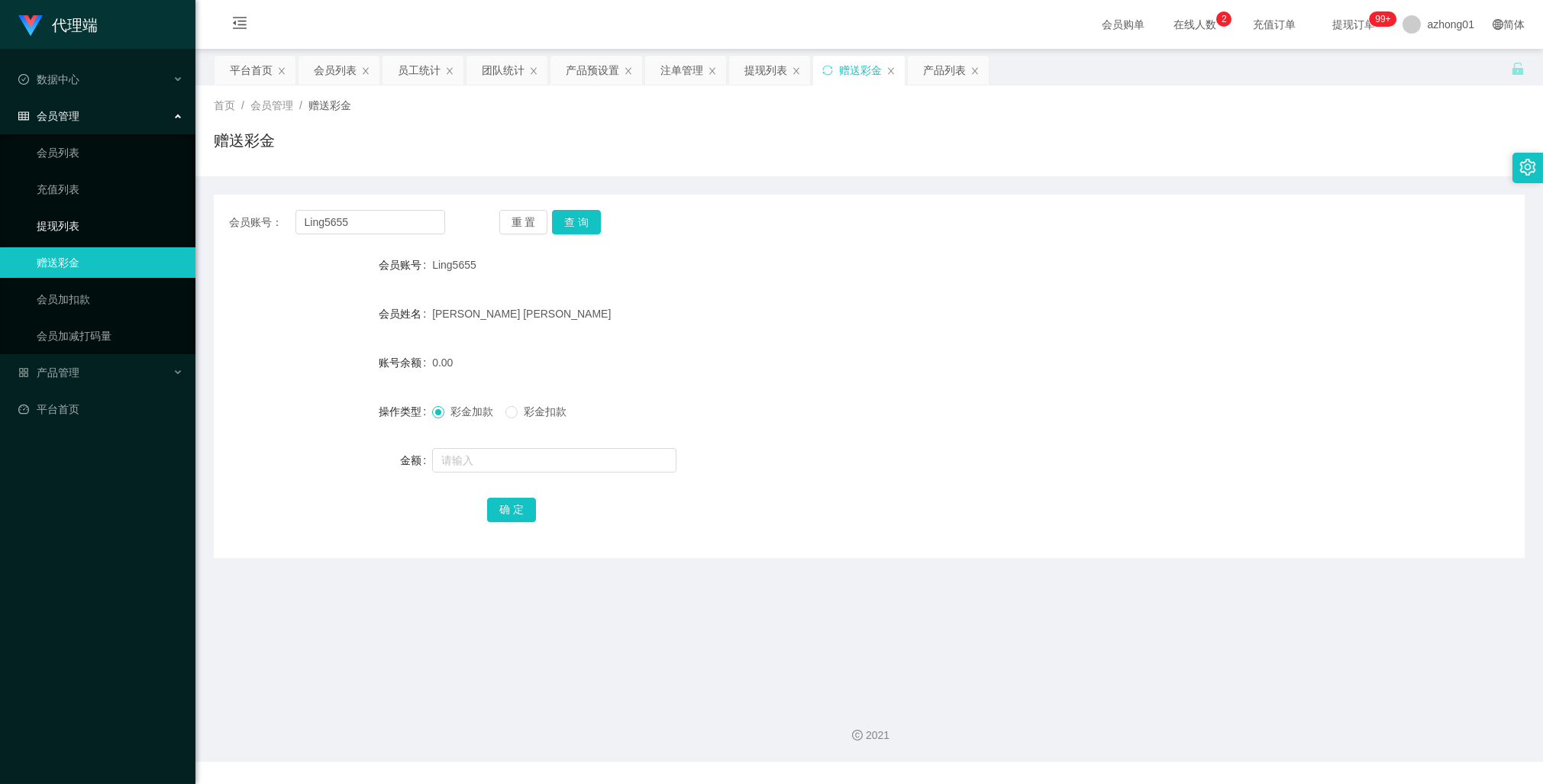
click at [64, 225] on link "提现列表" at bounding box center [110, 226] width 147 height 30
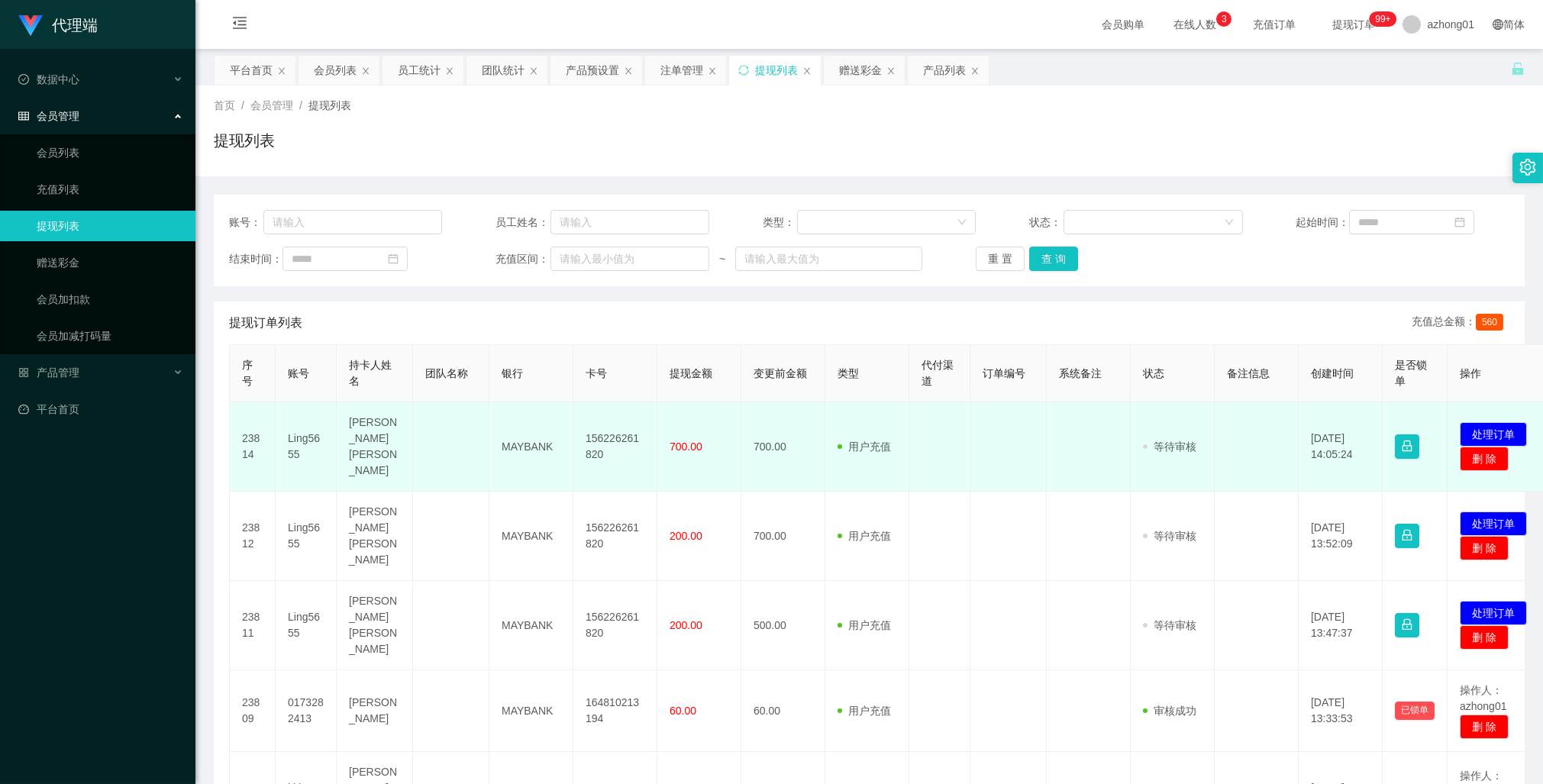
click at [868, 403] on td "用户充值 人工扣款" at bounding box center [867, 447] width 84 height 89
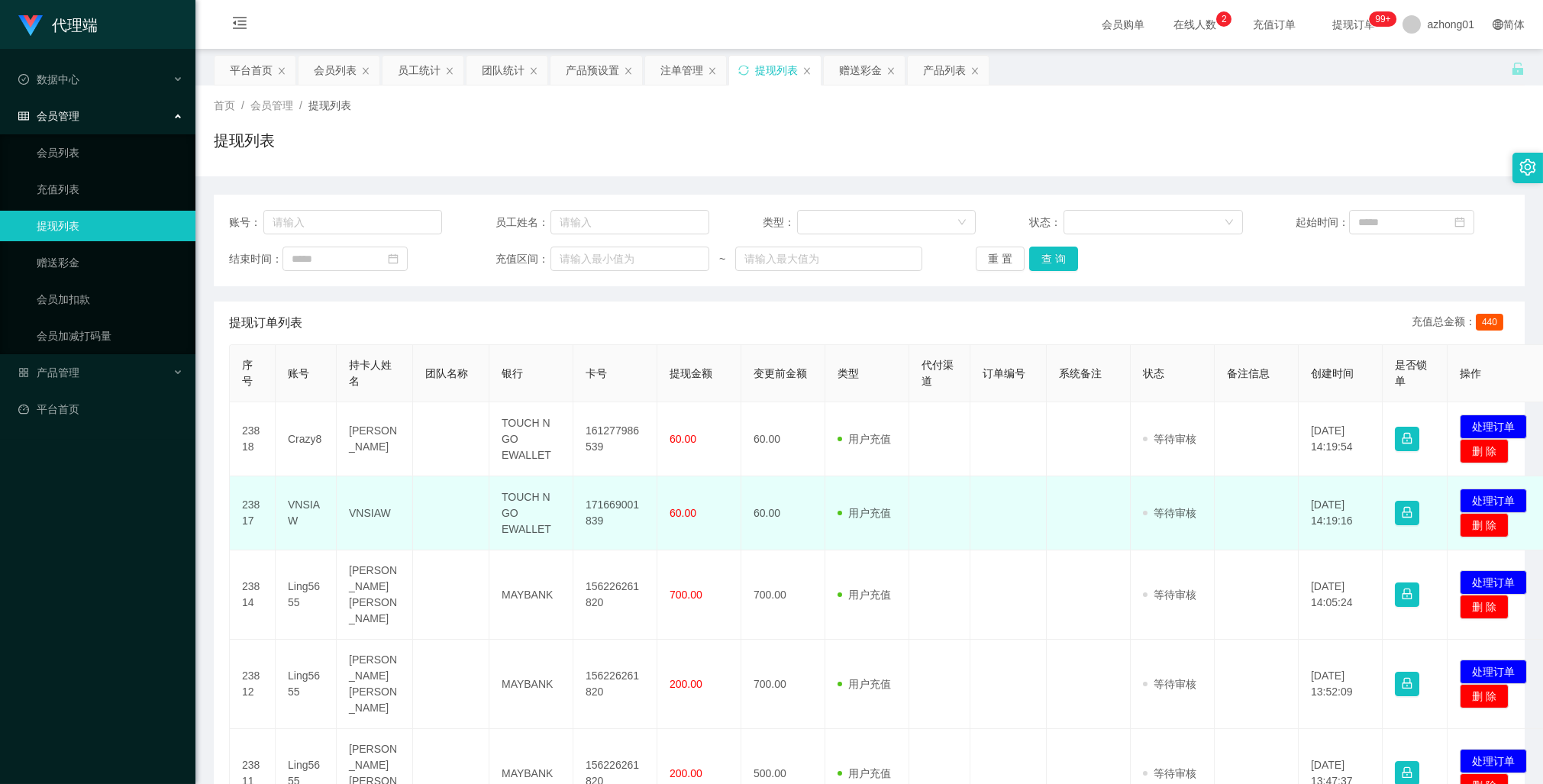
scroll to position [80, 0]
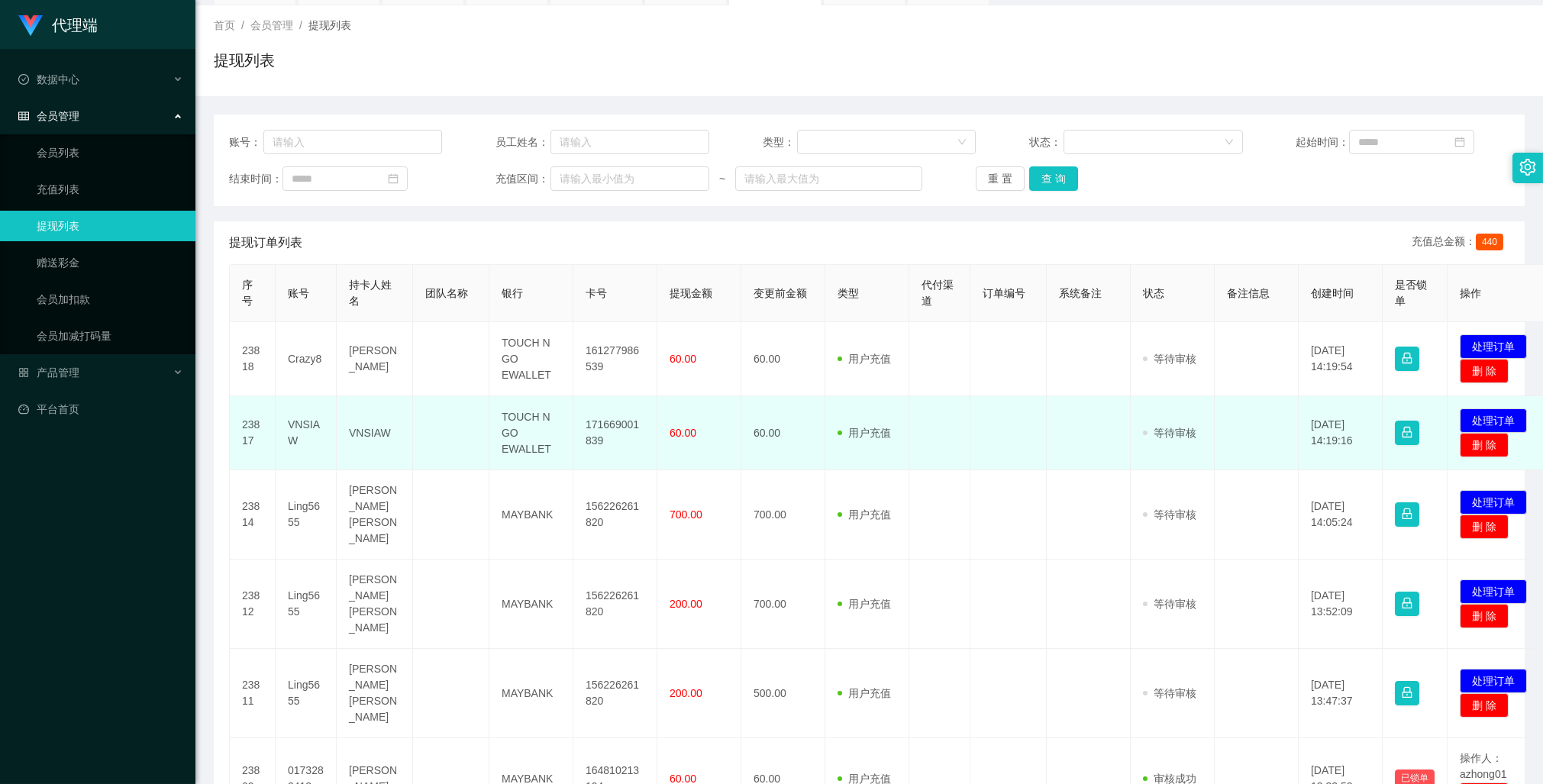
click at [618, 422] on td "171669001839" at bounding box center [614, 433] width 84 height 74
copy td "171669001839"
click at [618, 422] on td "171669001839" at bounding box center [614, 433] width 84 height 74
copy td "171669001839"
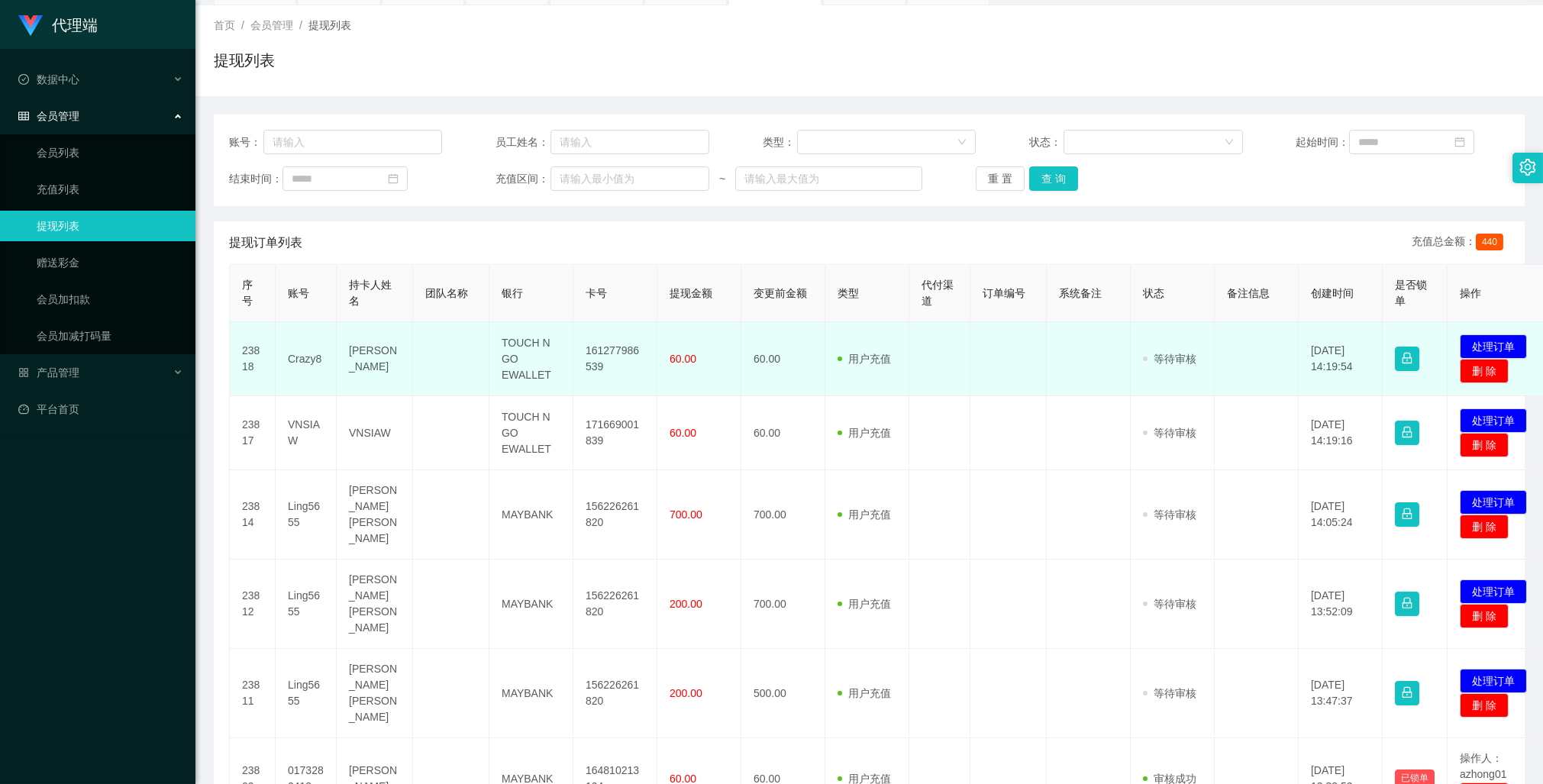
click at [596, 343] on td "161277986539" at bounding box center [614, 360] width 84 height 74
copy td "161277986539"
click at [751, 387] on td "60.00" at bounding box center [782, 360] width 84 height 74
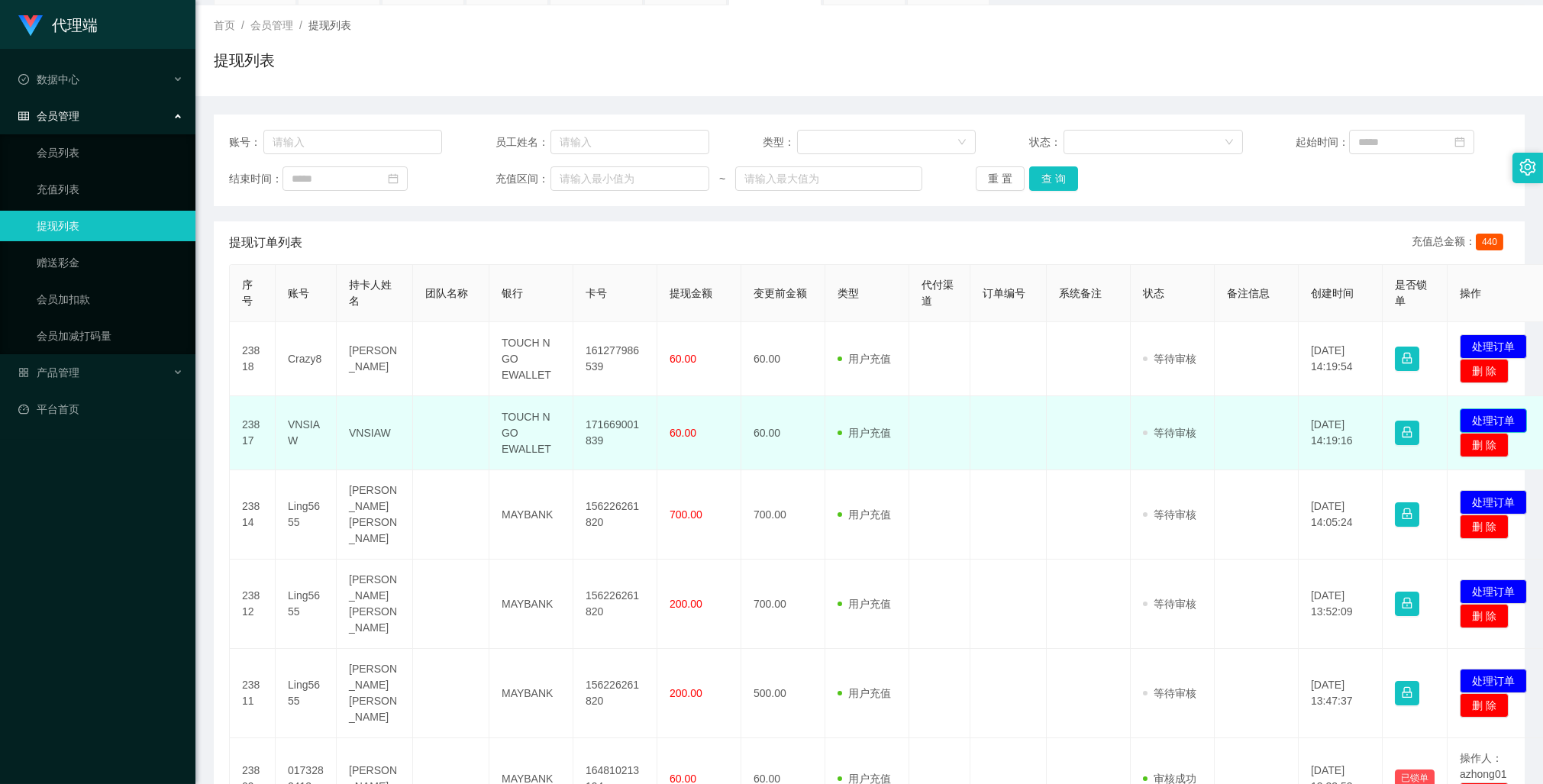
click at [1487, 416] on button "处理订单" at bounding box center [1493, 420] width 68 height 24
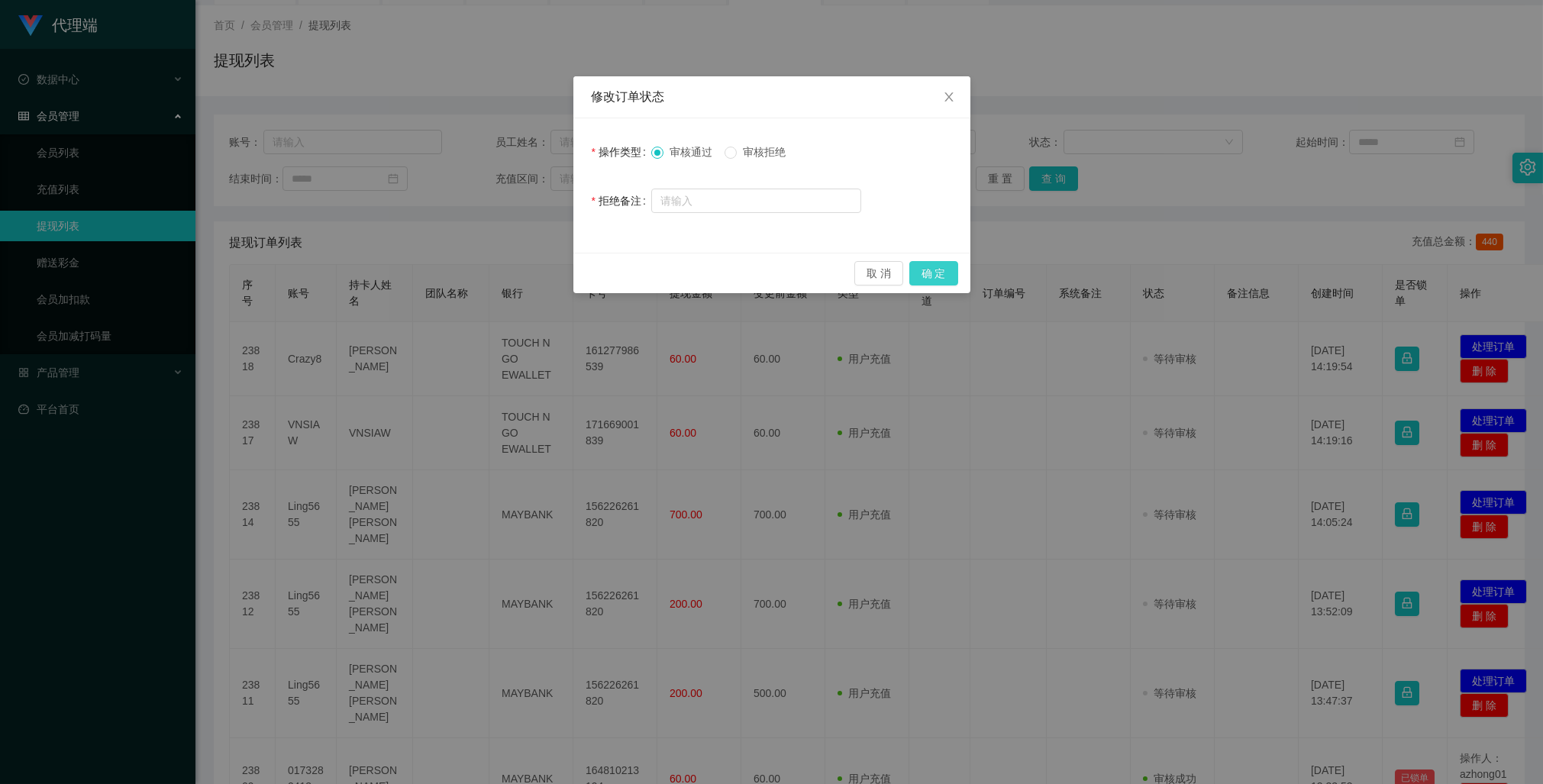
click at [932, 270] on button "确 定" at bounding box center [934, 273] width 49 height 24
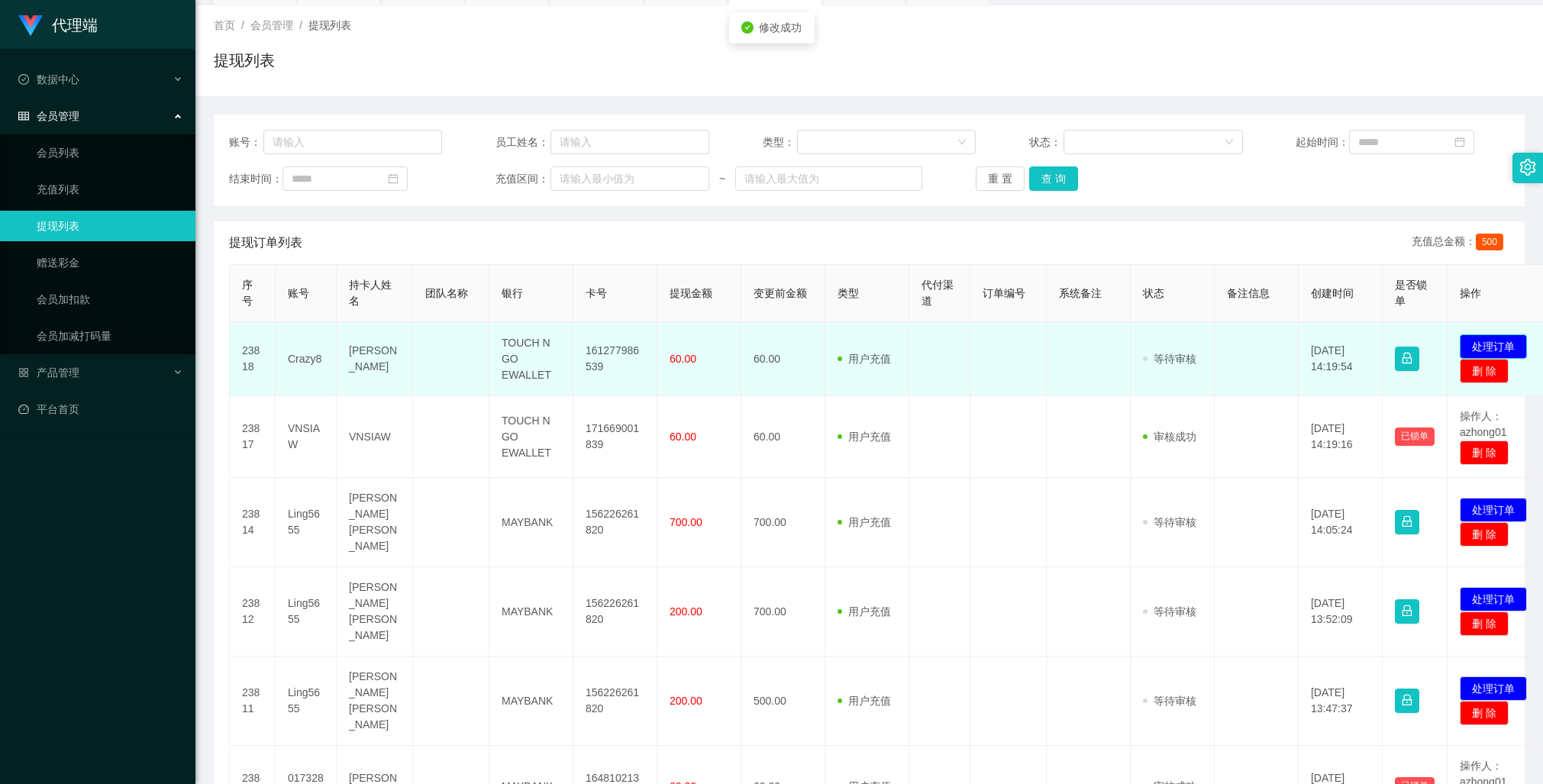
click at [1495, 342] on button "处理订单" at bounding box center [1493, 346] width 68 height 24
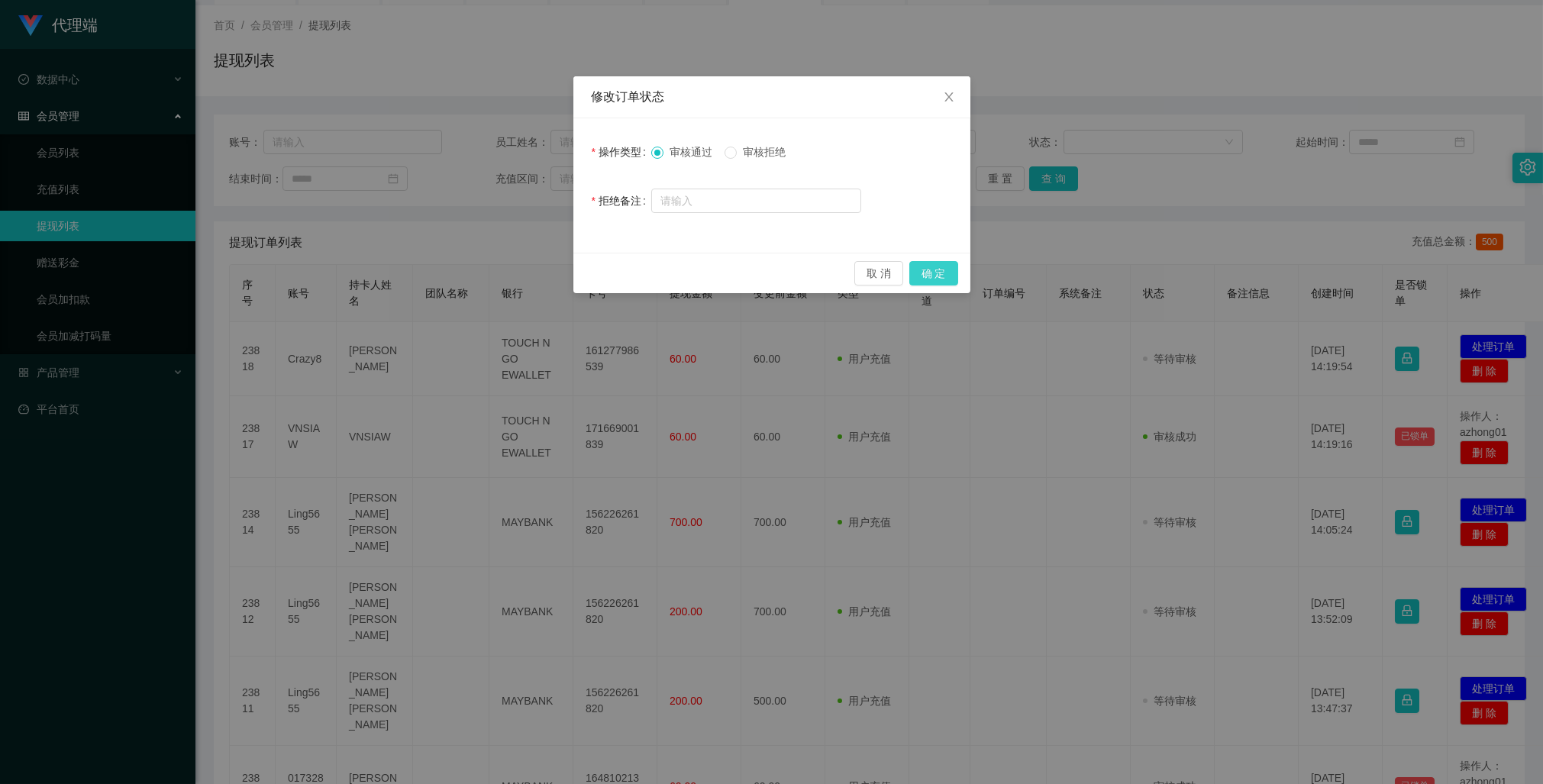
click at [918, 269] on button "确 定" at bounding box center [934, 273] width 49 height 24
